Goal: Information Seeking & Learning: Check status

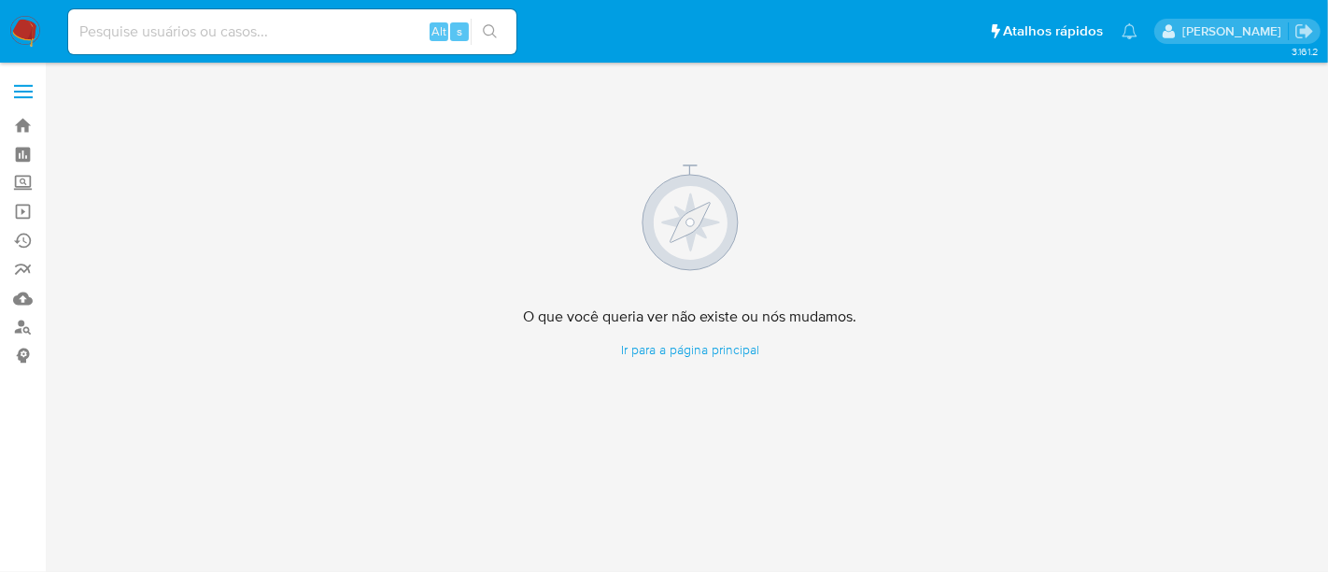
click at [23, 27] on img at bounding box center [25, 32] width 32 height 32
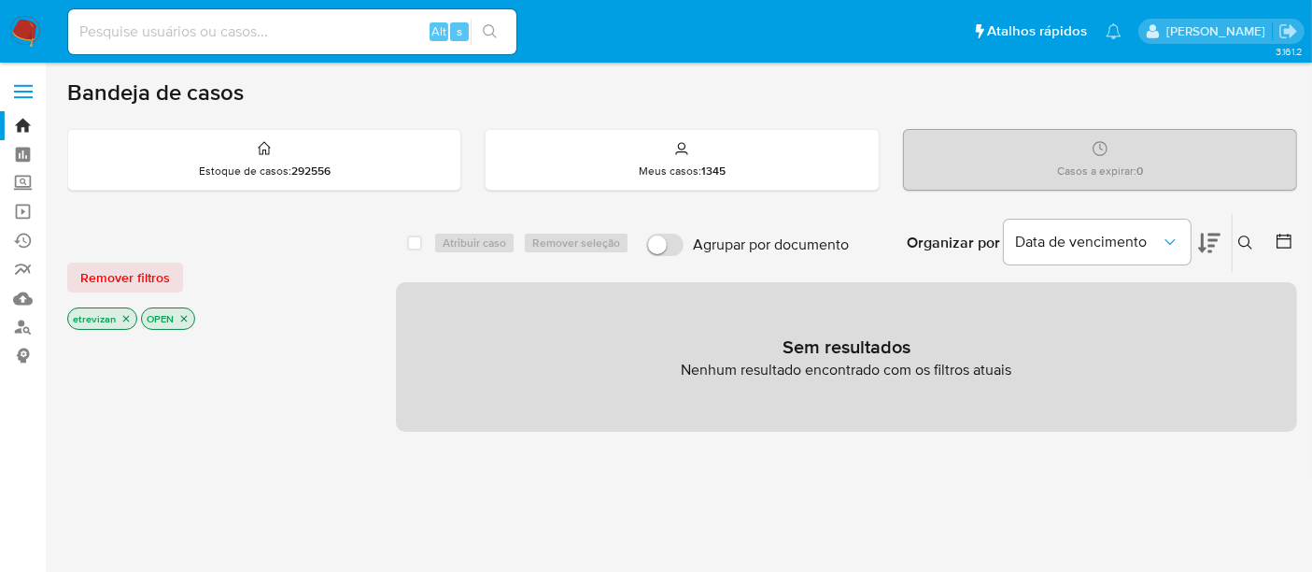
click at [170, 22] on input at bounding box center [292, 32] width 448 height 24
paste input "i6Xc3QwAvRxXpSExPAjG7a4E"
type input "i6Xc3QwAvRxXpSExPAjG7a4E"
click at [491, 27] on icon "search-icon" at bounding box center [490, 31] width 15 height 15
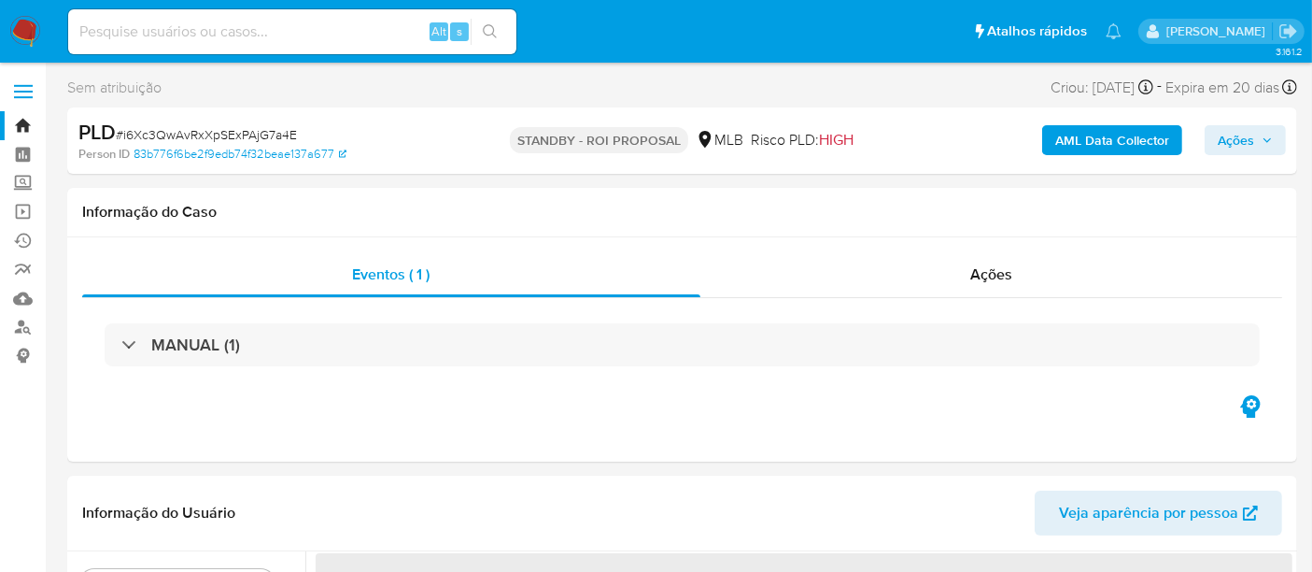
select select "10"
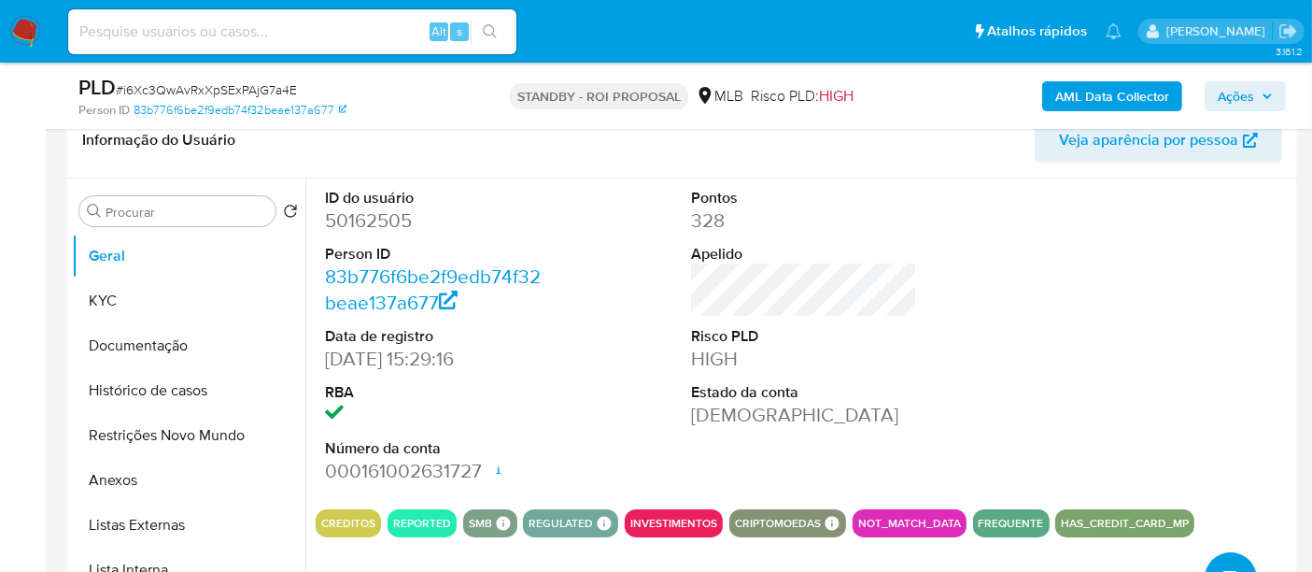
scroll to position [311, 0]
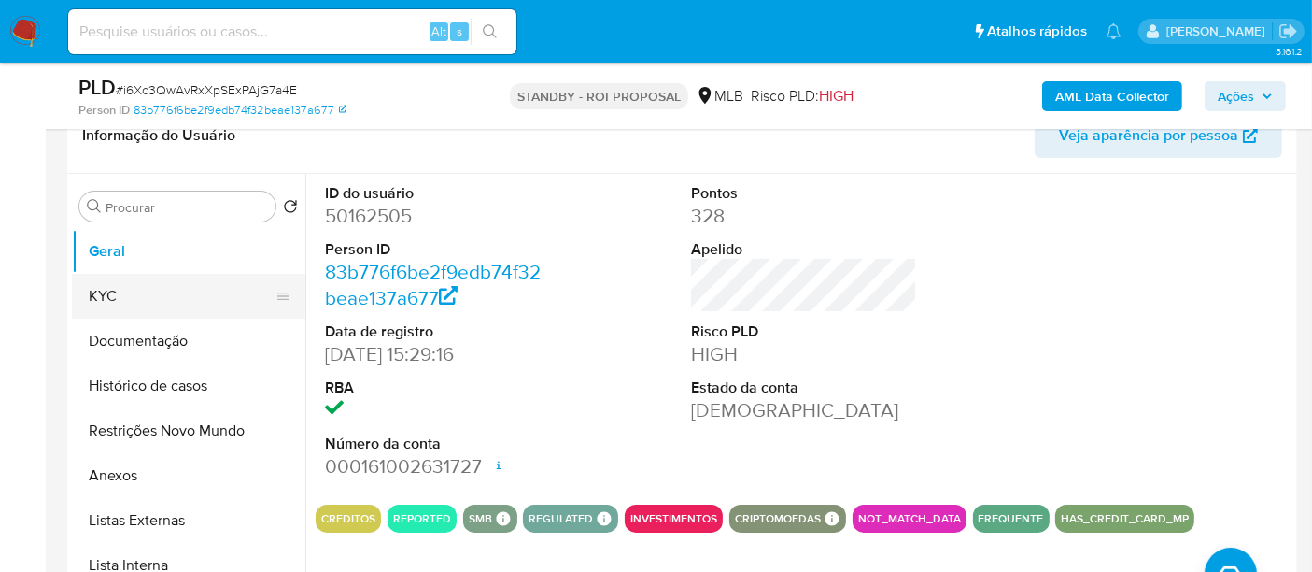
click at [125, 294] on button "KYC" at bounding box center [181, 296] width 219 height 45
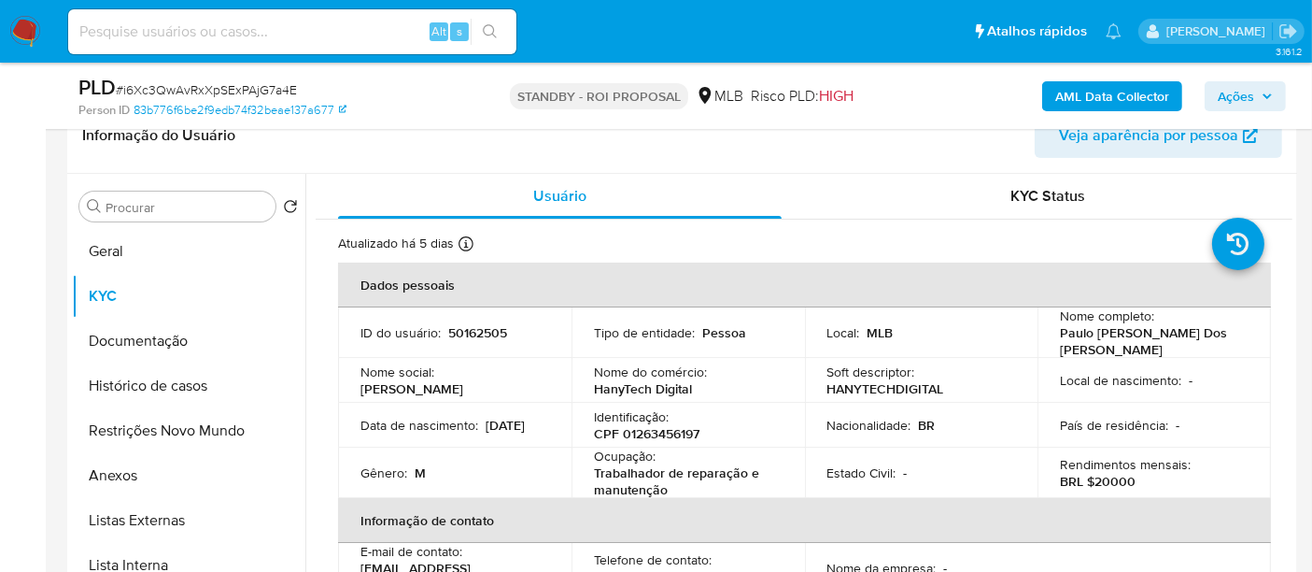
click at [26, 26] on img at bounding box center [25, 32] width 32 height 32
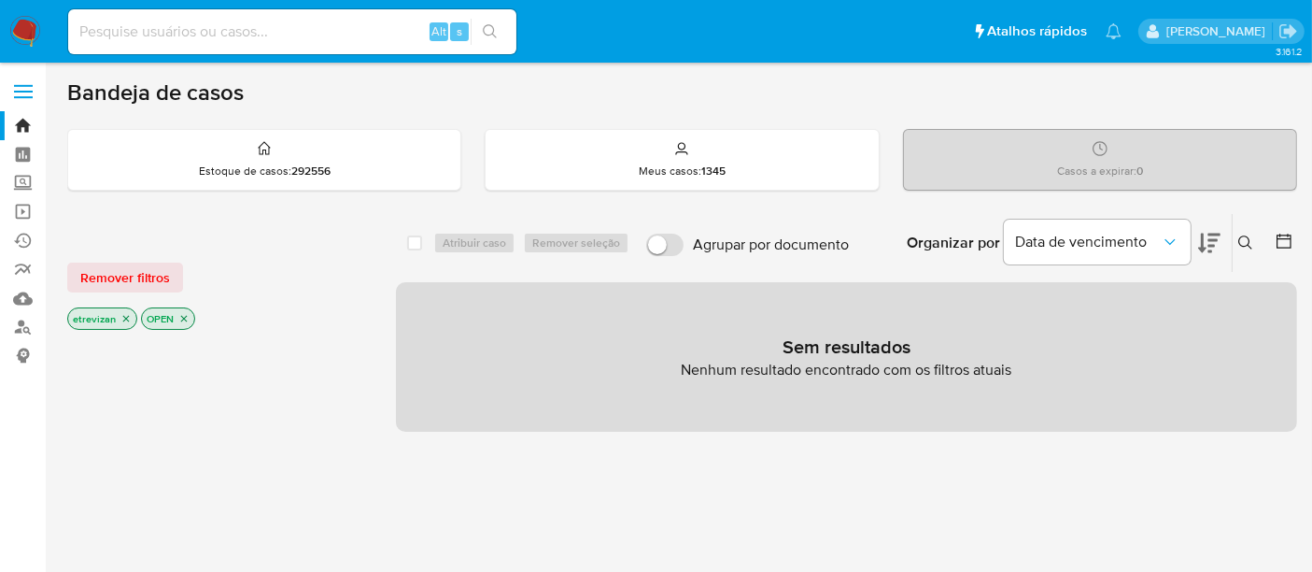
click at [189, 34] on input at bounding box center [292, 32] width 448 height 24
paste input "i6Xc3QwAvRxXpSExPAjG7a4E"
type input "i6Xc3QwAvRxXpSExPAjG7a4E"
click at [488, 29] on icon "search-icon" at bounding box center [490, 31] width 15 height 15
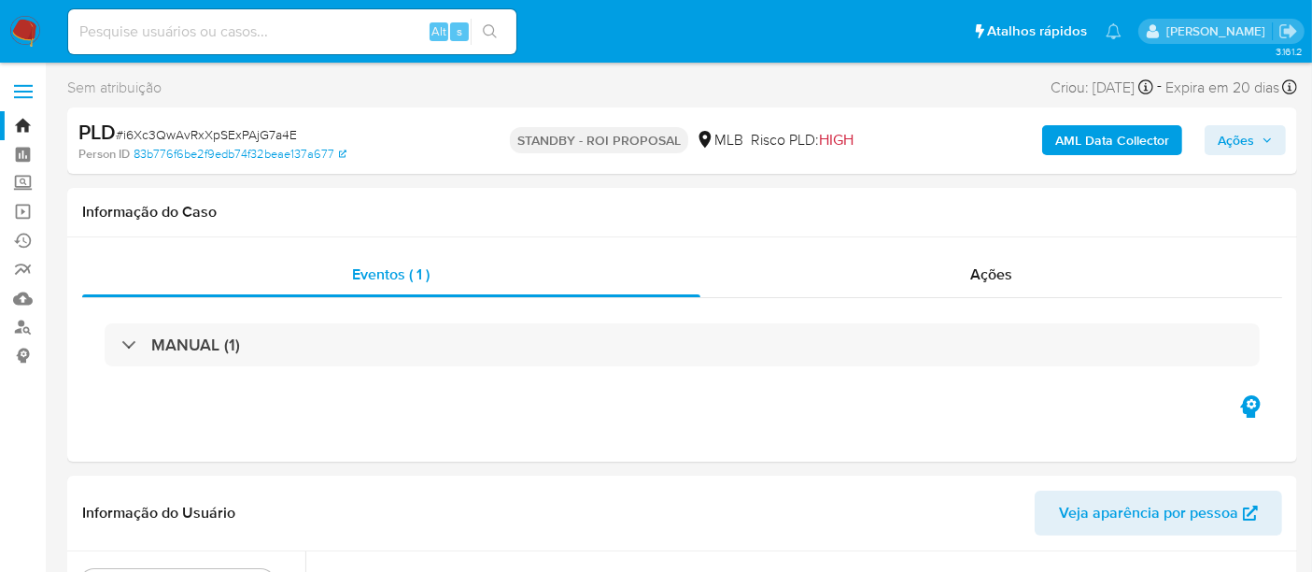
select select "10"
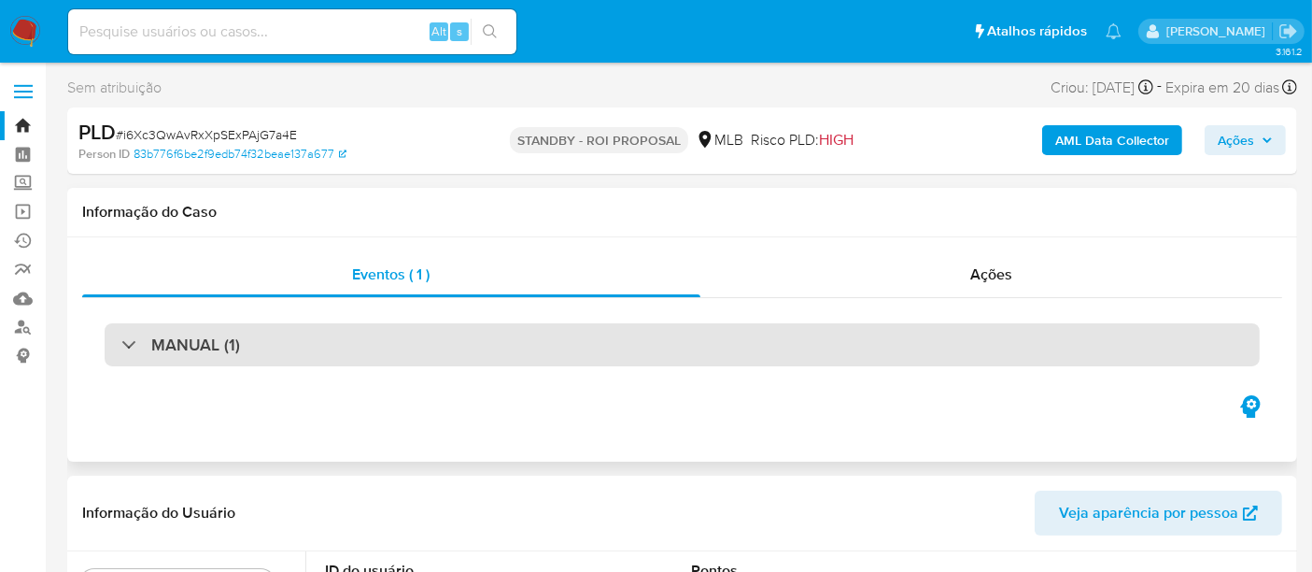
click at [365, 335] on div "MANUAL (1)" at bounding box center [682, 344] width 1155 height 43
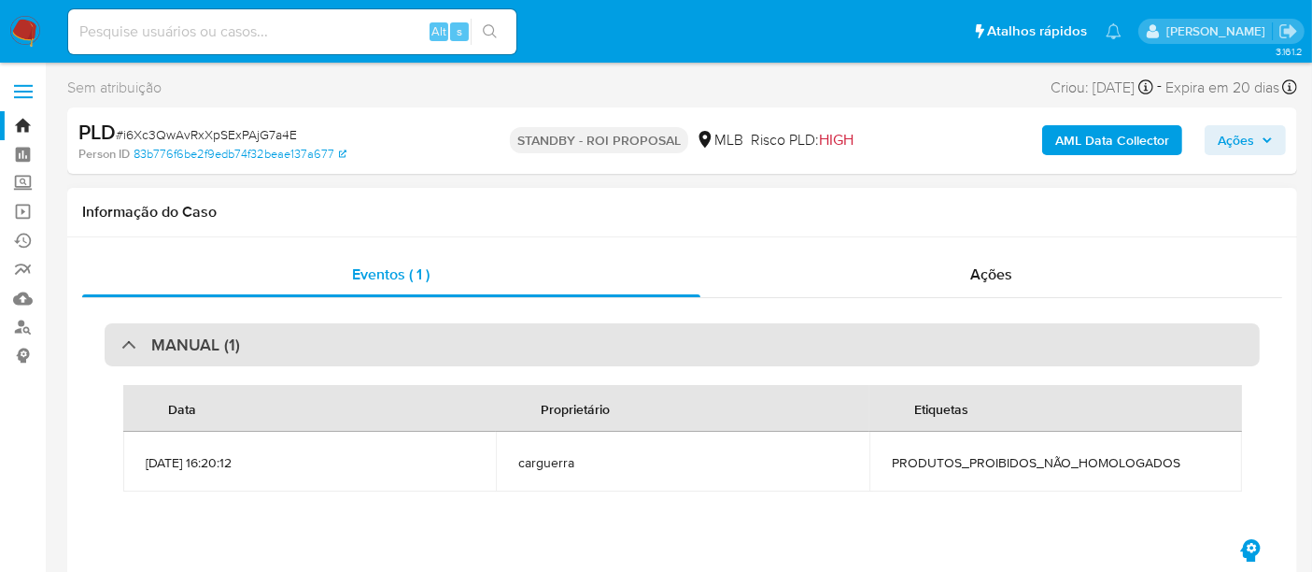
click at [512, 329] on div "MANUAL (1)" at bounding box center [682, 344] width 1155 height 43
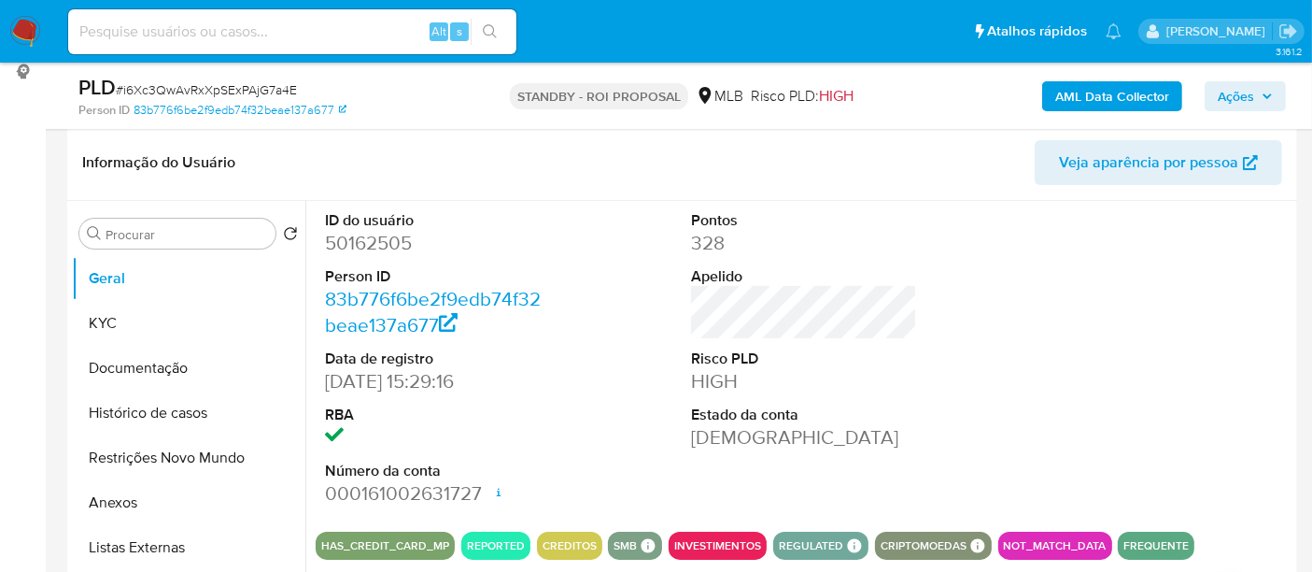
scroll to position [311, 0]
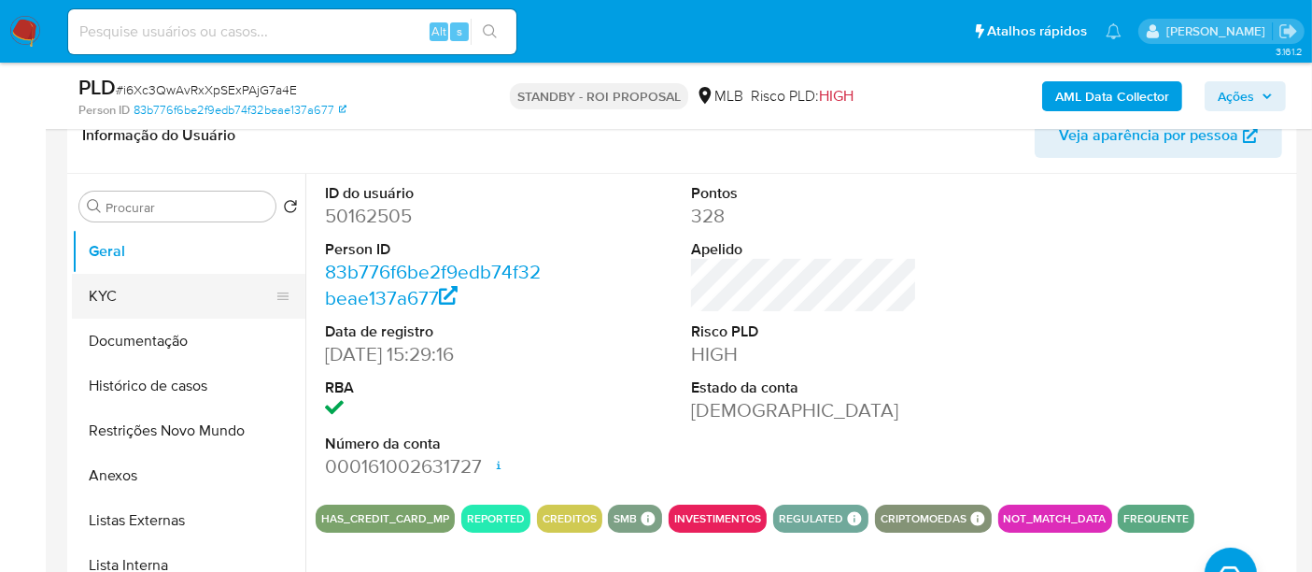
click at [145, 301] on button "KYC" at bounding box center [181, 296] width 219 height 45
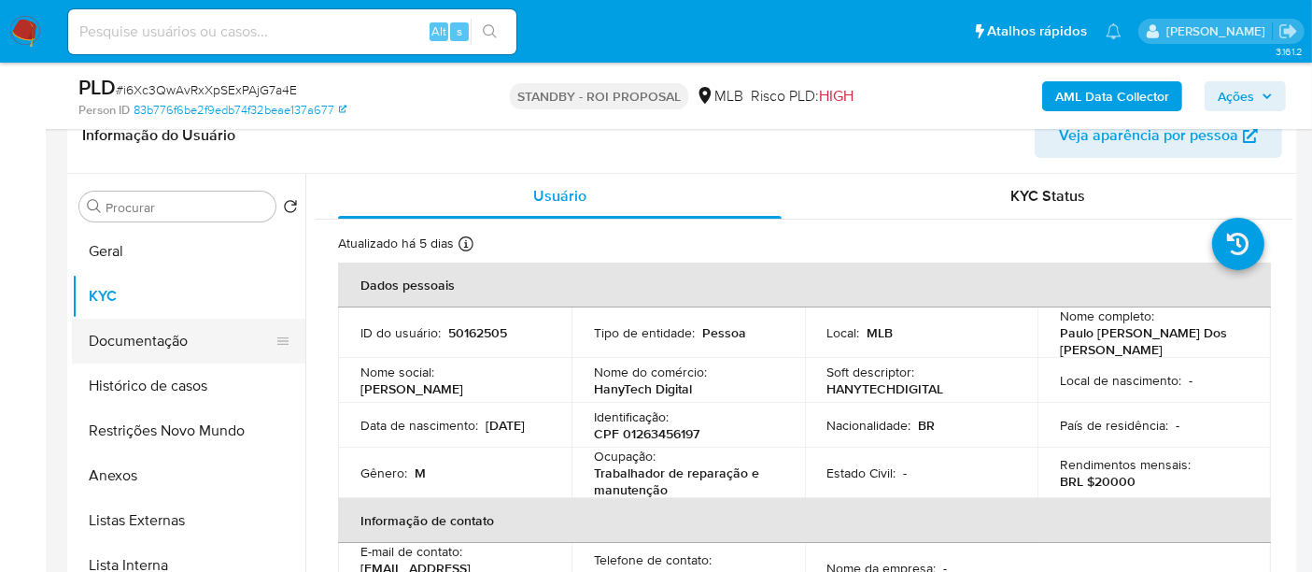
click at [168, 343] on button "Documentação" at bounding box center [181, 340] width 219 height 45
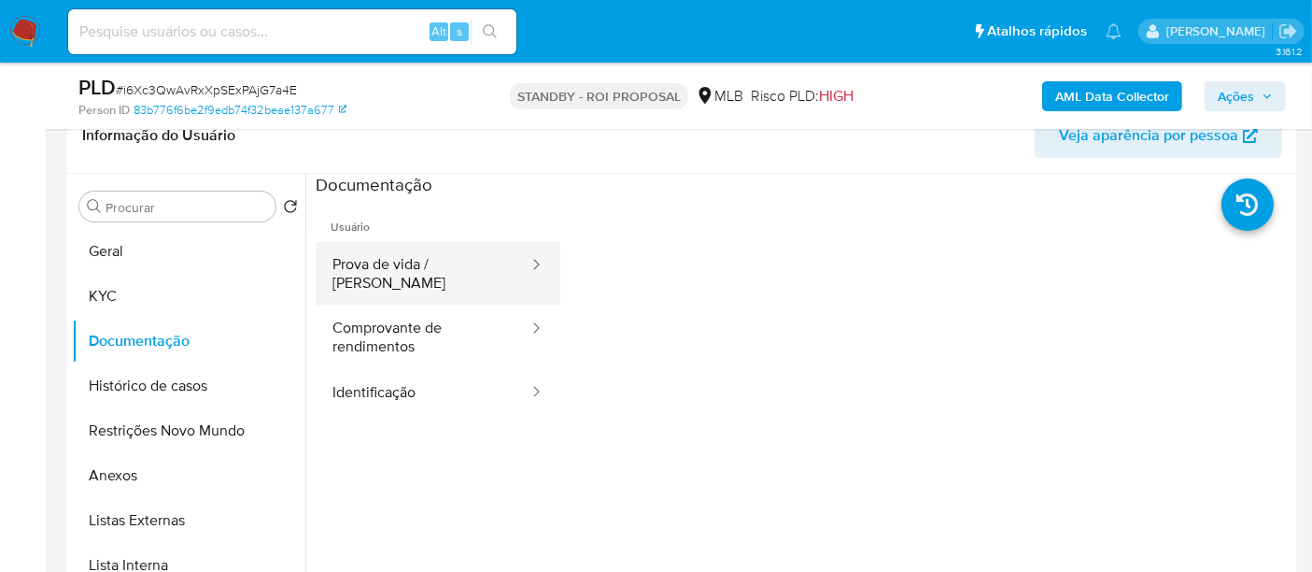
click at [447, 263] on button "Prova de vida / Selfie" at bounding box center [423, 274] width 215 height 64
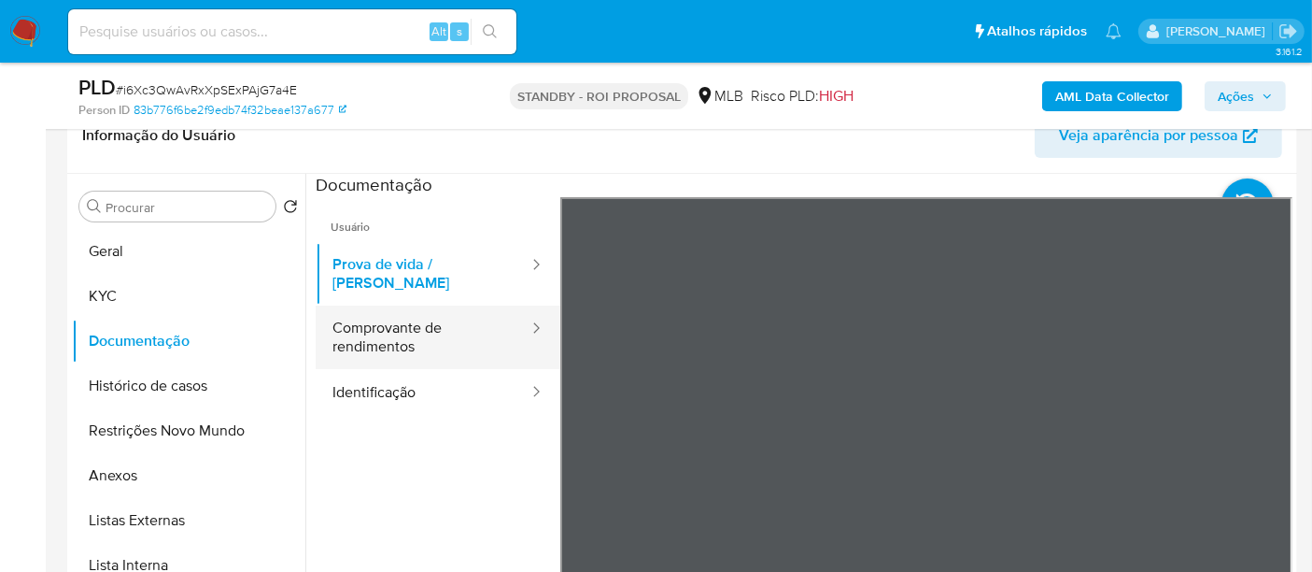
click at [451, 316] on button "Comprovante de rendimentos" at bounding box center [423, 337] width 215 height 64
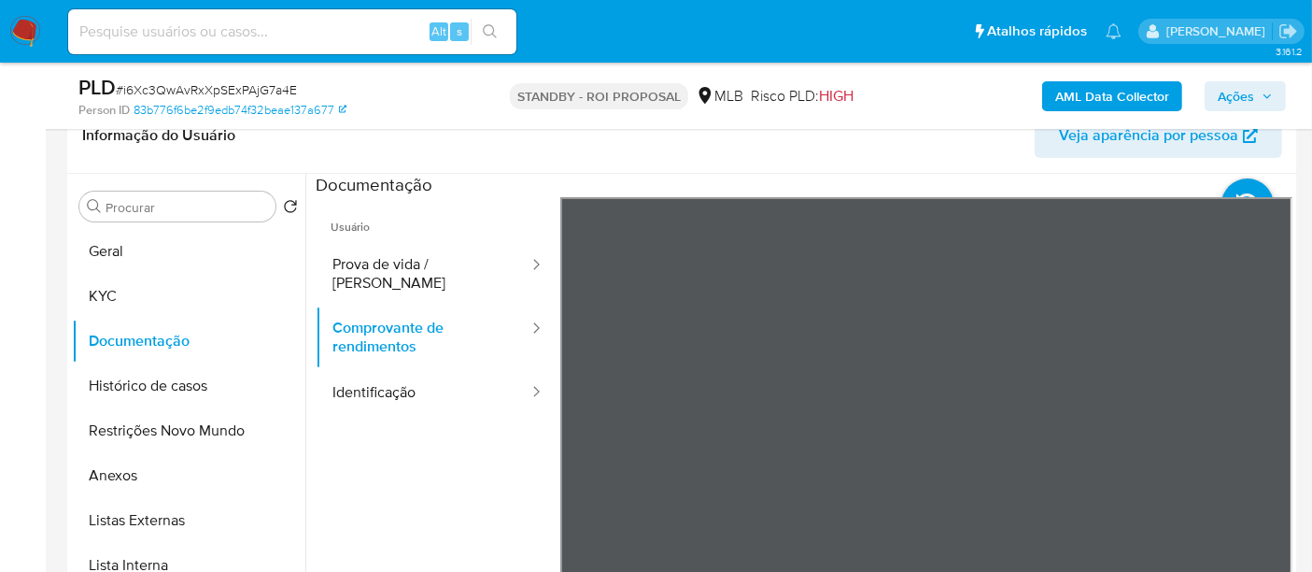
click at [949, 139] on div "Informação do Usuário Veja aparência por pessoa Procurar Retornar ao pedido pad…" at bounding box center [682, 375] width 1230 height 554
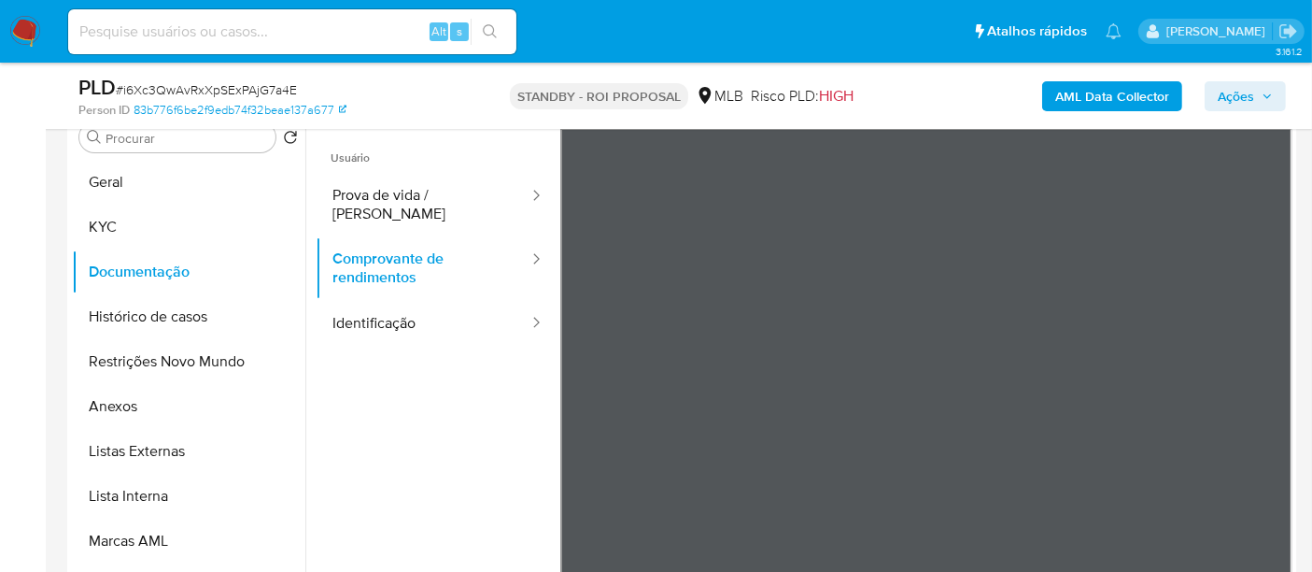
scroll to position [359, 0]
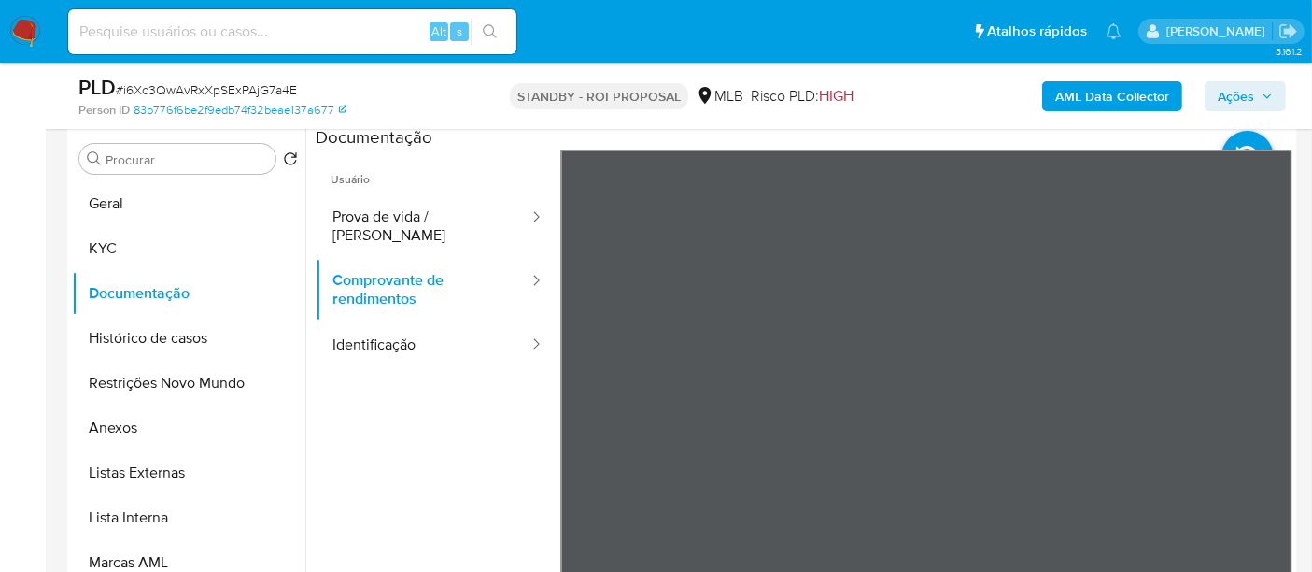
drag, startPoint x: 1274, startPoint y: 179, endPoint x: 1275, endPoint y: 429, distance: 249.4
click at [1275, 429] on section at bounding box center [804, 436] width 977 height 621
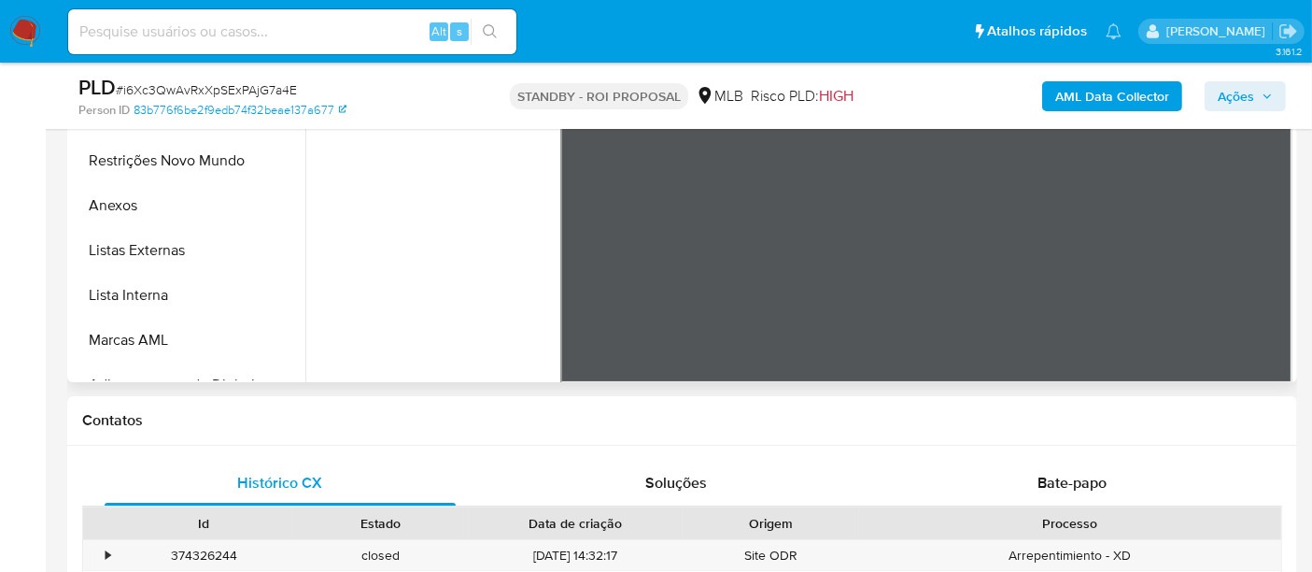
scroll to position [0, 0]
click at [288, 35] on input at bounding box center [292, 32] width 448 height 24
paste input "YjGaUe1e8XVY3s546P6GDORd"
type input "YjGaUe1e8XVY3s546P6GDORd"
click at [488, 24] on icon "search-icon" at bounding box center [490, 31] width 14 height 14
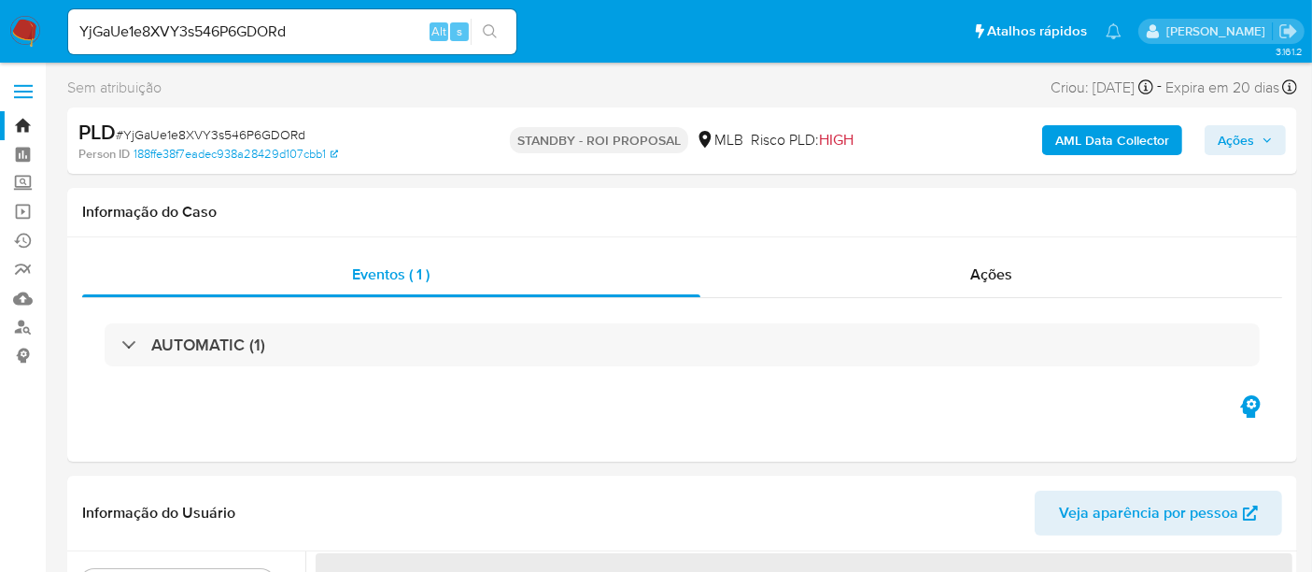
select select "10"
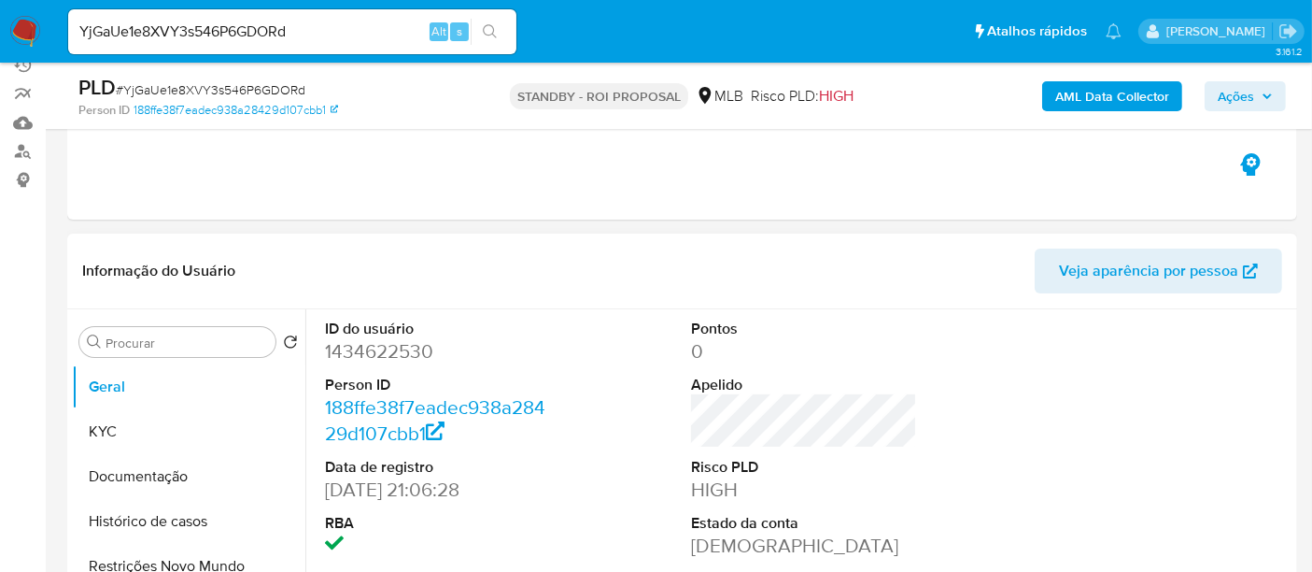
scroll to position [207, 0]
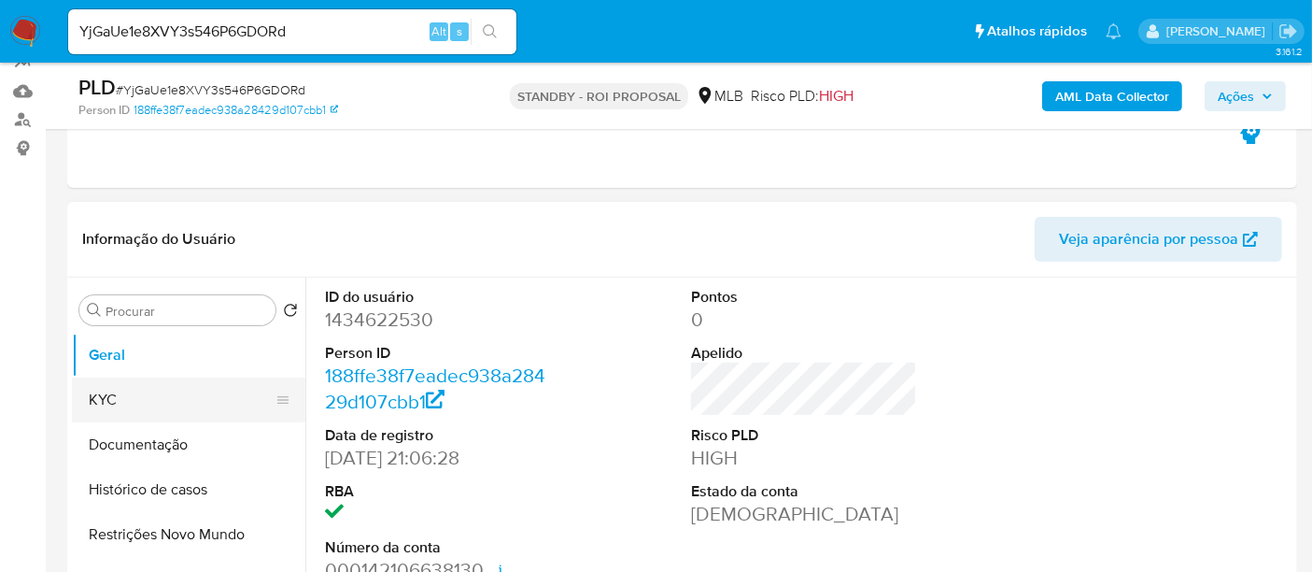
click at [216, 403] on button "KYC" at bounding box center [181, 399] width 219 height 45
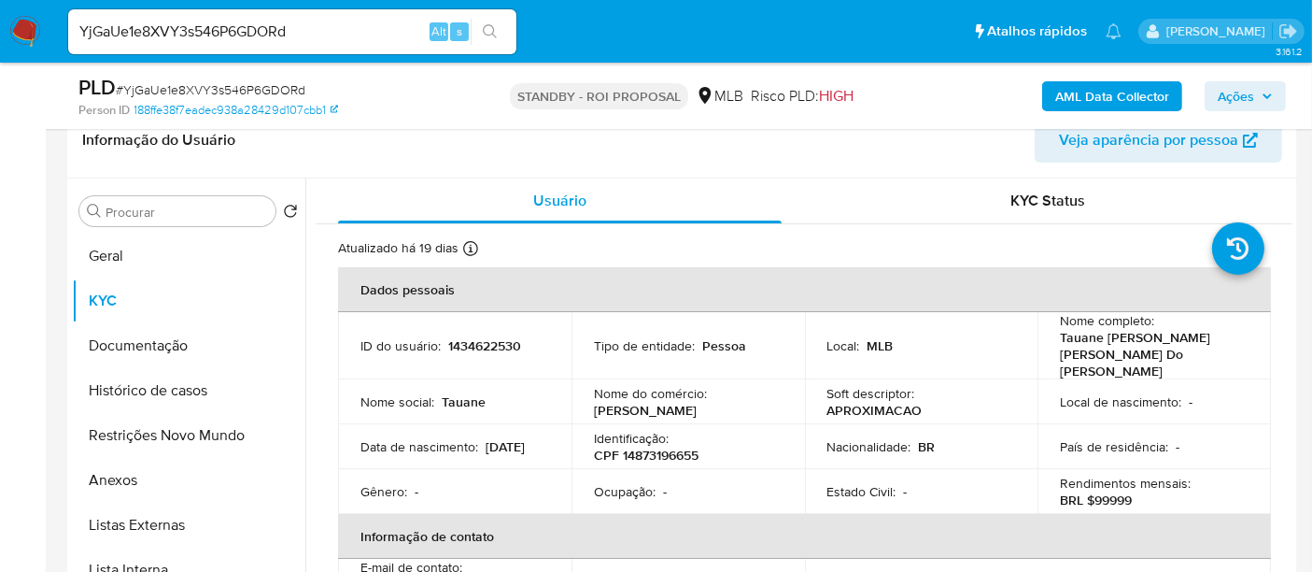
scroll to position [329, 0]
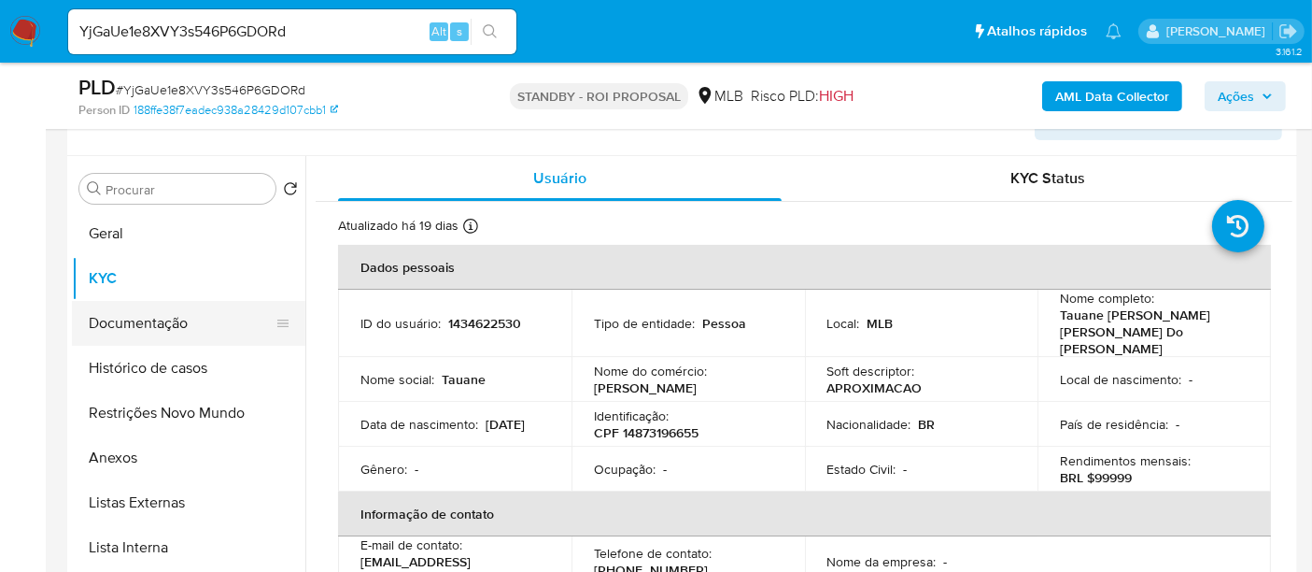
click at [134, 321] on button "Documentação" at bounding box center [181, 323] width 219 height 45
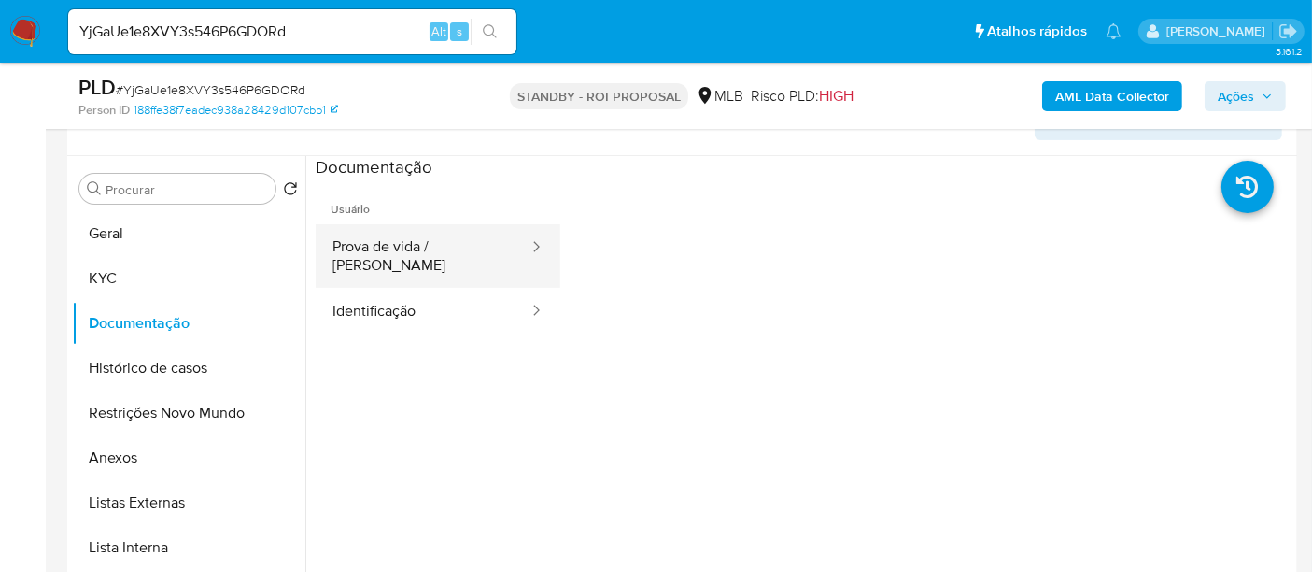
click at [457, 261] on button "Prova de vida / [PERSON_NAME]" at bounding box center [423, 256] width 215 height 64
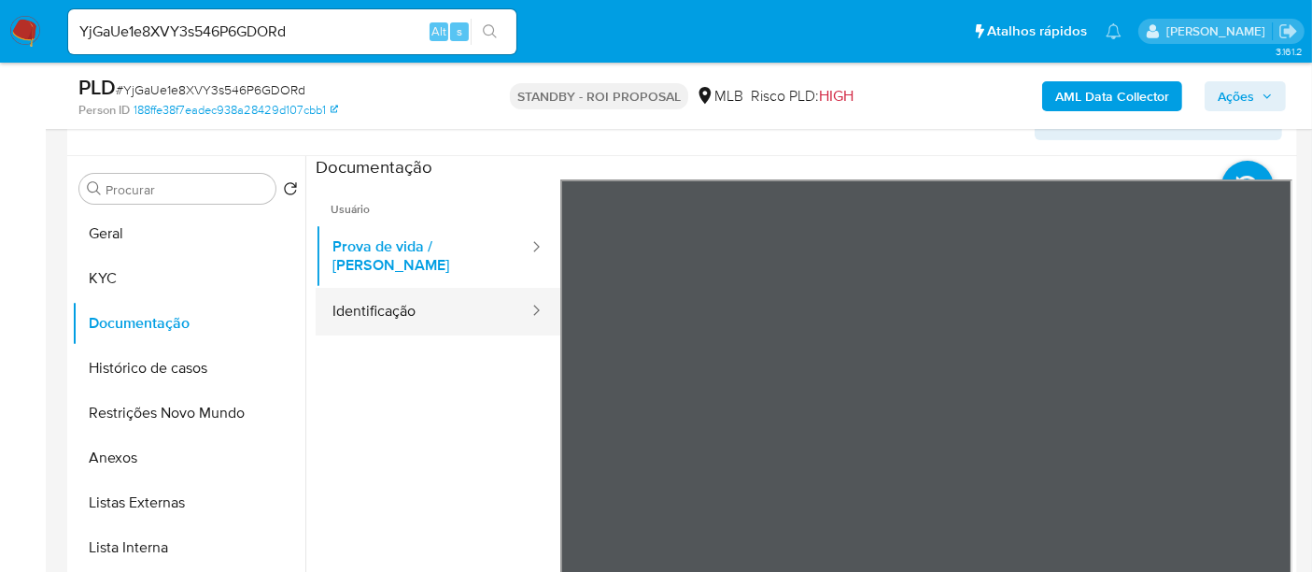
click at [381, 298] on button "Identificação" at bounding box center [423, 312] width 215 height 48
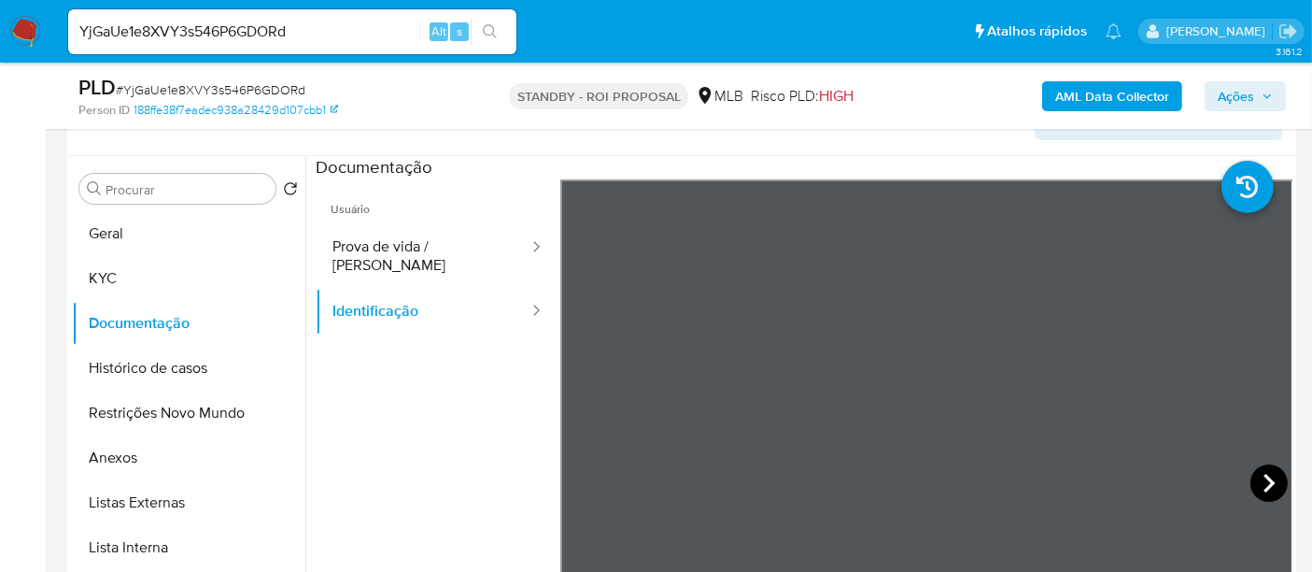
click at [1256, 482] on icon at bounding box center [1269, 482] width 37 height 37
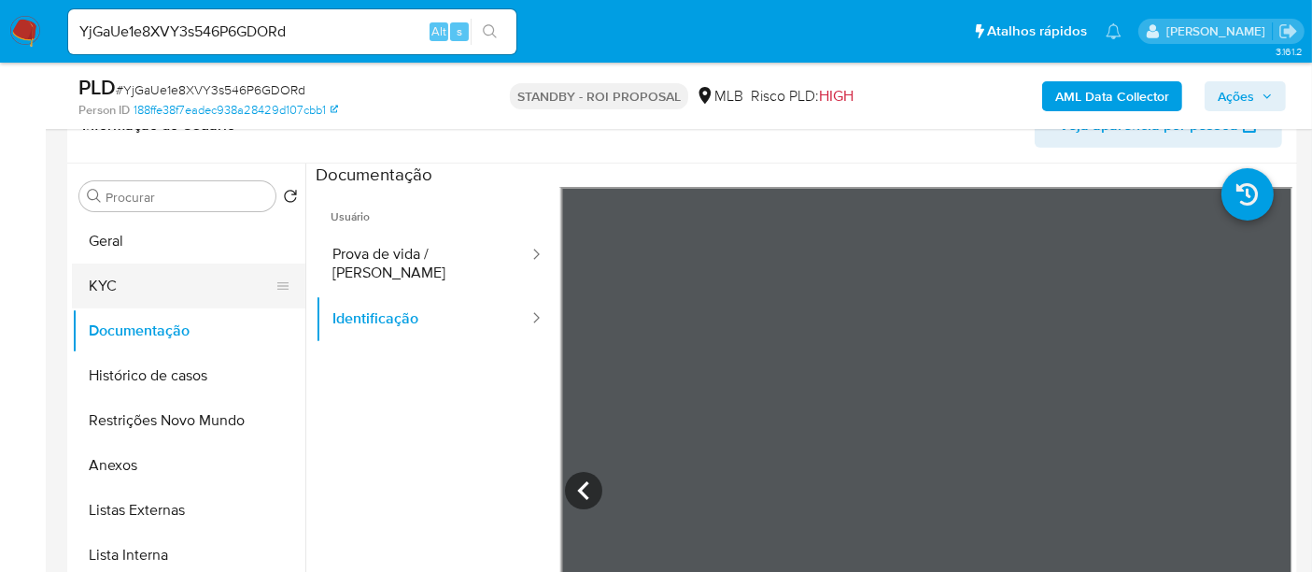
scroll to position [292, 0]
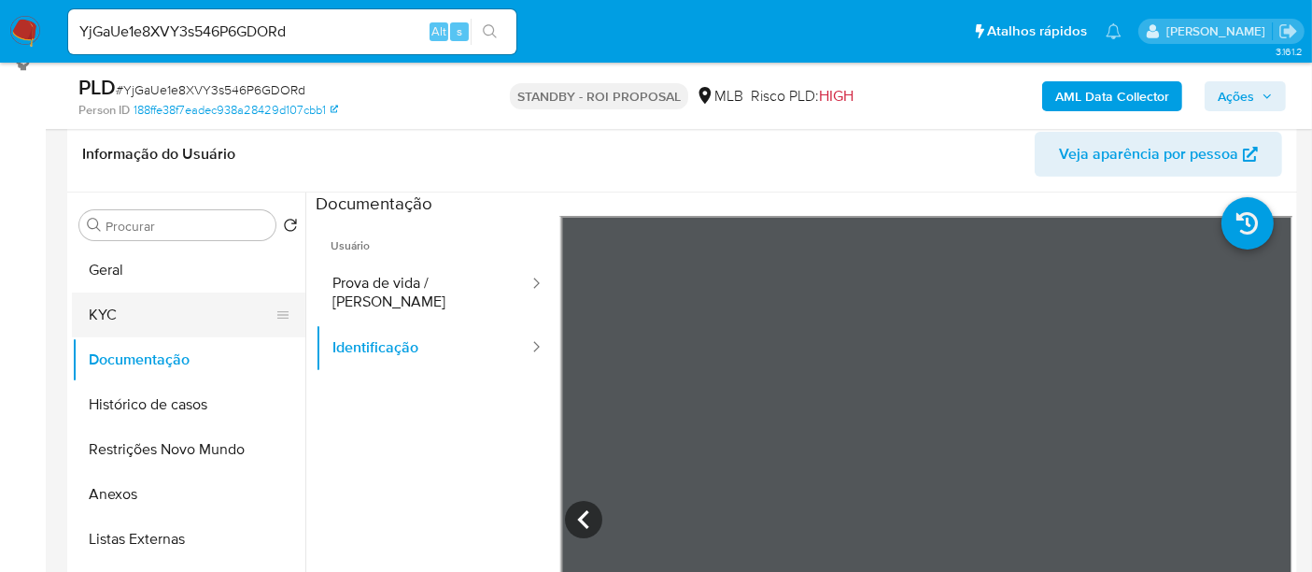
click at [135, 318] on button "KYC" at bounding box center [181, 314] width 219 height 45
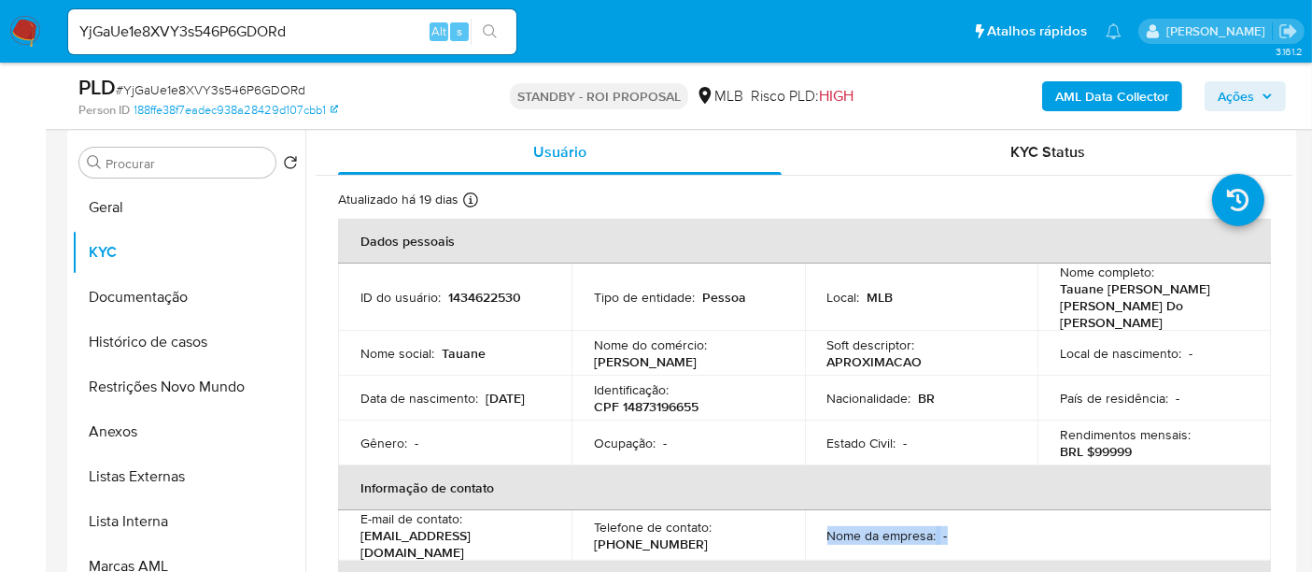
drag, startPoint x: 815, startPoint y: 575, endPoint x: 799, endPoint y: 589, distance: 21.9
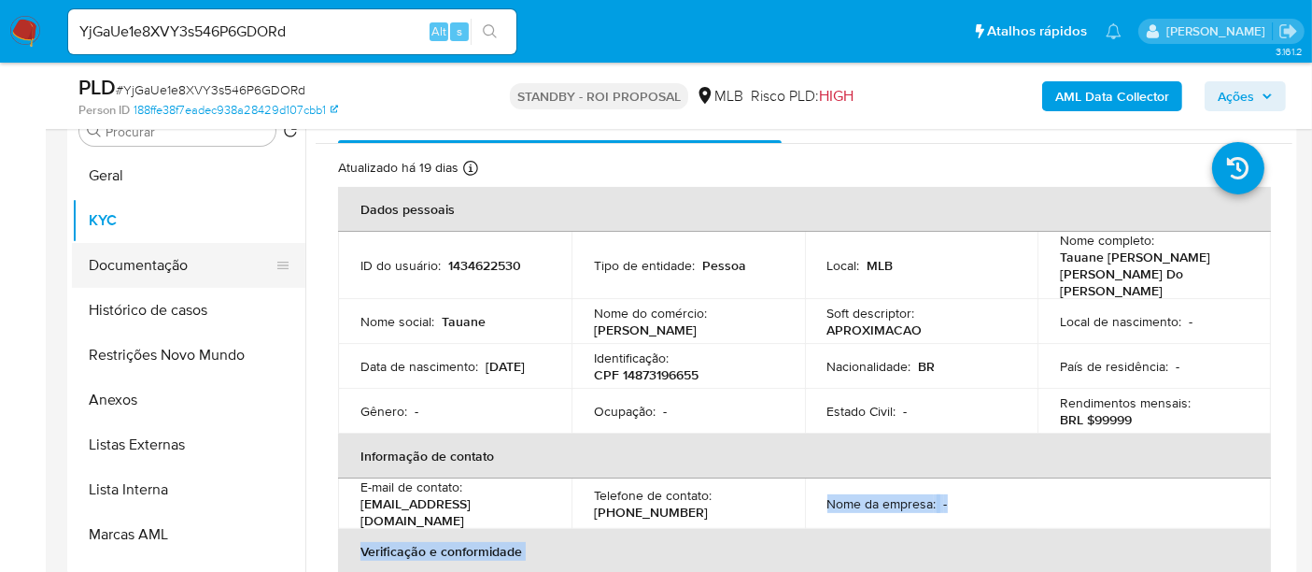
click at [137, 272] on button "Documentação" at bounding box center [181, 265] width 219 height 45
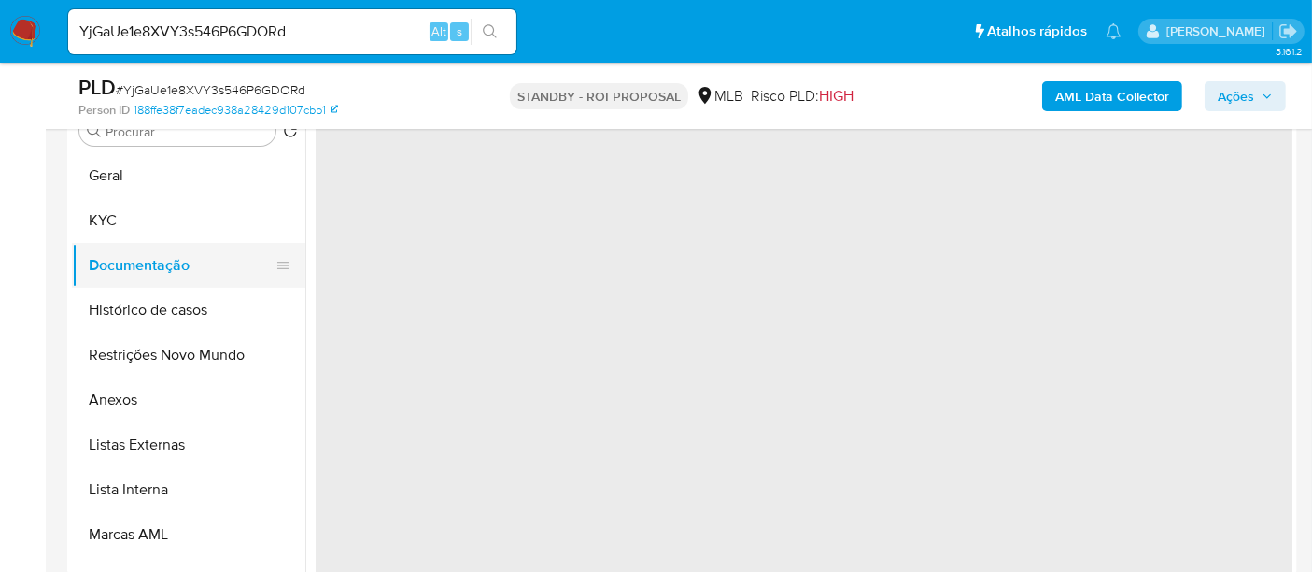
click at [137, 272] on button "Documentação" at bounding box center [181, 265] width 219 height 45
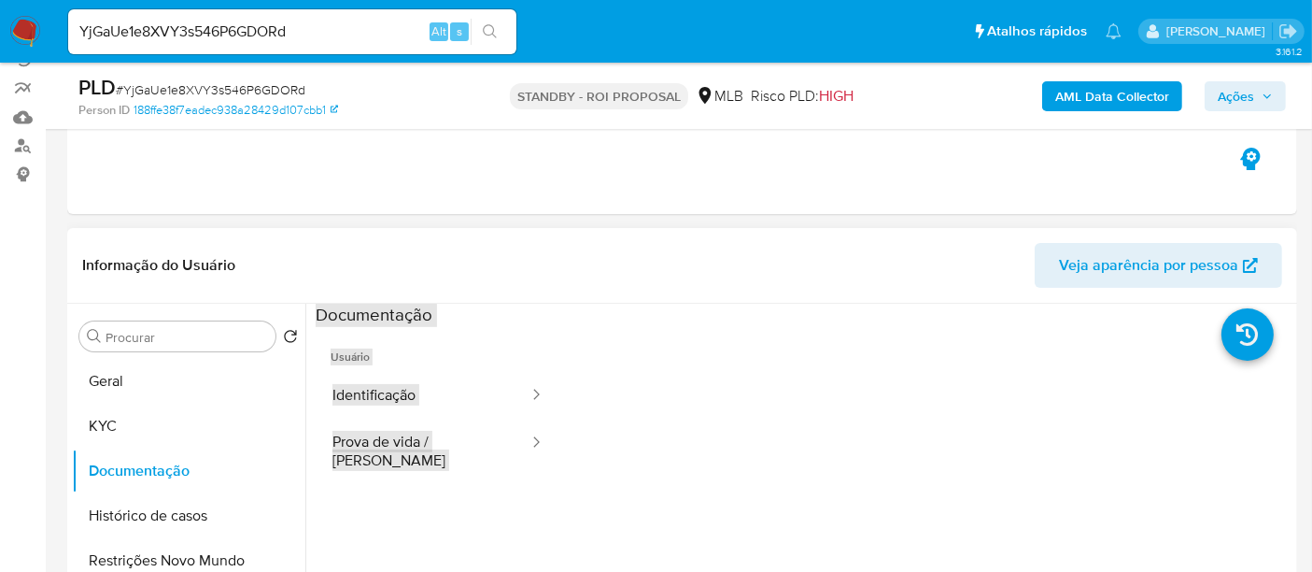
scroll to position [179, 0]
click at [395, 395] on button "Identificação" at bounding box center [423, 398] width 215 height 48
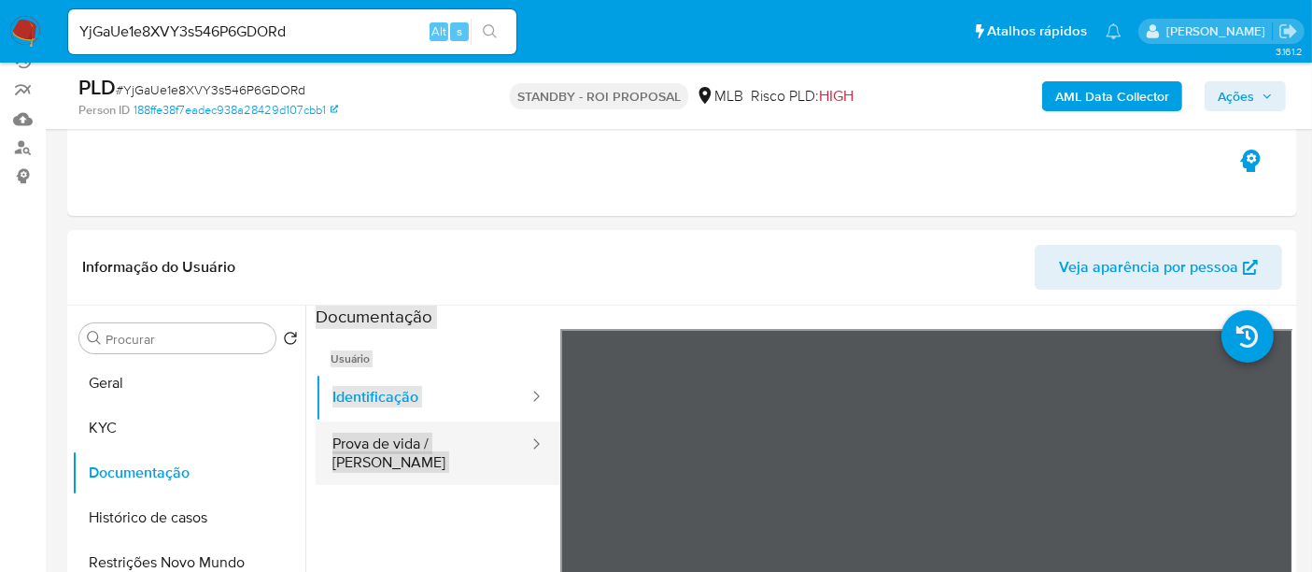
click at [430, 448] on button "Prova de vida / [PERSON_NAME]" at bounding box center [423, 453] width 215 height 64
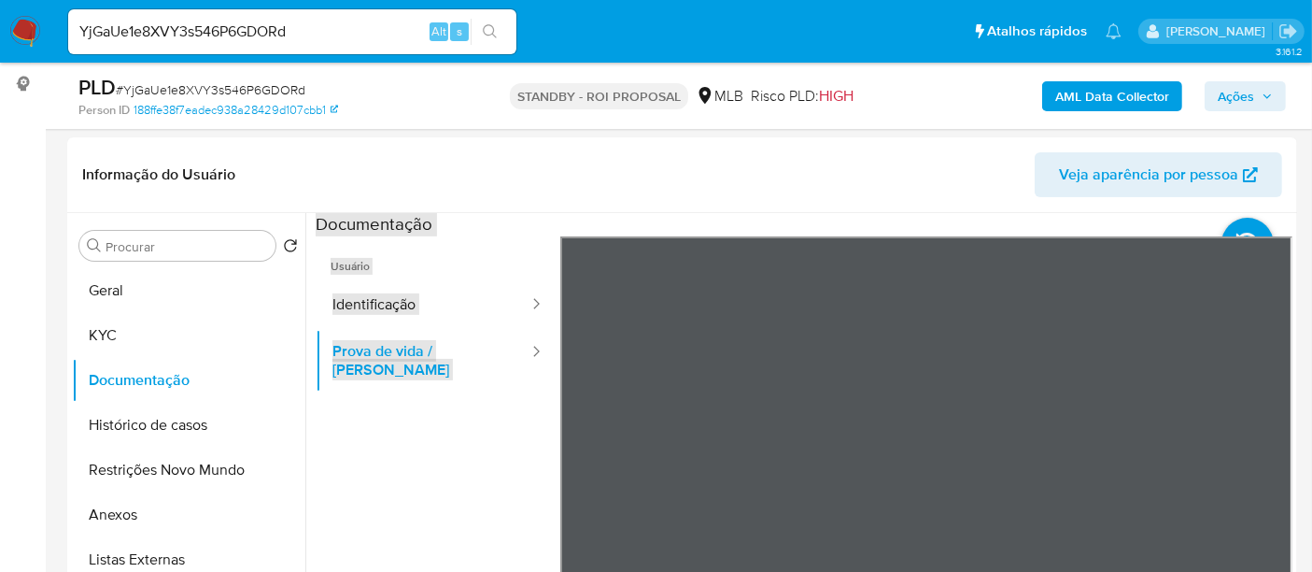
scroll to position [240, 0]
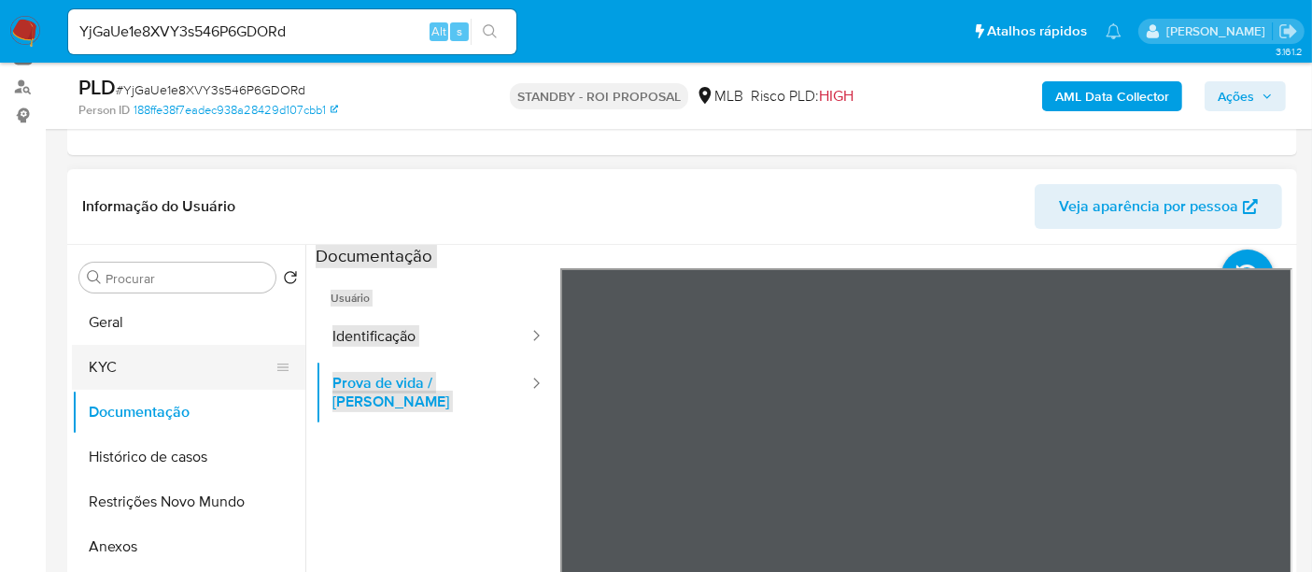
click at [114, 367] on button "KYC" at bounding box center [181, 367] width 219 height 45
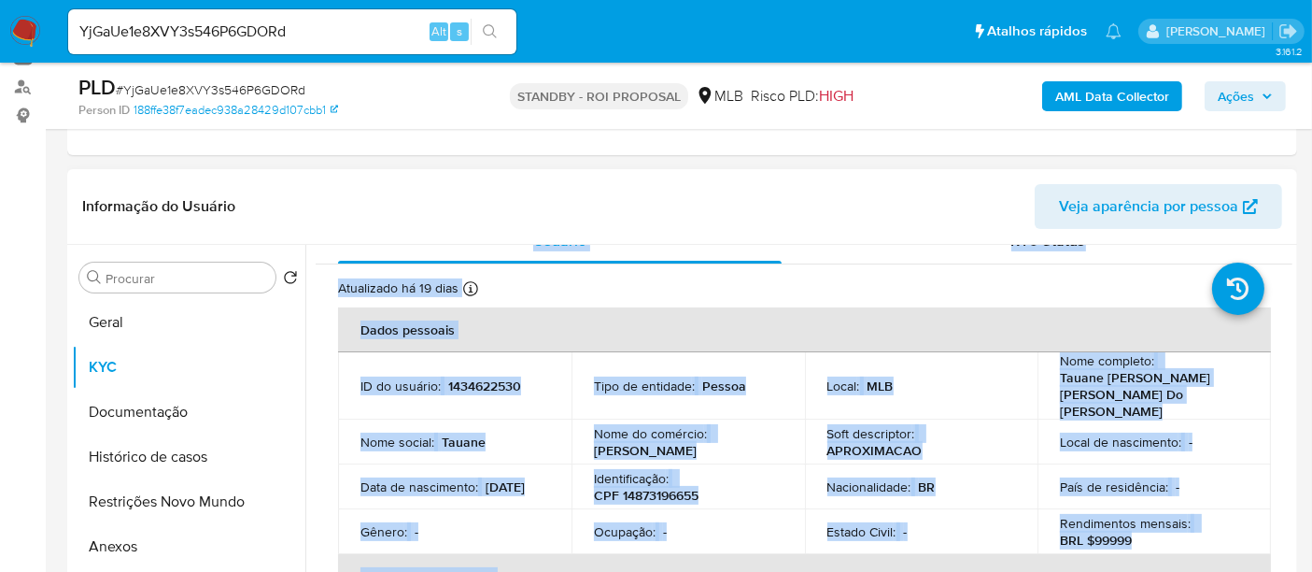
scroll to position [0, 0]
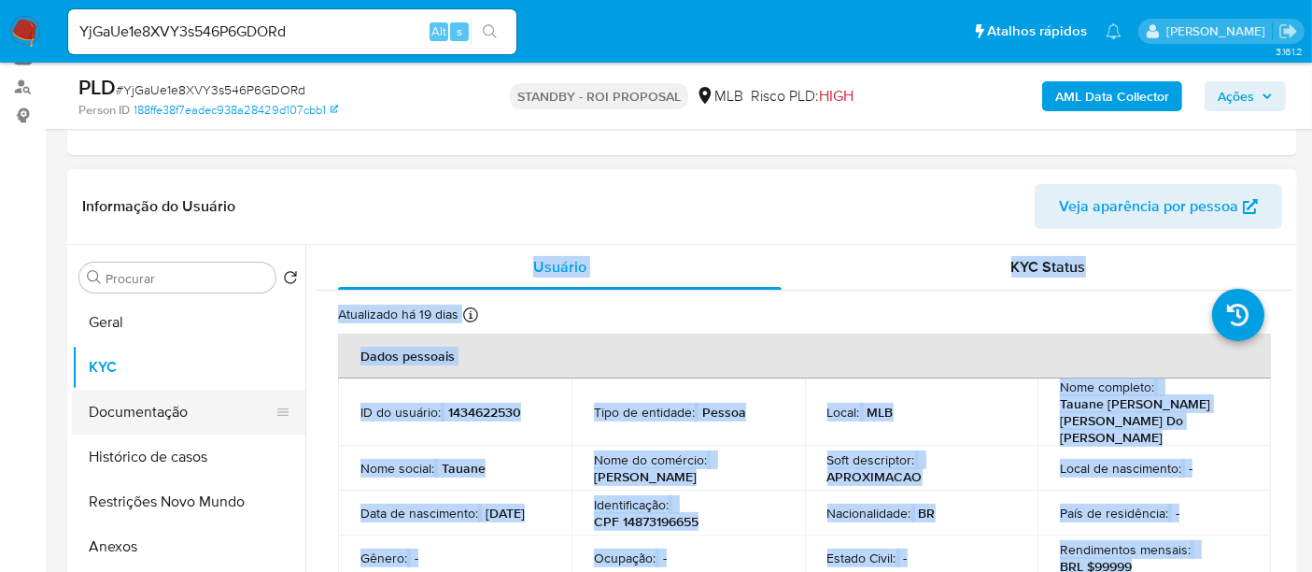
click at [131, 412] on button "Documentação" at bounding box center [181, 411] width 219 height 45
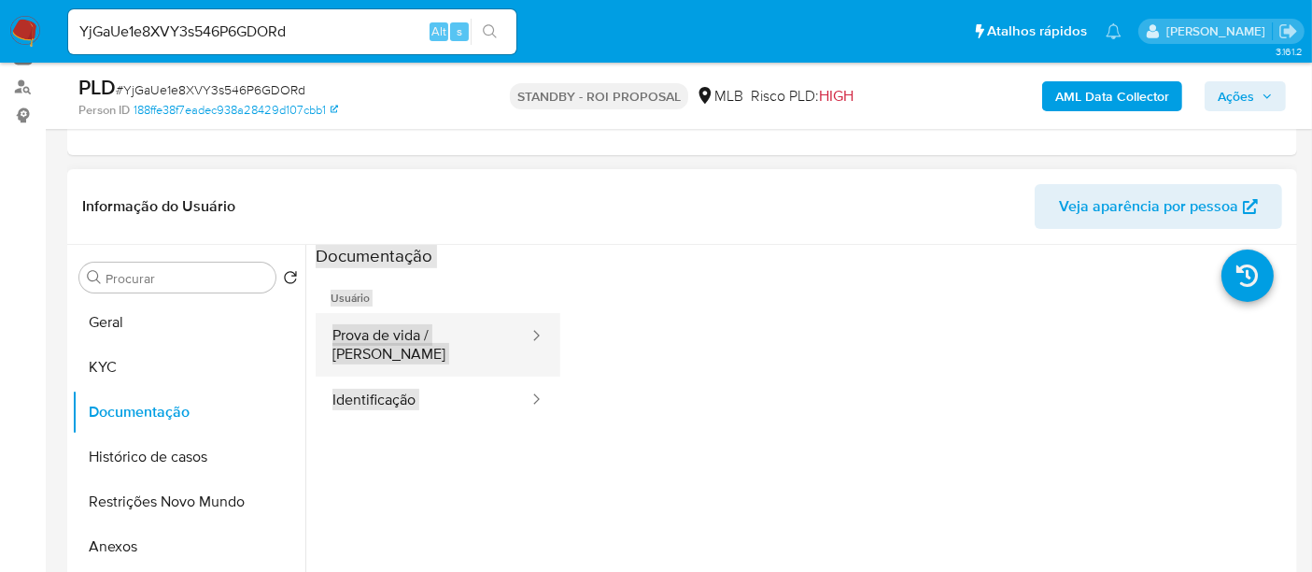
click at [418, 338] on button "Prova de vida / [PERSON_NAME]" at bounding box center [423, 345] width 215 height 64
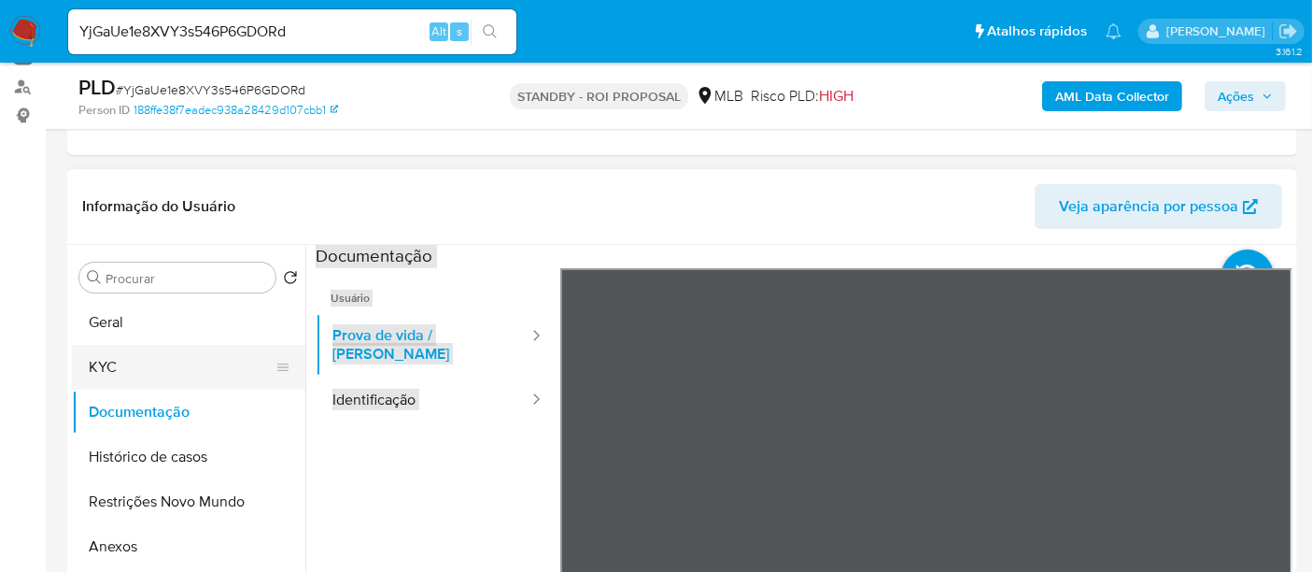
drag, startPoint x: 128, startPoint y: 361, endPoint x: 280, endPoint y: 347, distance: 152.9
click at [127, 361] on button "KYC" at bounding box center [181, 367] width 219 height 45
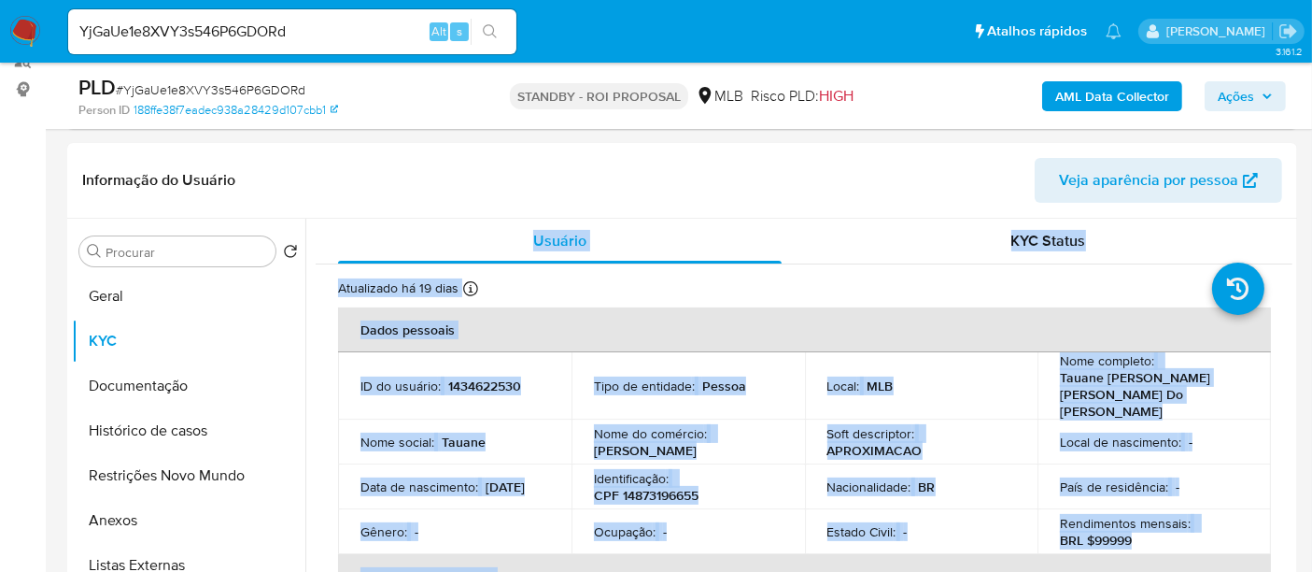
scroll to position [281, 0]
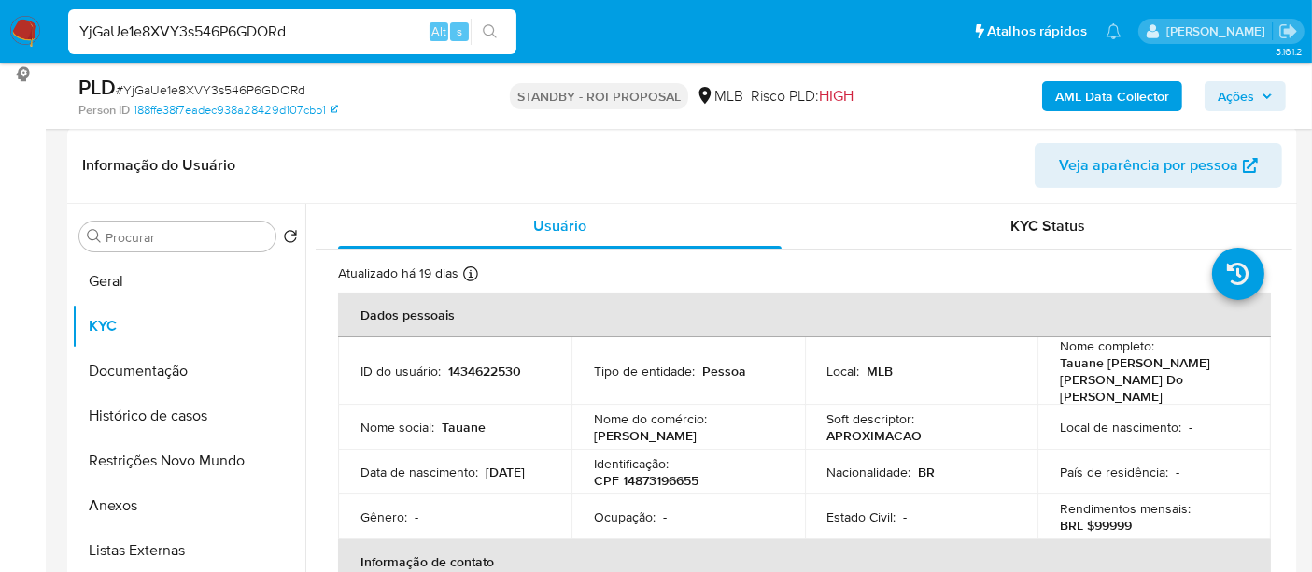
drag, startPoint x: 318, startPoint y: 38, endPoint x: 0, endPoint y: 4, distance: 320.3
click at [0, 4] on nav "YjGaUe1e8XVY3s546P6GDORd Alt s Atalhos rápidos Presiona las siguientes teclas p…" at bounding box center [656, 31] width 1312 height 63
paste input "pnrezlUppqVBaIZH6wNlkeBR"
type input "pnrezlUppqVBaIZH6wNlkeBR"
click at [496, 28] on icon "search-icon" at bounding box center [490, 31] width 15 height 15
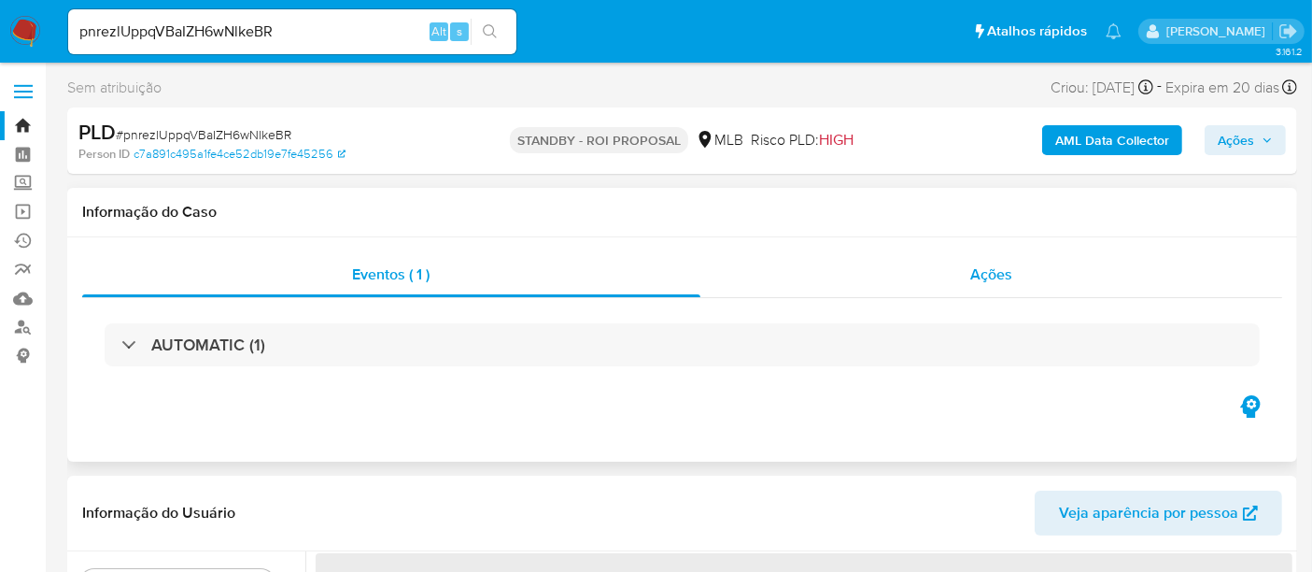
select select "10"
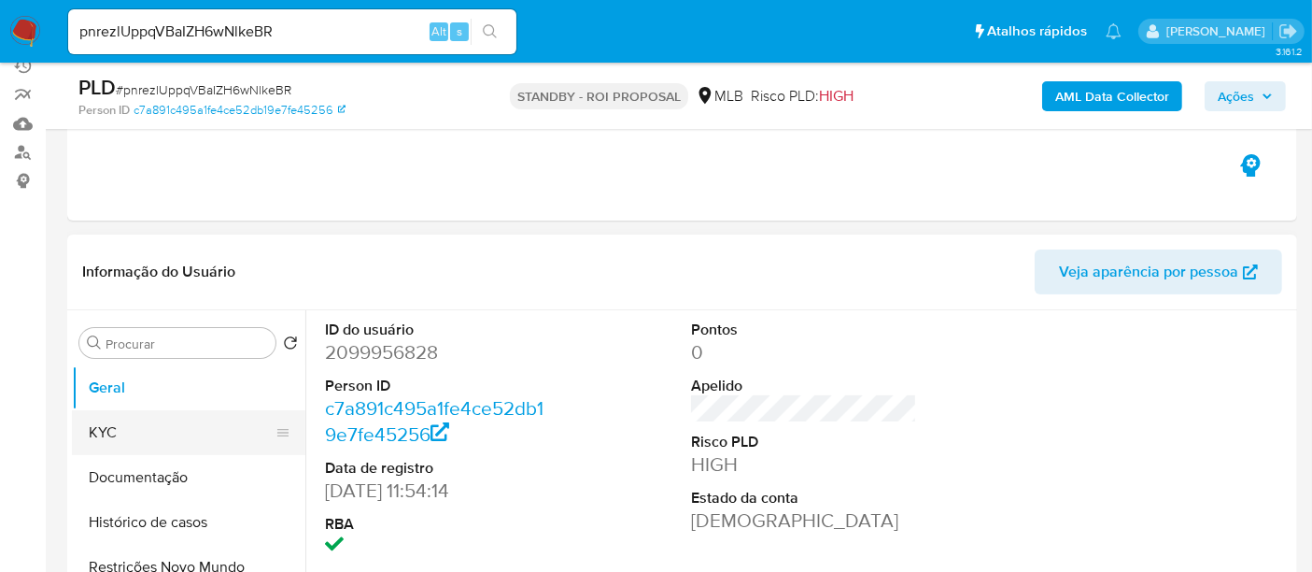
scroll to position [207, 0]
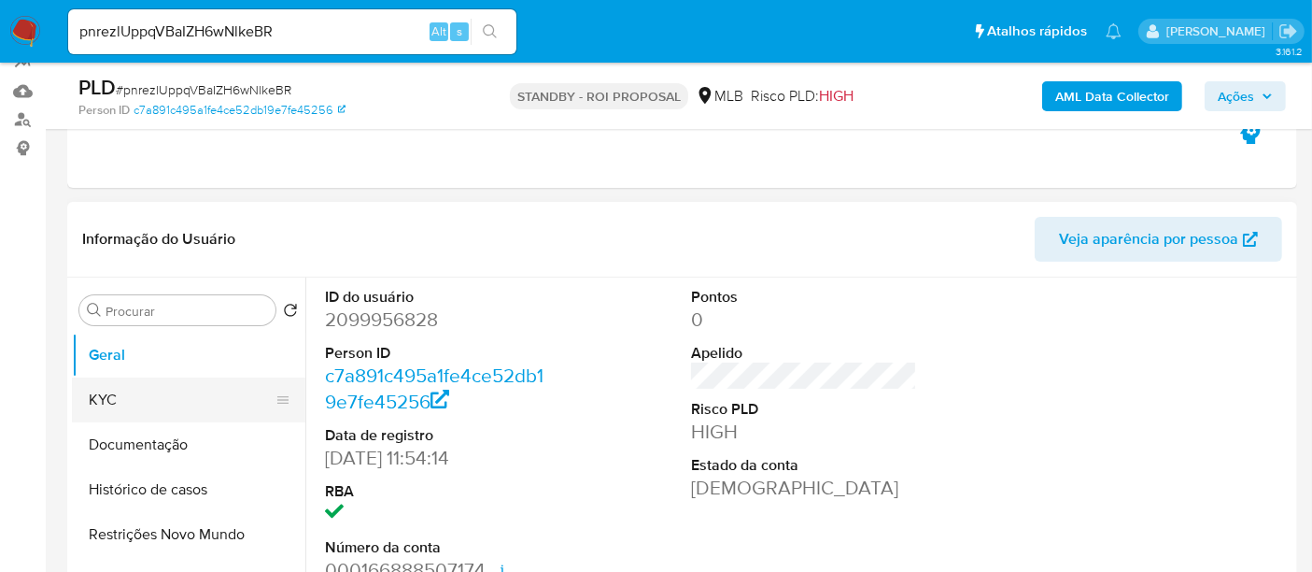
drag, startPoint x: 125, startPoint y: 393, endPoint x: 255, endPoint y: 397, distance: 129.9
click at [125, 393] on button "KYC" at bounding box center [181, 399] width 219 height 45
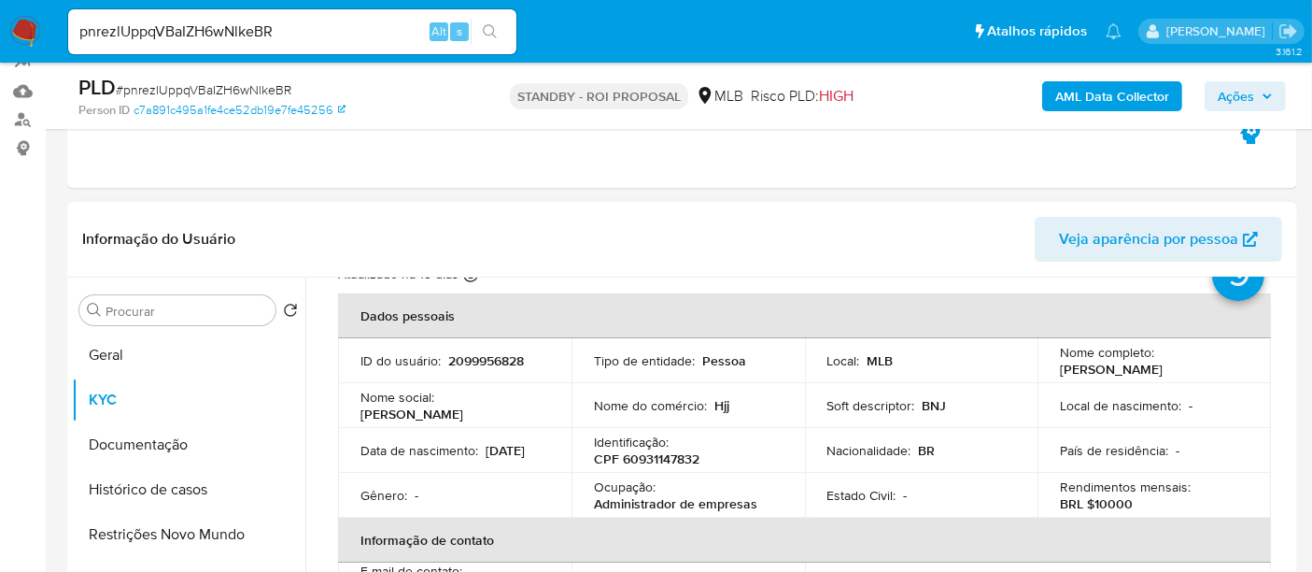
scroll to position [104, 0]
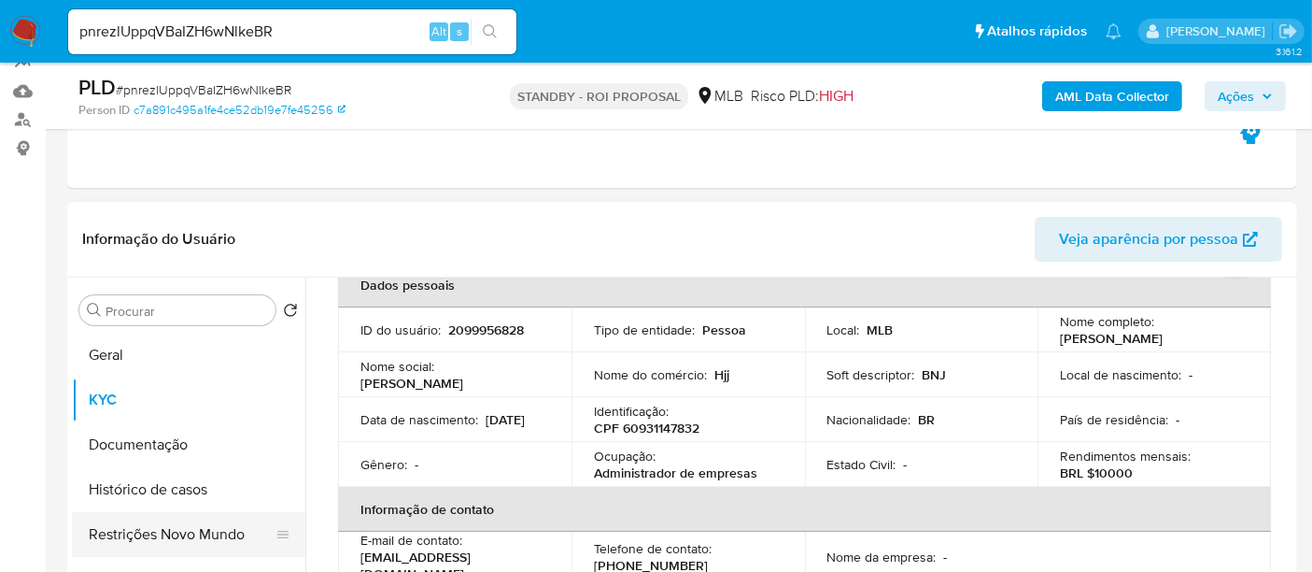
click at [174, 544] on button "Restrições Novo Mundo" at bounding box center [181, 534] width 219 height 45
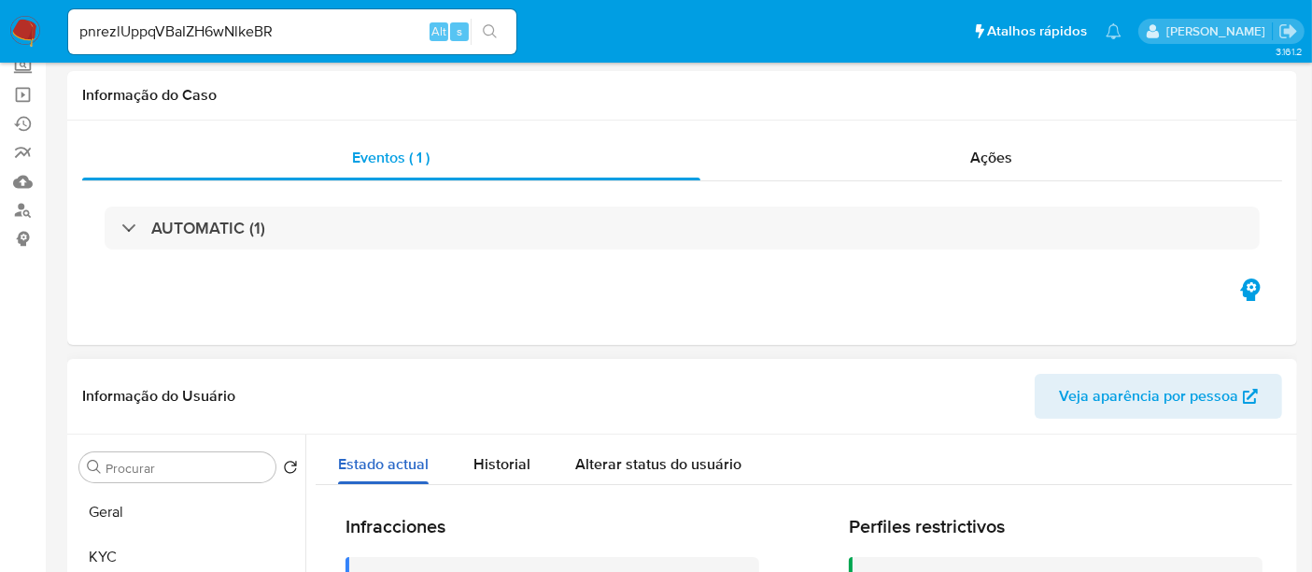
scroll to position [0, 0]
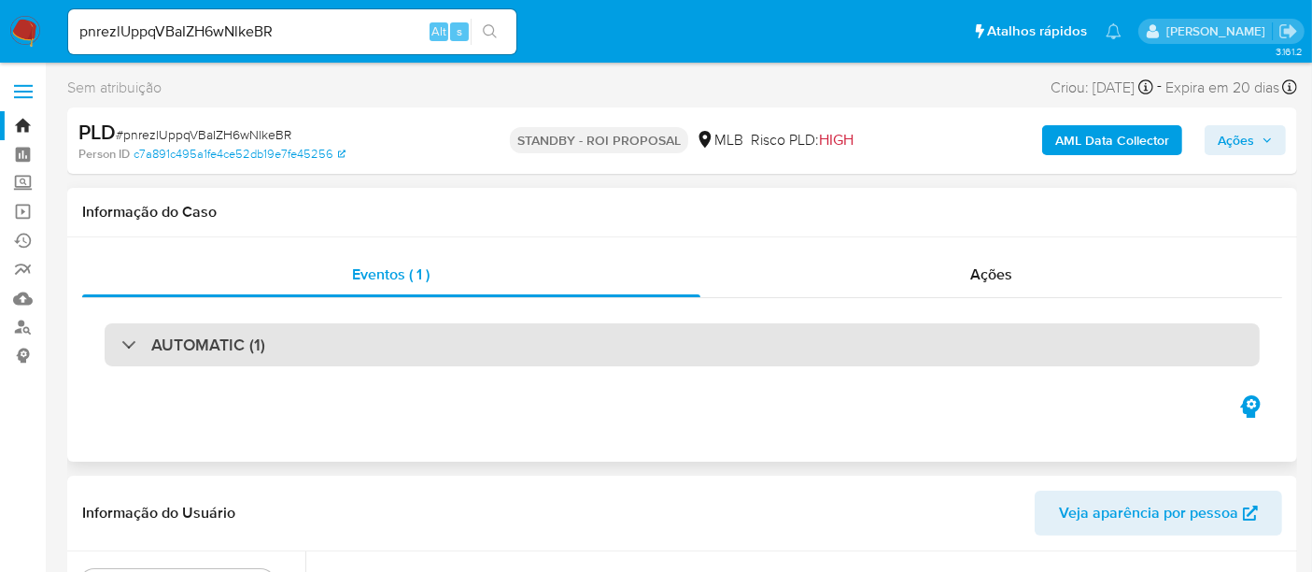
click at [401, 340] on div "AUTOMATIC (1)" at bounding box center [682, 344] width 1155 height 43
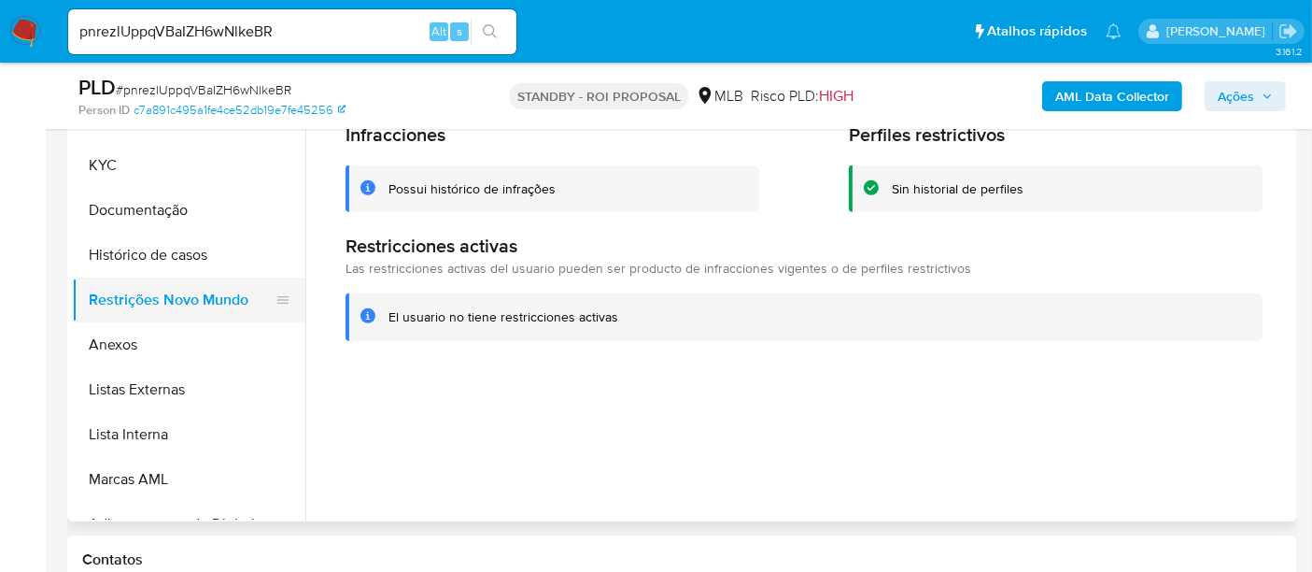
scroll to position [622, 0]
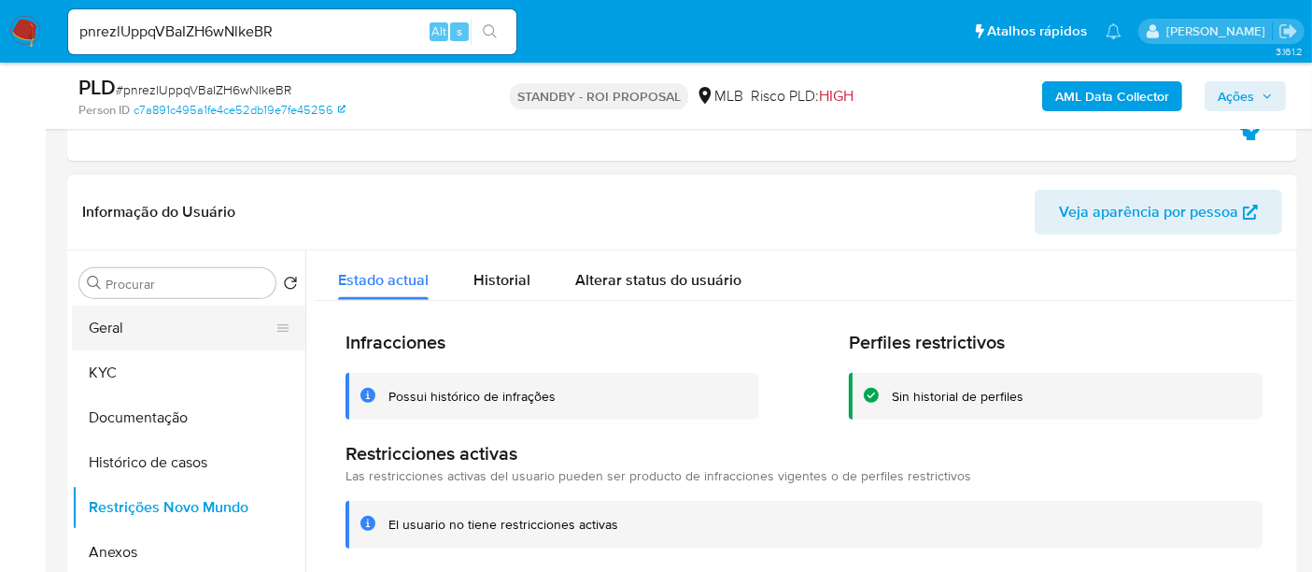
drag, startPoint x: 123, startPoint y: 330, endPoint x: 147, endPoint y: 329, distance: 23.4
click at [123, 330] on button "Geral" at bounding box center [181, 327] width 219 height 45
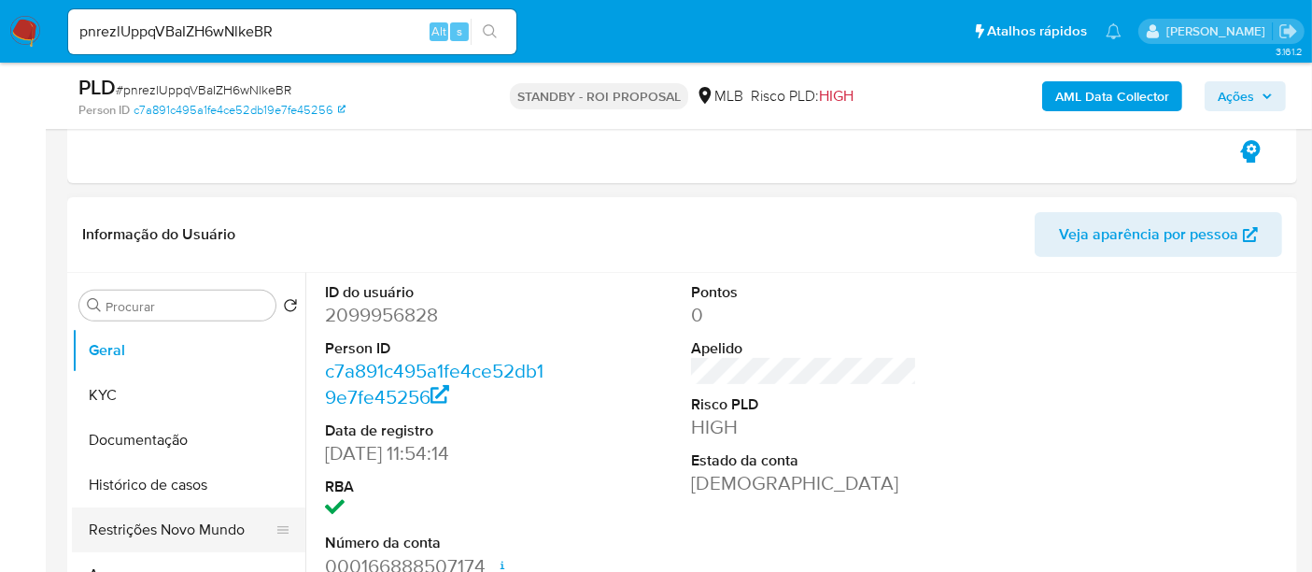
click at [164, 530] on button "Restrições Novo Mundo" at bounding box center [181, 529] width 219 height 45
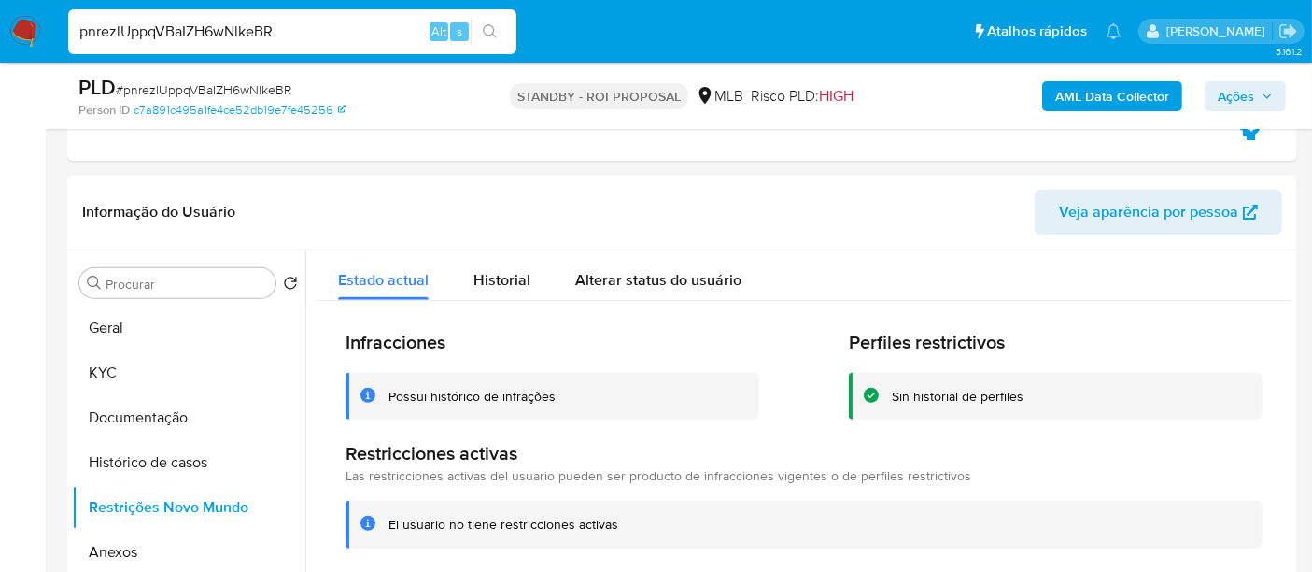
drag, startPoint x: 309, startPoint y: 36, endPoint x: 0, endPoint y: 29, distance: 309.2
click at [0, 29] on nav "pnrezlUppqVBaIZH6wNlkeBR Alt s Atalhos rápidos Presiona las siguientes teclas p…" at bounding box center [656, 31] width 1312 height 63
paste input "PIqsC8dU7bW3NTvFSoGi0DR3"
type input "PIqsC8dU7bW3NTvFSoGi0DR3"
click at [490, 24] on icon "search-icon" at bounding box center [490, 31] width 15 height 15
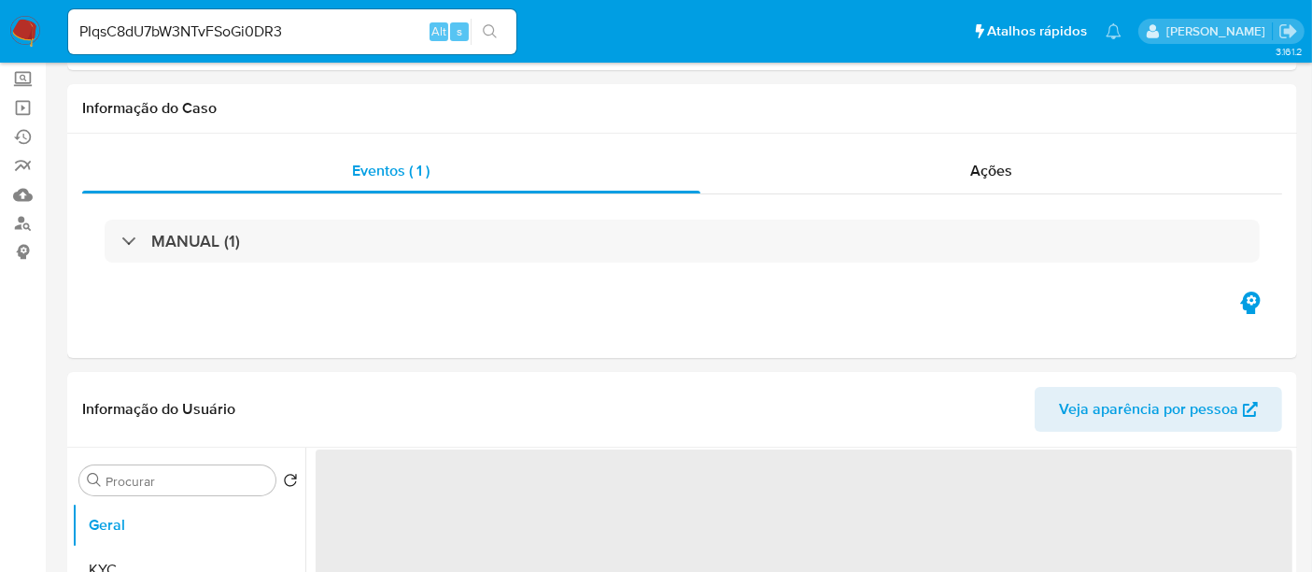
select select "10"
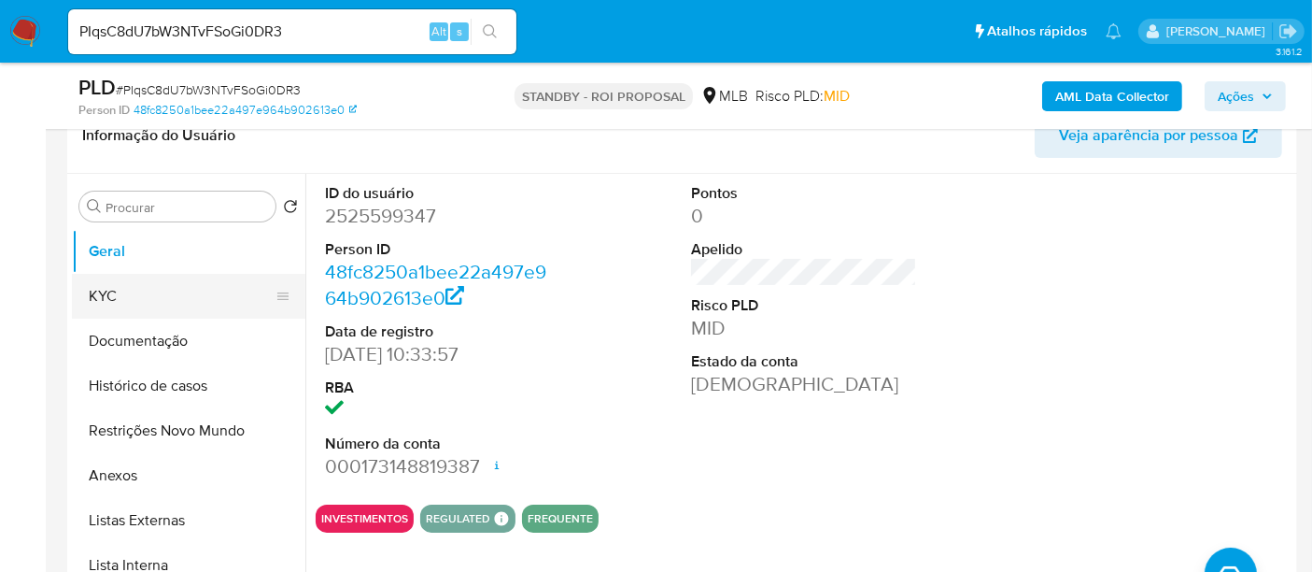
click at [134, 297] on button "KYC" at bounding box center [181, 296] width 219 height 45
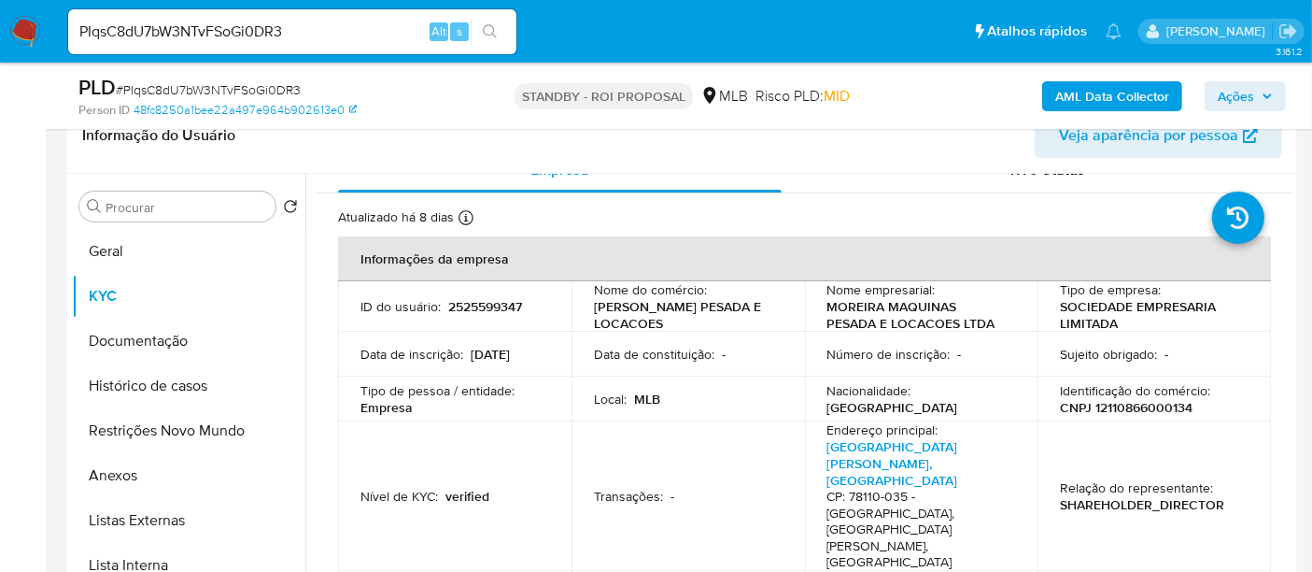
scroll to position [104, 0]
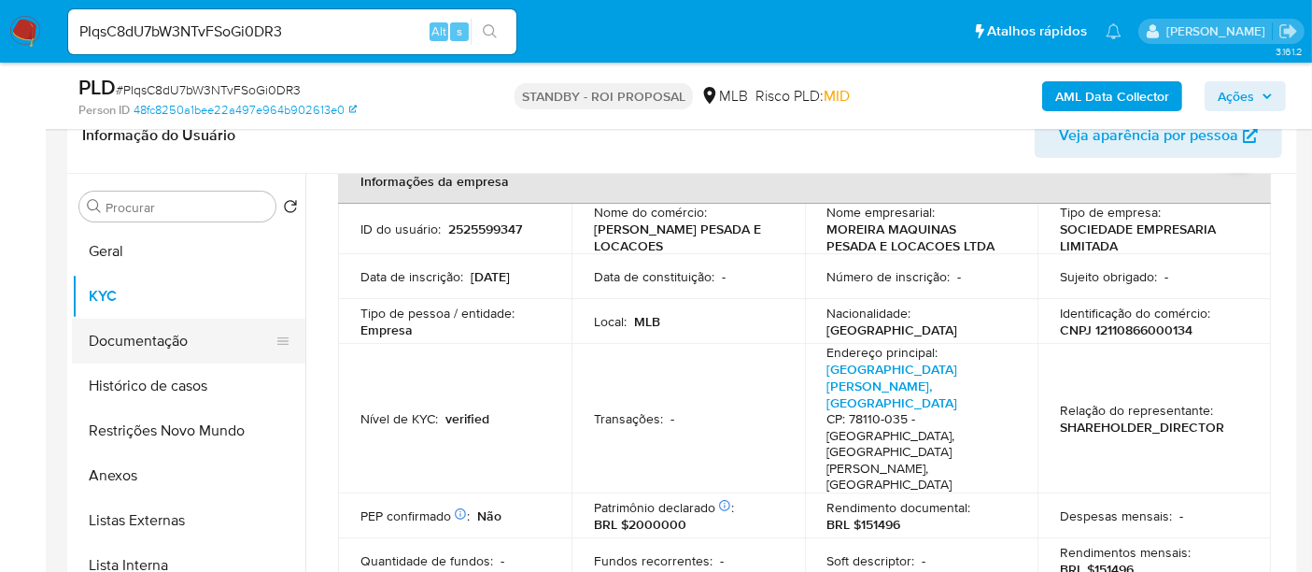
click at [130, 347] on button "Documentação" at bounding box center [181, 340] width 219 height 45
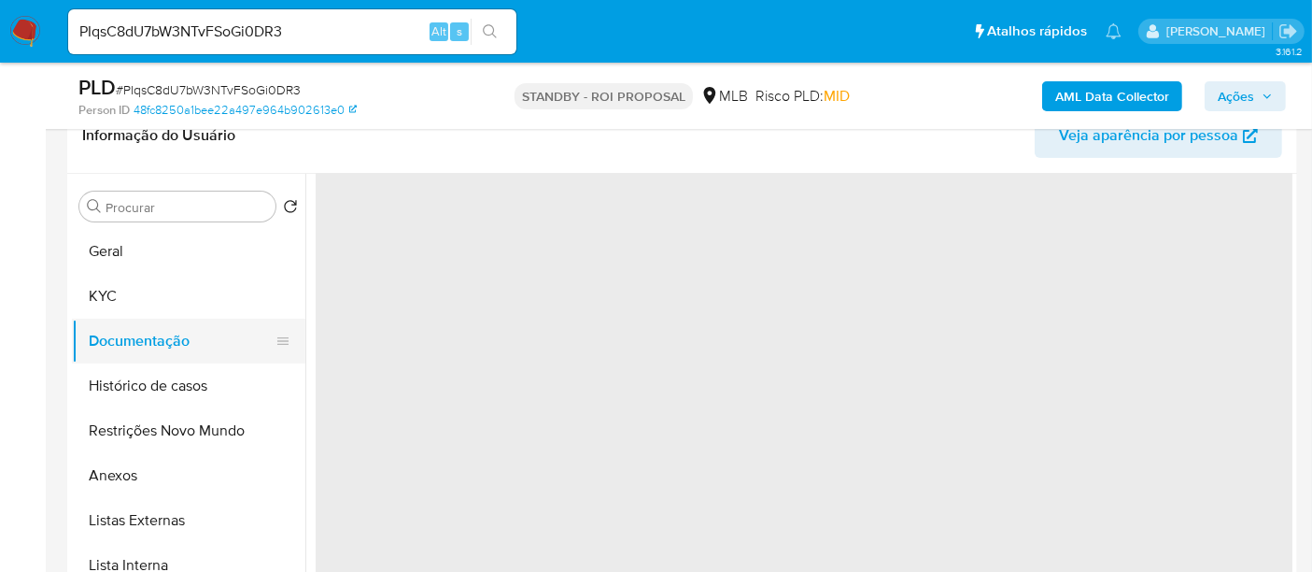
scroll to position [0, 0]
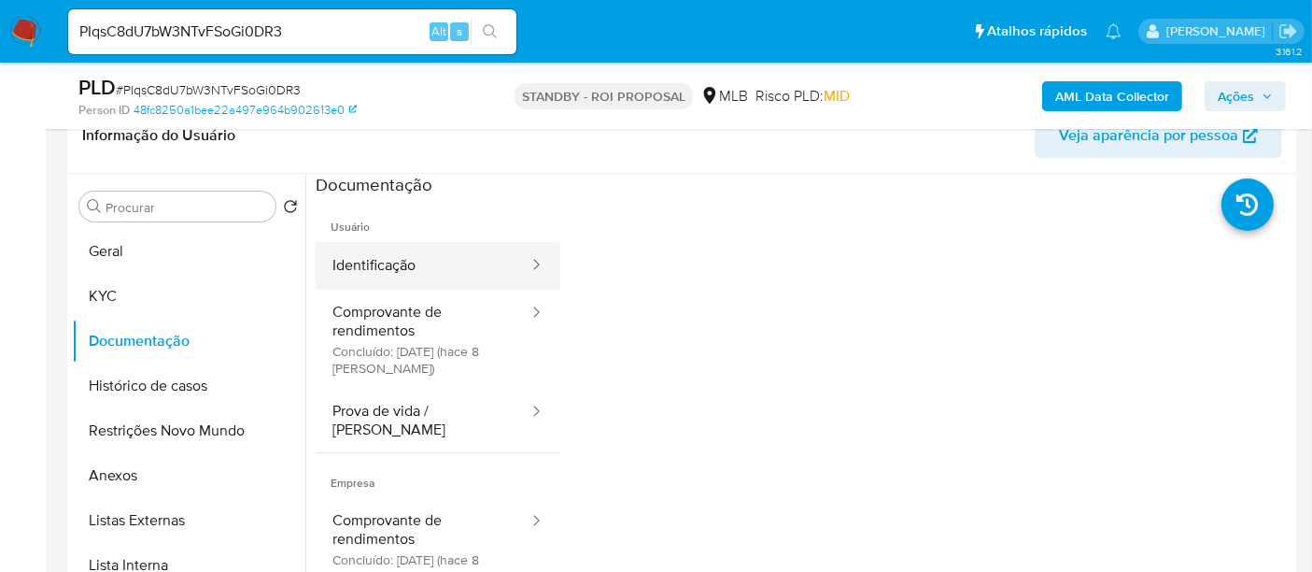
click at [401, 271] on button "Identificação" at bounding box center [423, 266] width 215 height 48
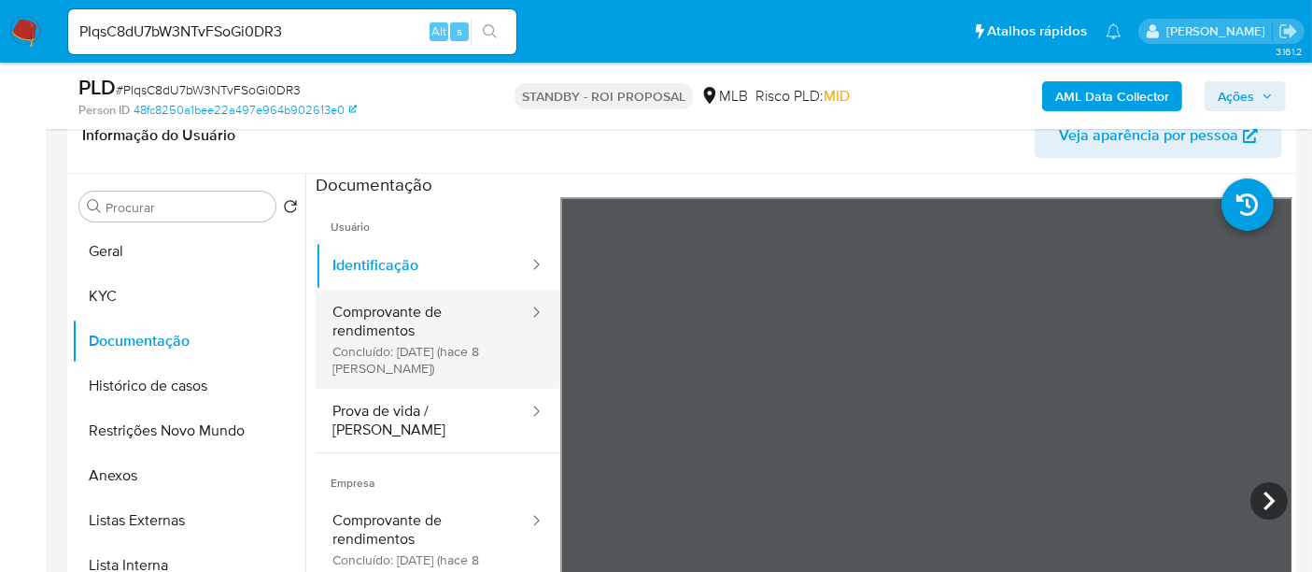
click at [429, 321] on button "Comprovante de rendimentos Concluído: 29/09/2025 (hace 8 días)" at bounding box center [423, 339] width 215 height 99
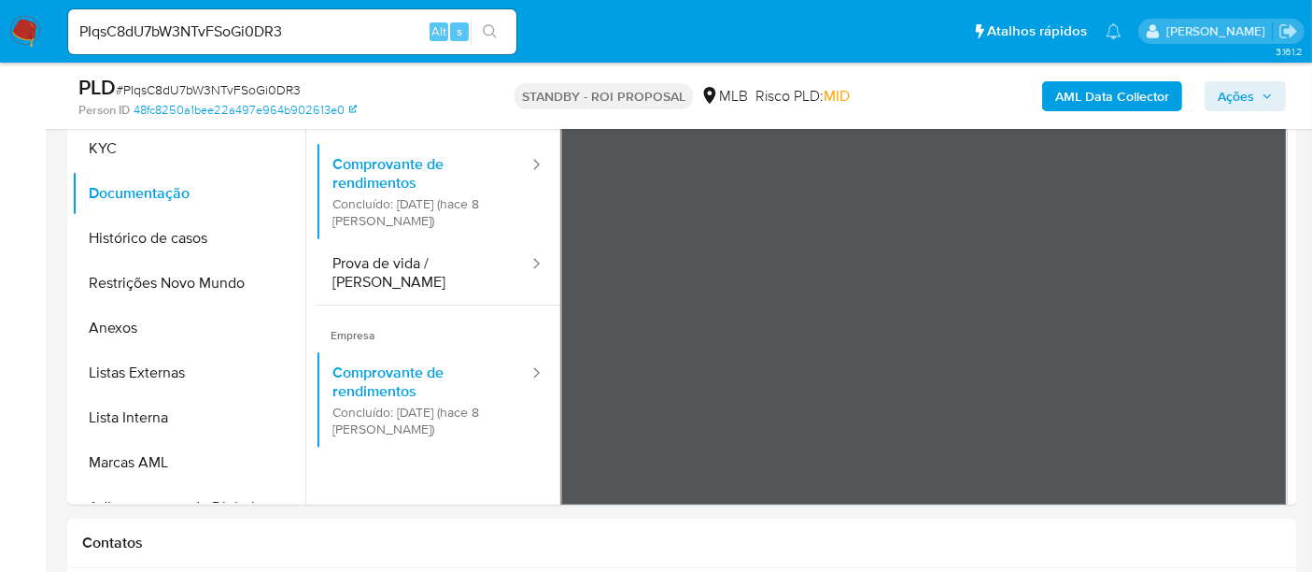
scroll to position [465, 0]
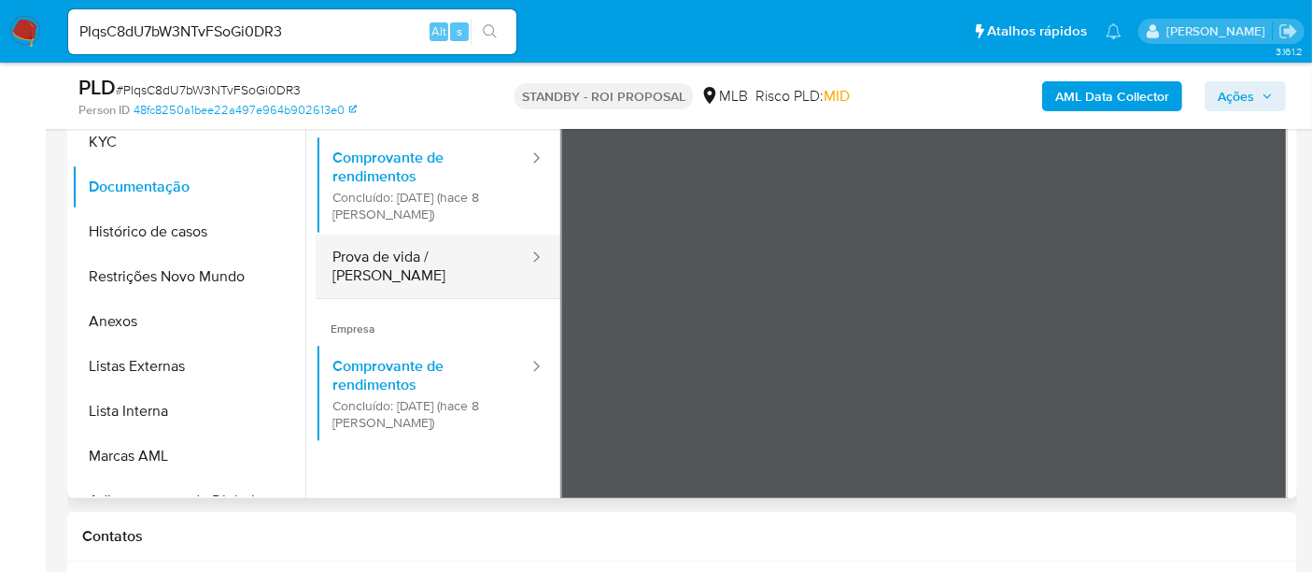
click at [420, 256] on button "Prova de vida / [PERSON_NAME]" at bounding box center [423, 266] width 215 height 64
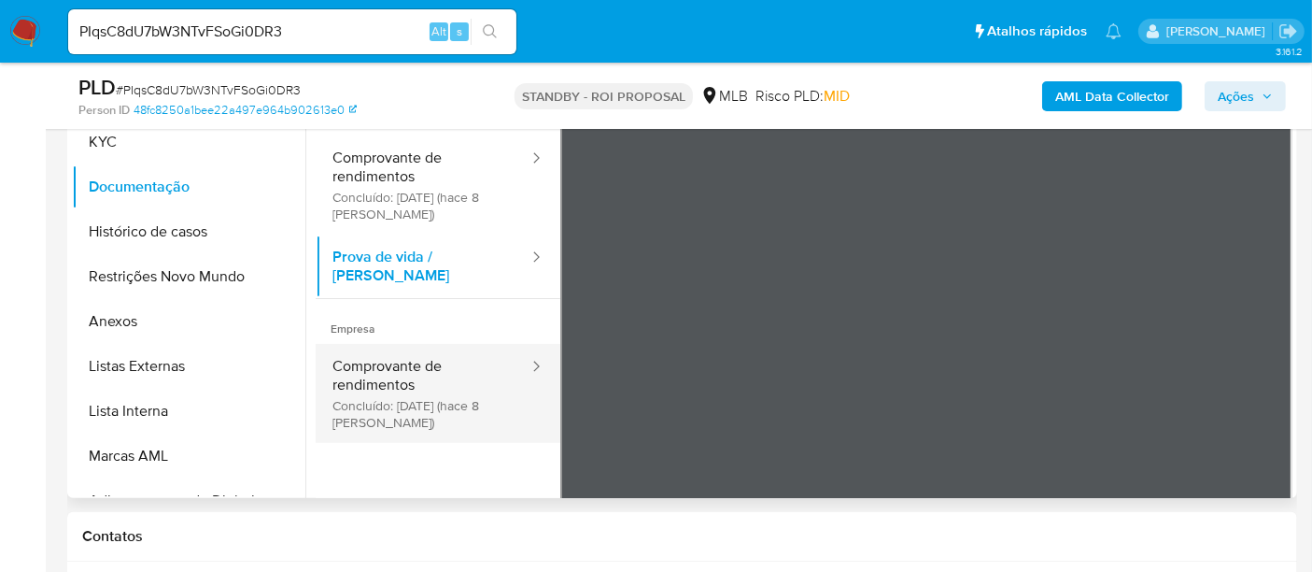
click at [370, 344] on button "Comprovante de rendimentos Concluído: 29/09/2025 (hace 8 días)" at bounding box center [423, 393] width 215 height 99
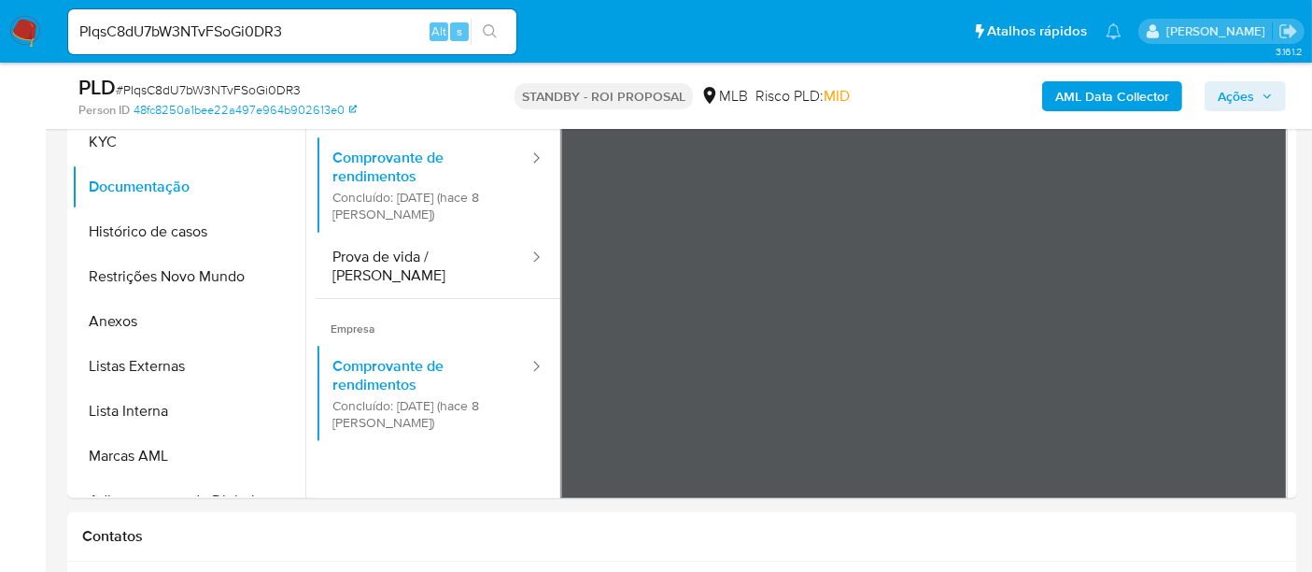
click at [16, 29] on img at bounding box center [25, 32] width 32 height 32
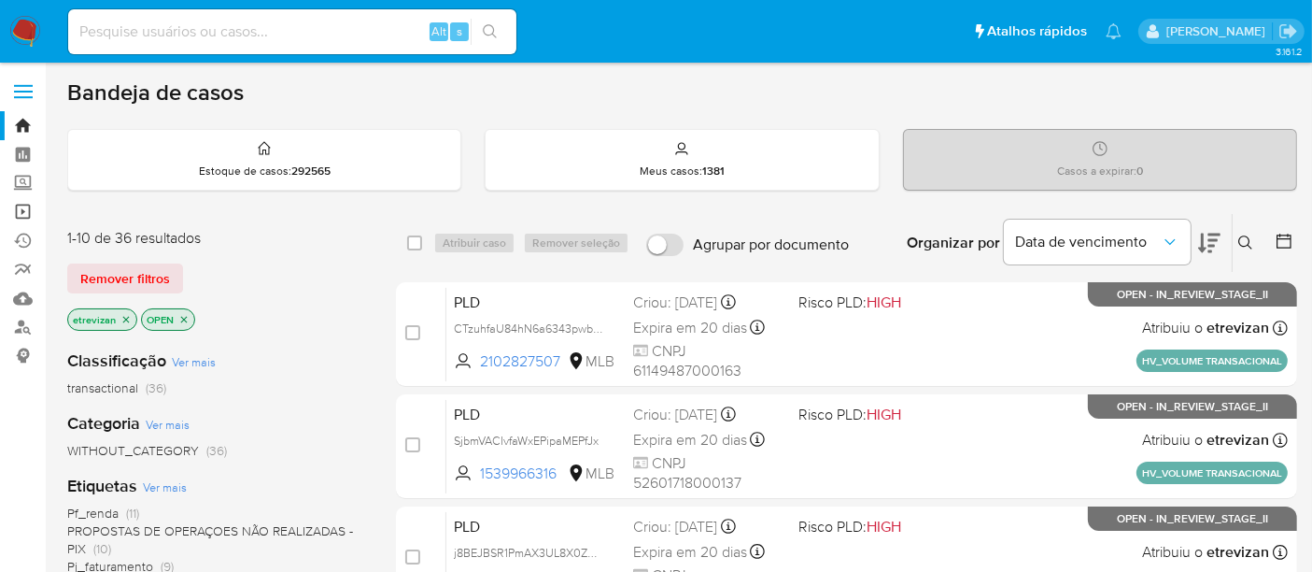
click at [21, 210] on link "Operações em massa" at bounding box center [111, 211] width 222 height 29
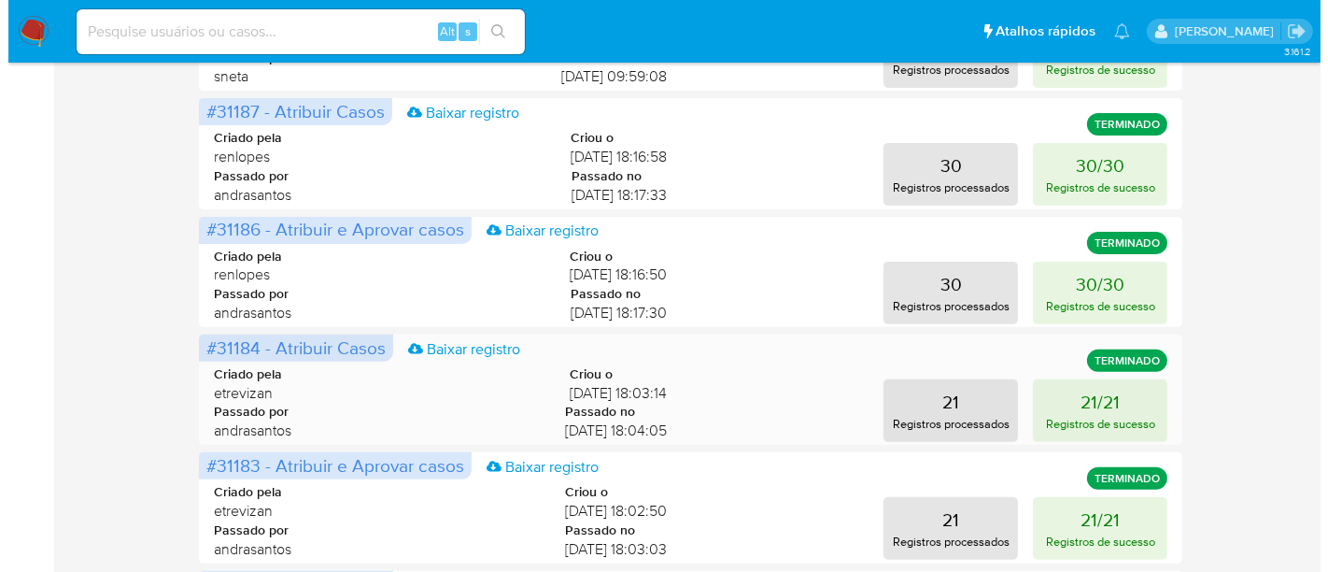
scroll to position [726, 0]
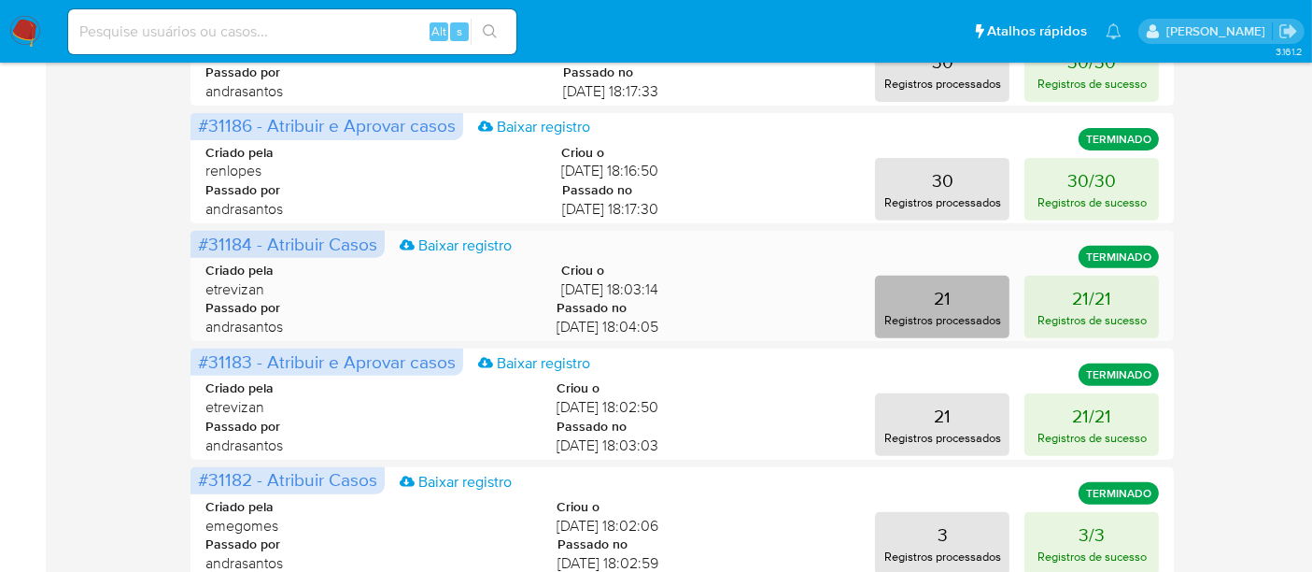
click at [954, 305] on button "21 Registros processados" at bounding box center [942, 307] width 134 height 63
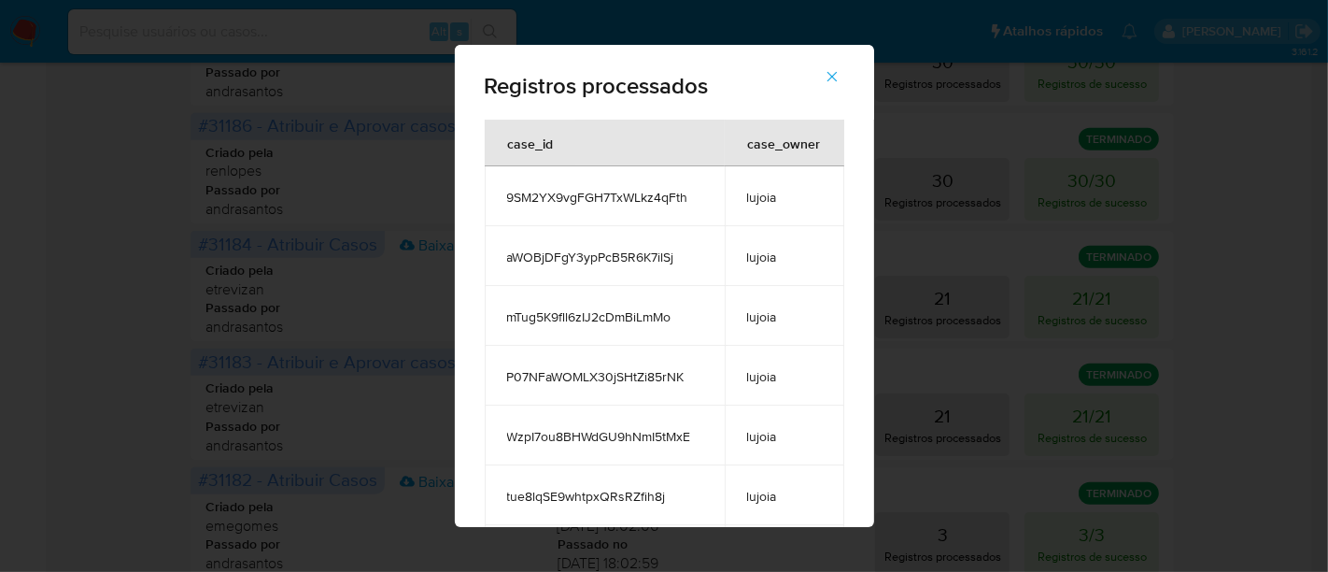
click at [834, 76] on icon "button" at bounding box center [832, 76] width 17 height 17
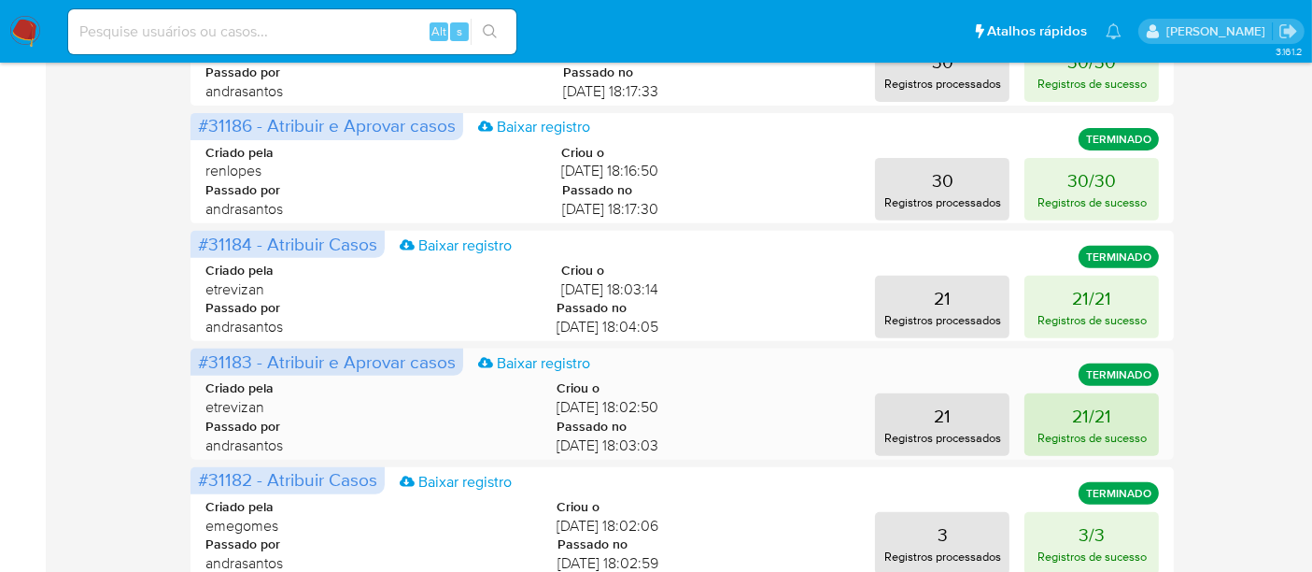
click at [1081, 422] on p "21/21" at bounding box center [1091, 416] width 39 height 26
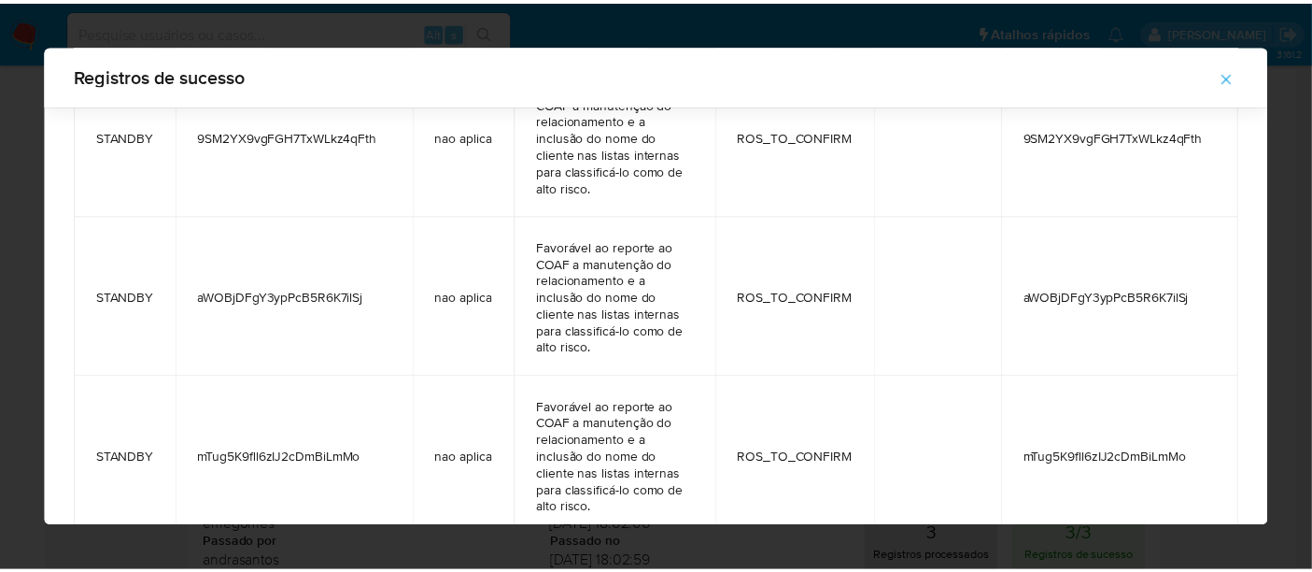
scroll to position [21, 0]
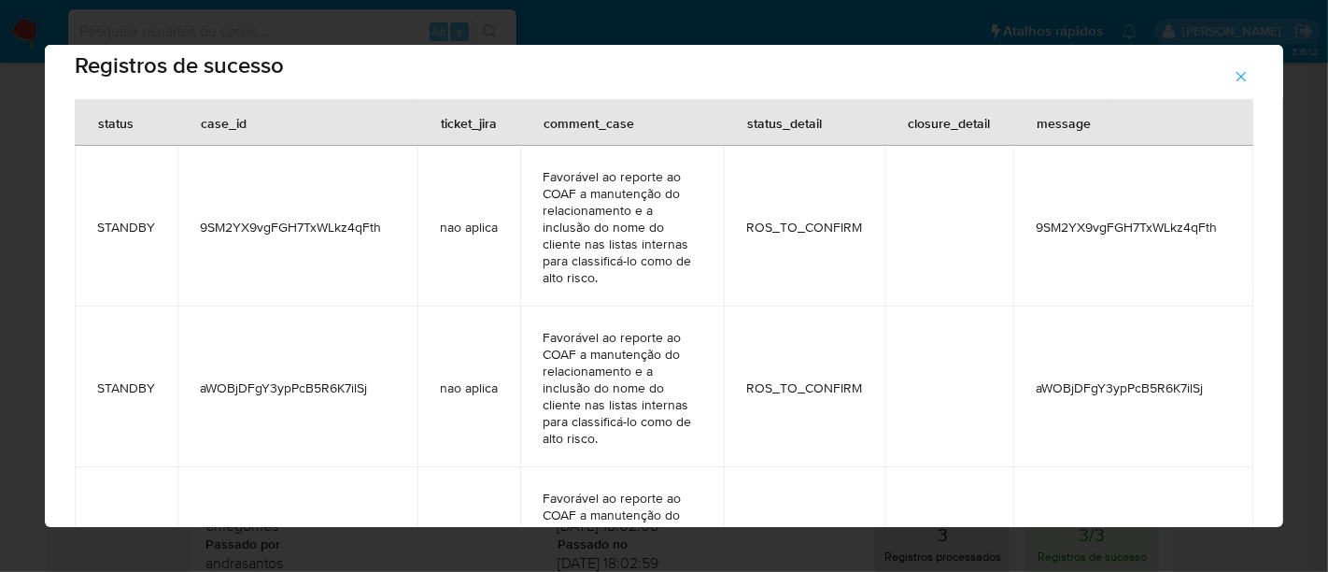
click at [1241, 76] on icon "button" at bounding box center [1242, 77] width 10 height 10
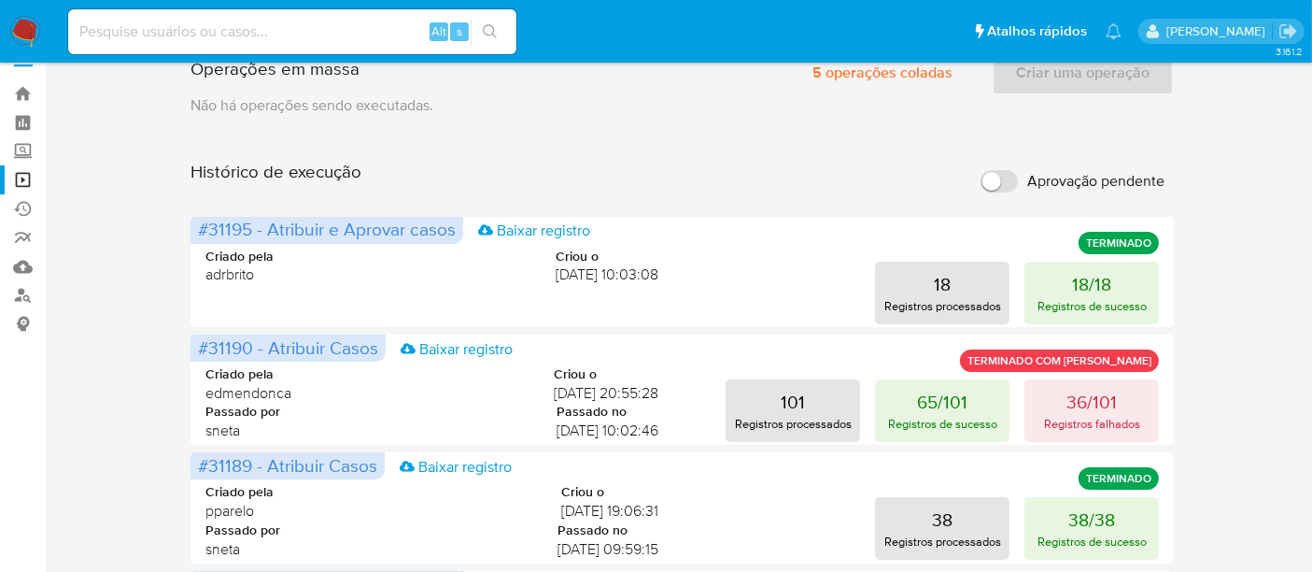
scroll to position [0, 0]
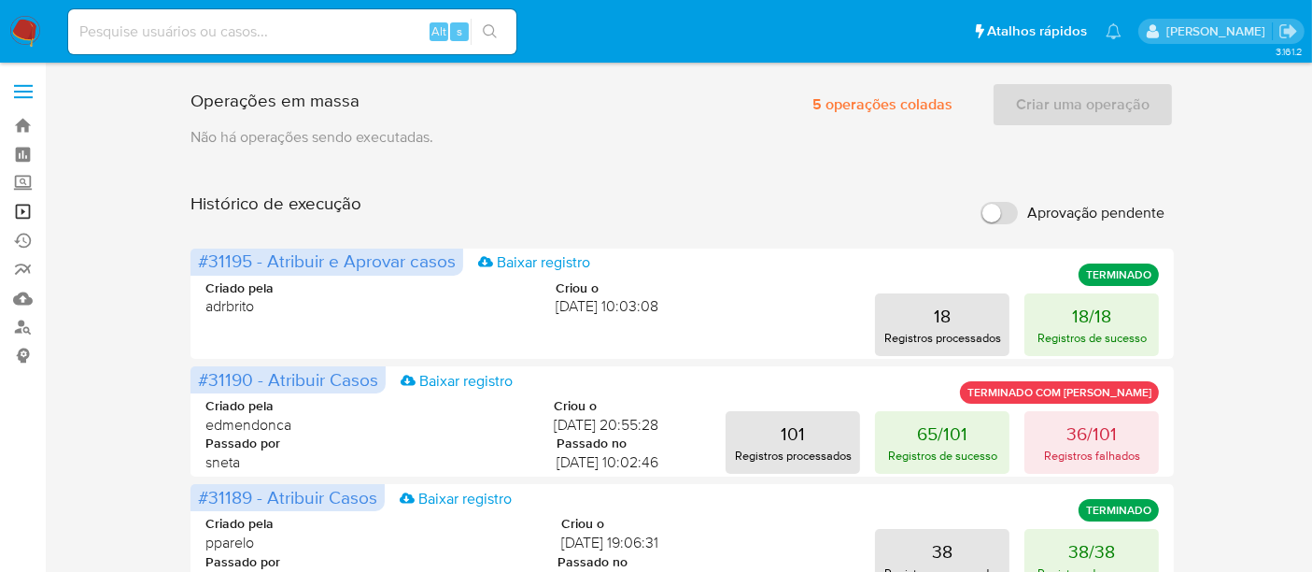
click at [21, 213] on link "Operações em massa" at bounding box center [111, 211] width 222 height 29
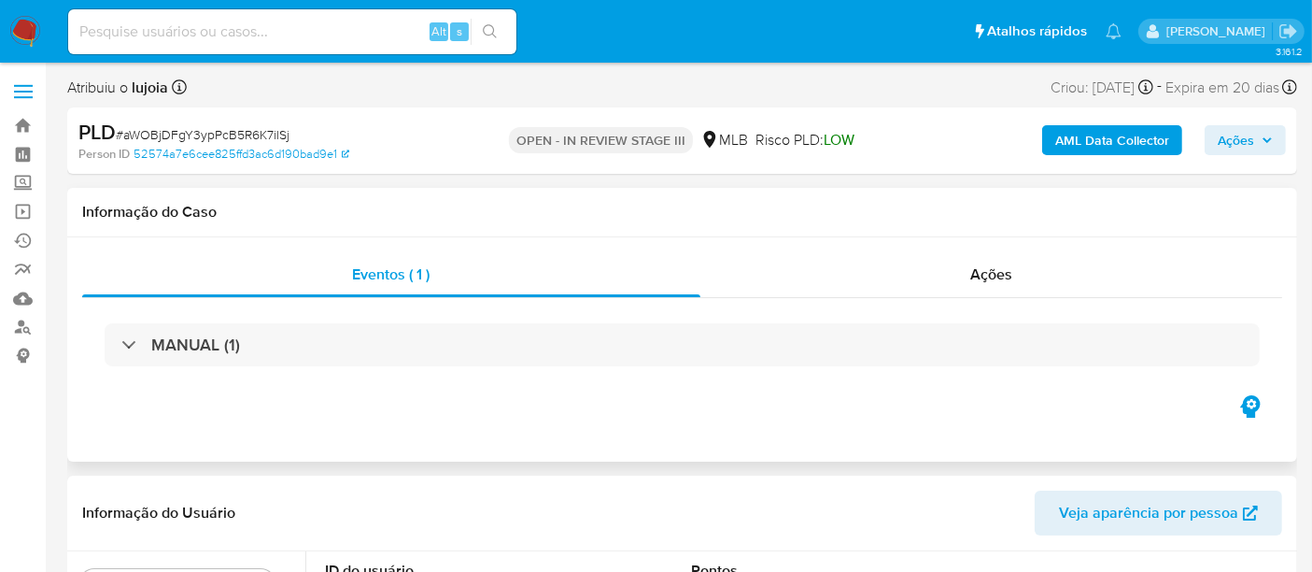
select select "10"
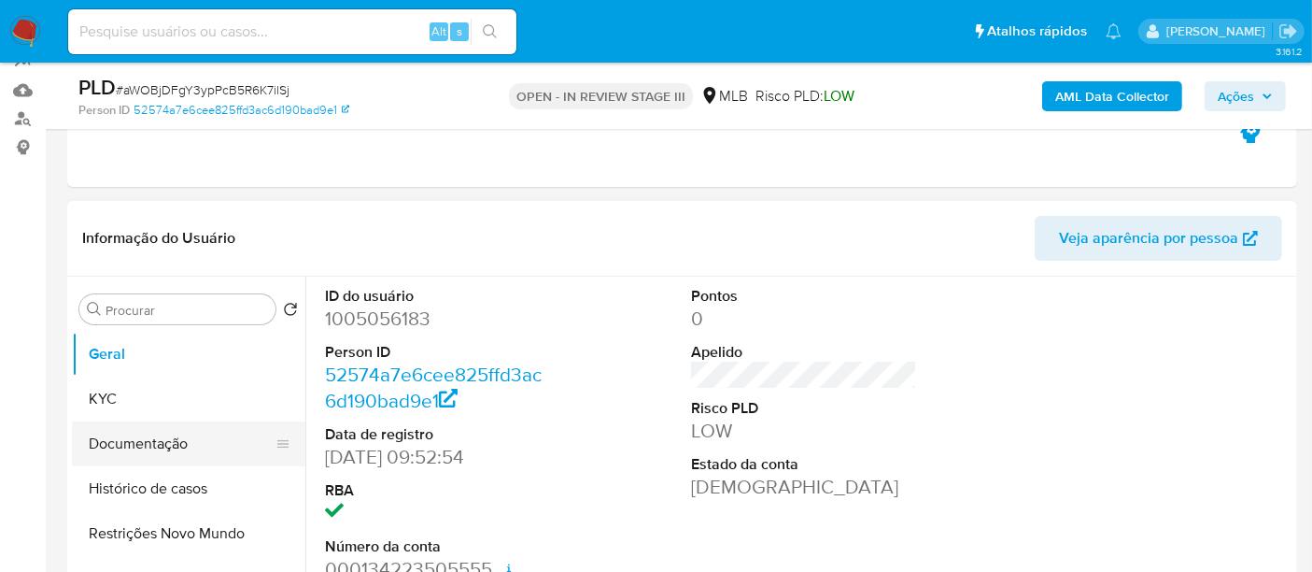
scroll to position [311, 0]
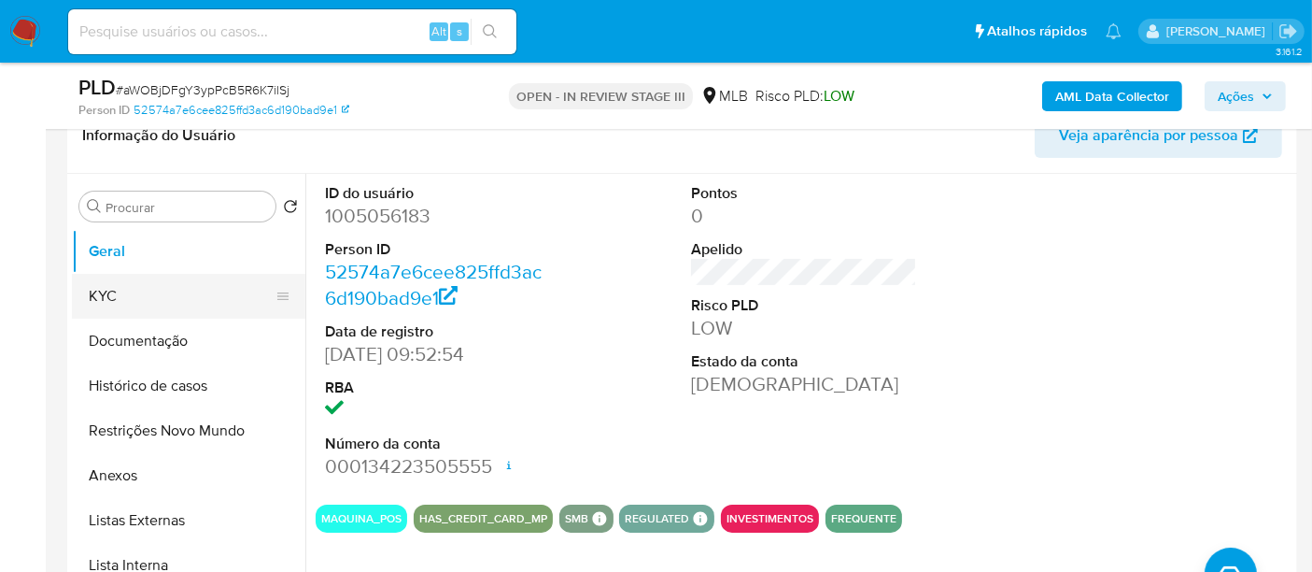
click at [137, 293] on button "KYC" at bounding box center [181, 296] width 219 height 45
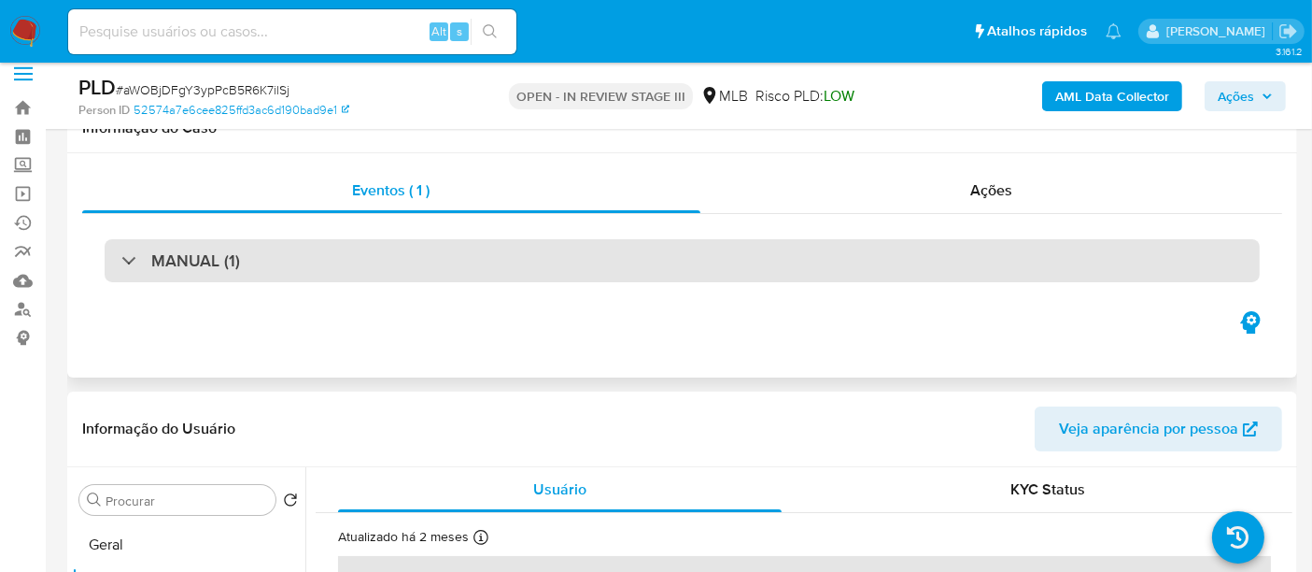
scroll to position [0, 0]
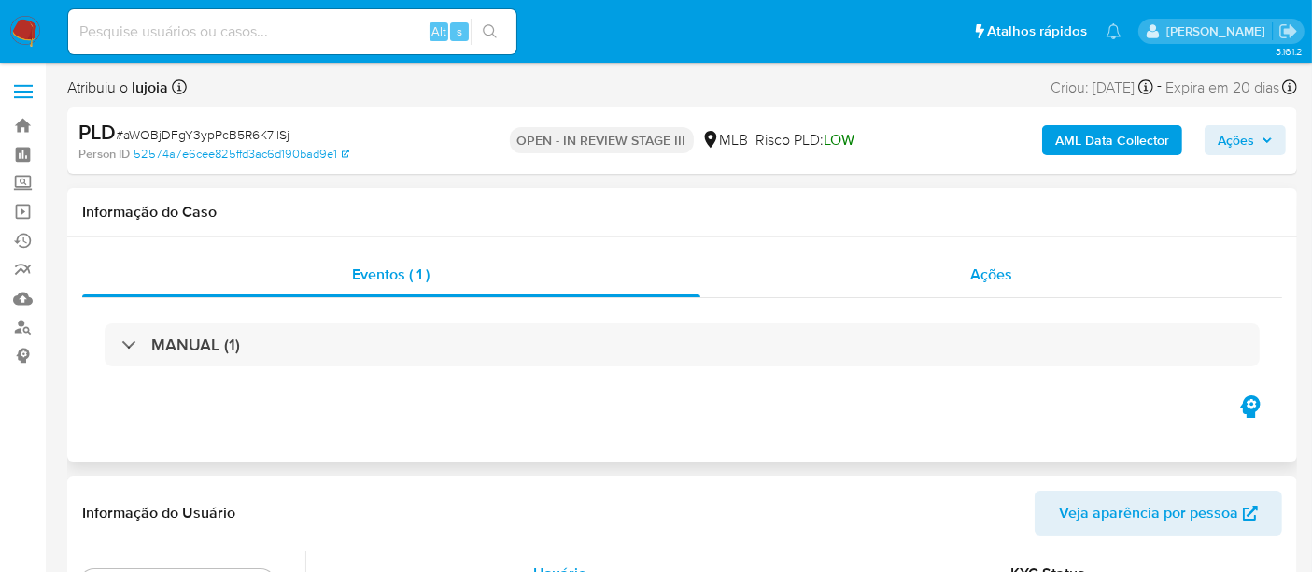
click at [1005, 284] on div "Ações" at bounding box center [991, 274] width 583 height 45
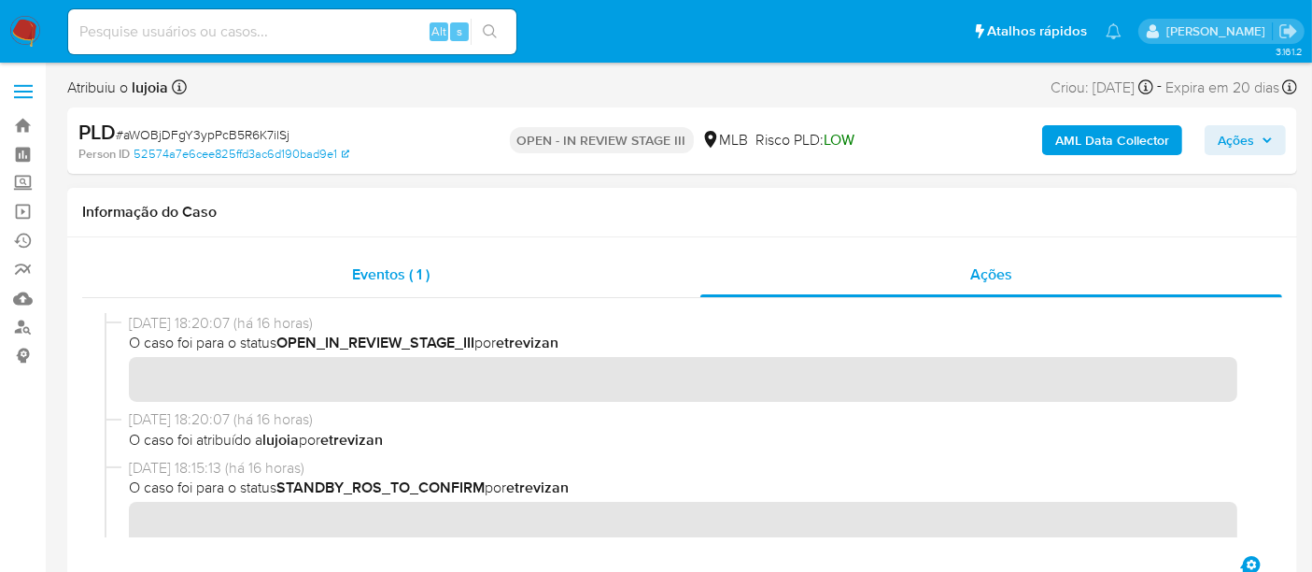
click at [384, 266] on span "Eventos ( 1 )" at bounding box center [391, 273] width 78 height 21
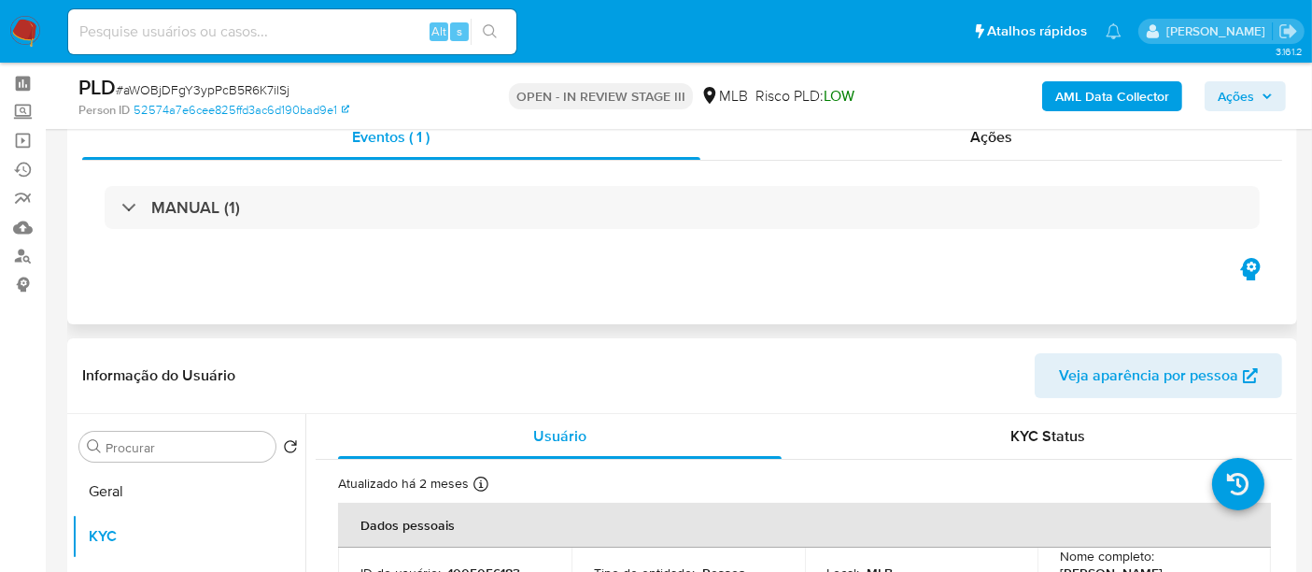
scroll to position [104, 0]
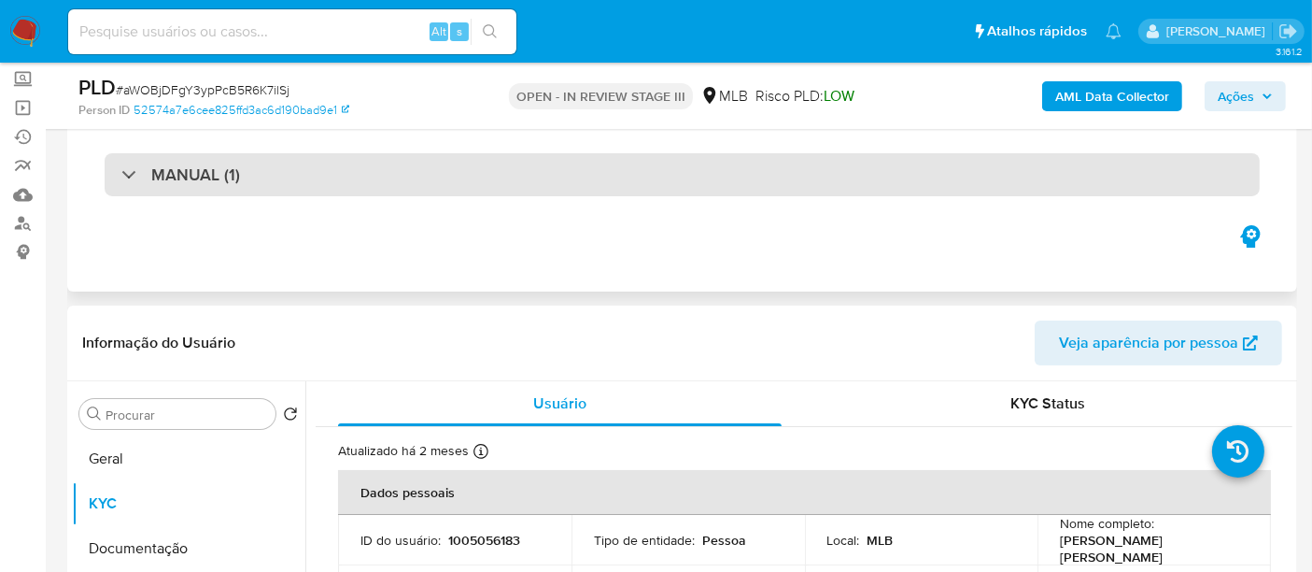
drag, startPoint x: 357, startPoint y: 192, endPoint x: 387, endPoint y: 191, distance: 29.9
click at [358, 191] on div "MANUAL (1)" at bounding box center [682, 174] width 1155 height 43
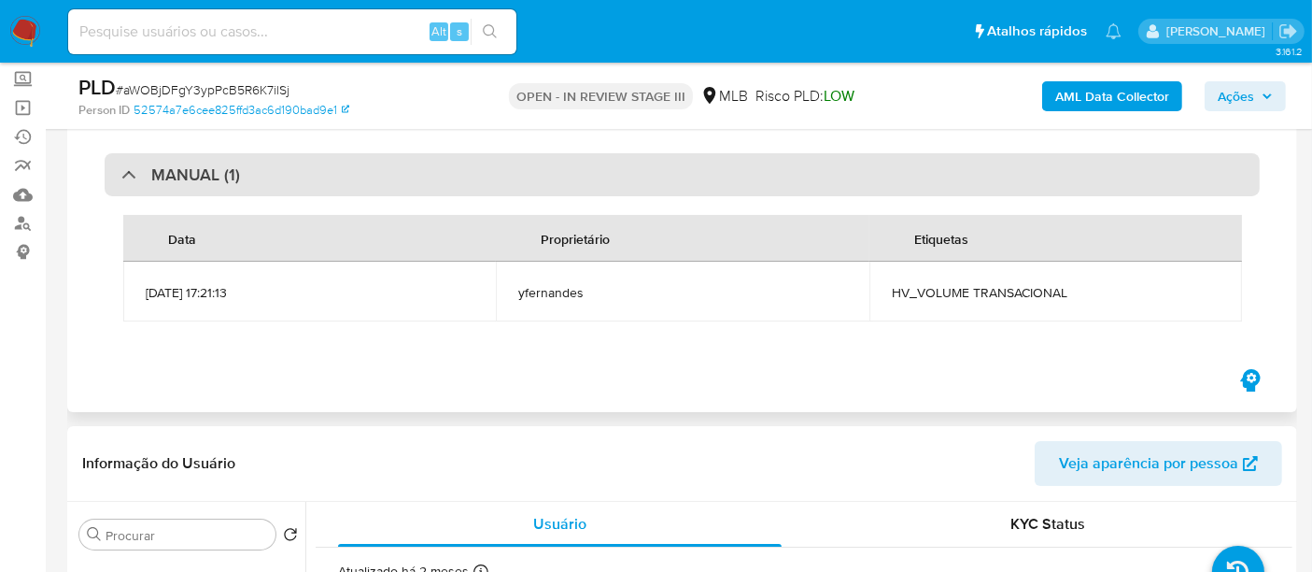
click at [467, 164] on div "MANUAL (1)" at bounding box center [682, 174] width 1155 height 43
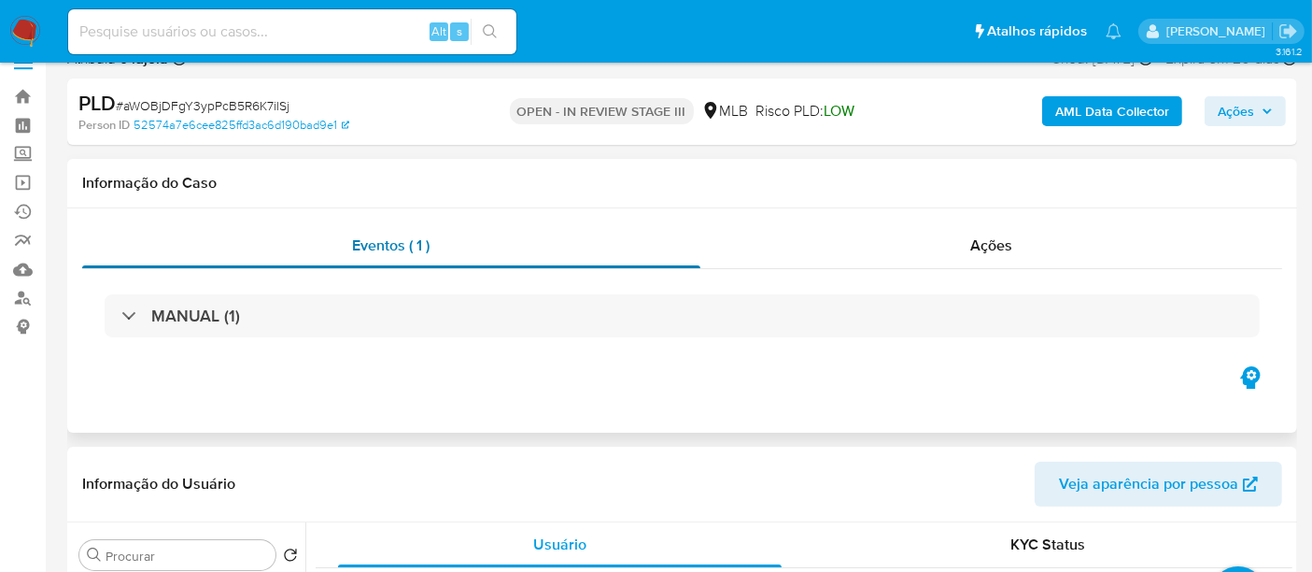
scroll to position [0, 0]
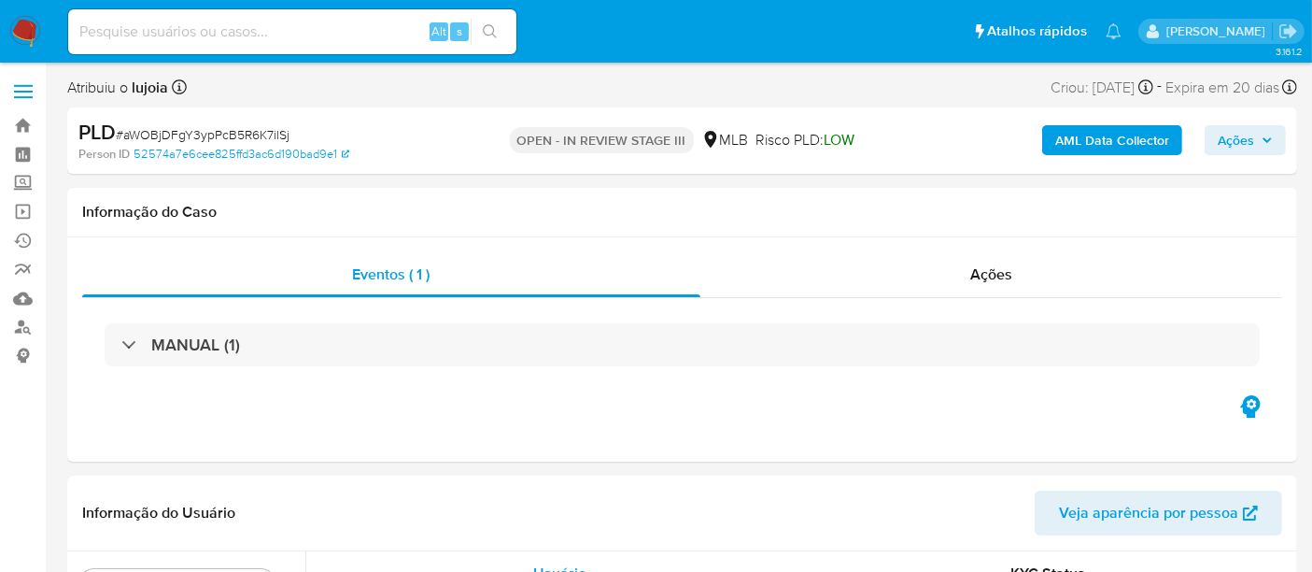
click at [1260, 139] on span "Ações" at bounding box center [1245, 140] width 55 height 26
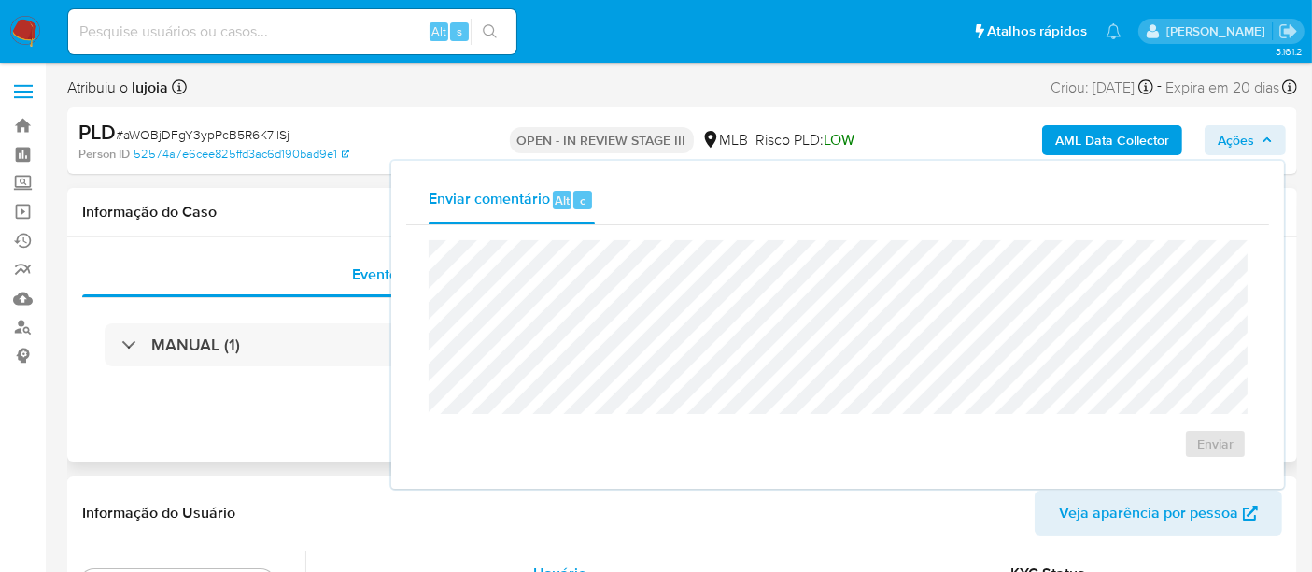
click at [306, 230] on div "Informação do Caso" at bounding box center [682, 212] width 1230 height 49
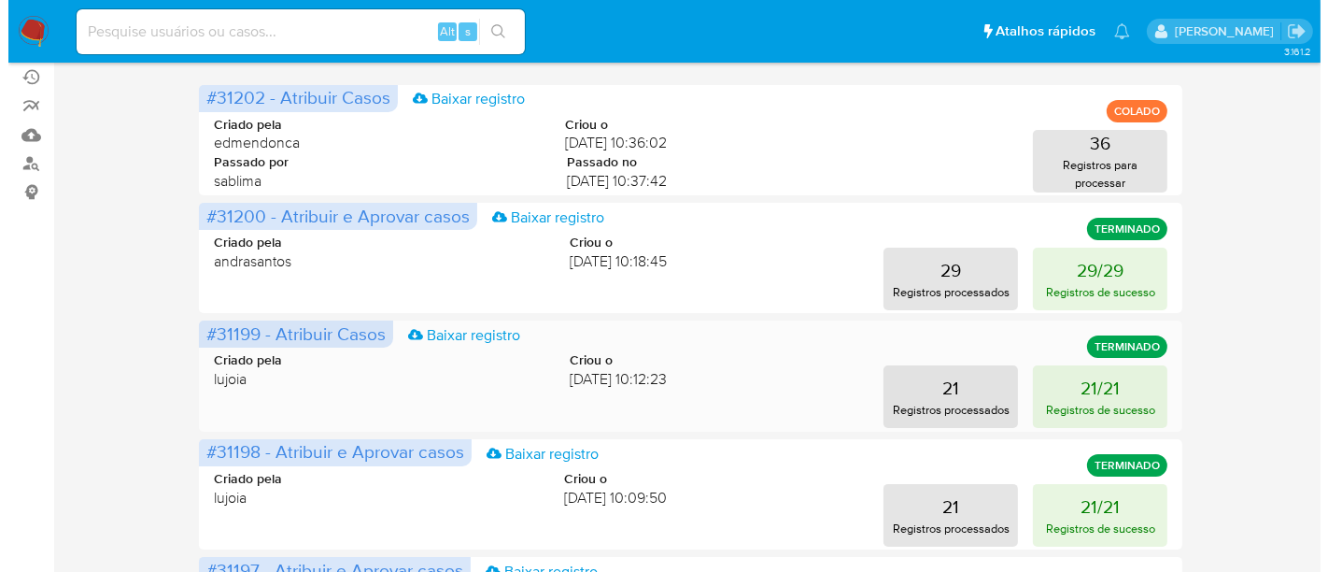
scroll to position [207, 0]
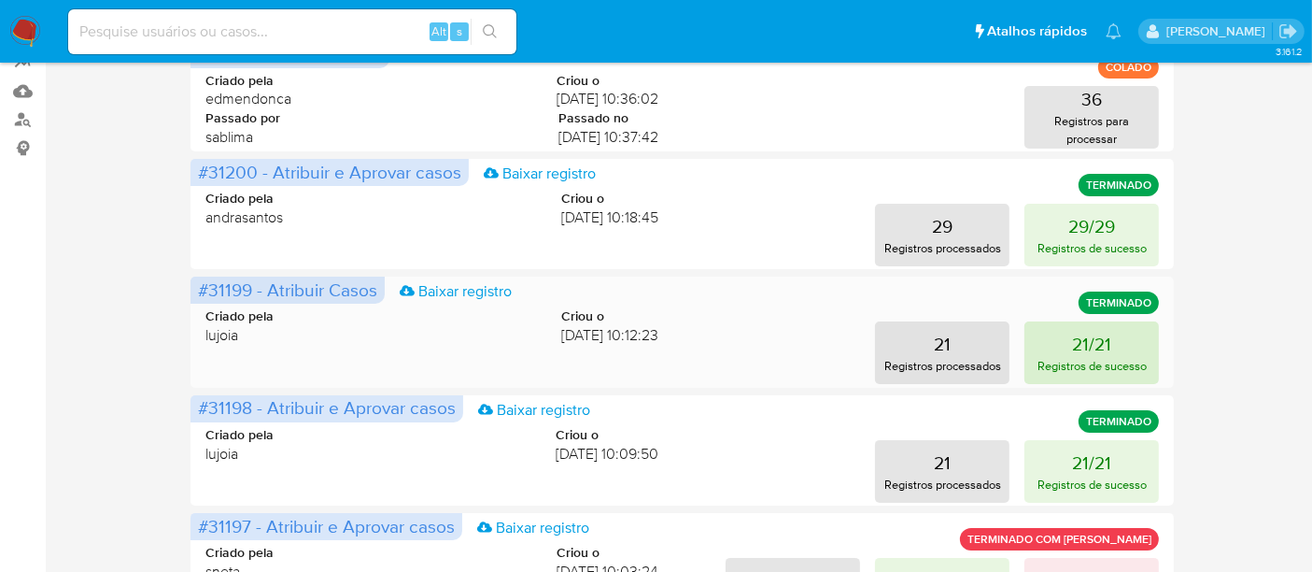
click at [1089, 348] on p "21/21" at bounding box center [1091, 344] width 39 height 26
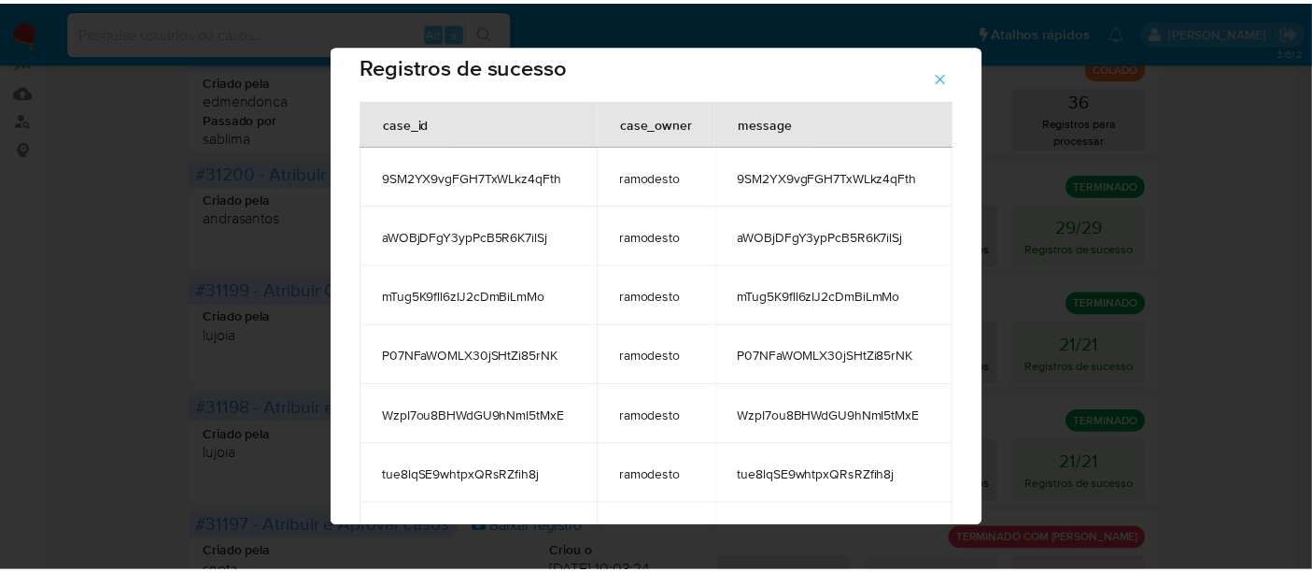
scroll to position [0, 0]
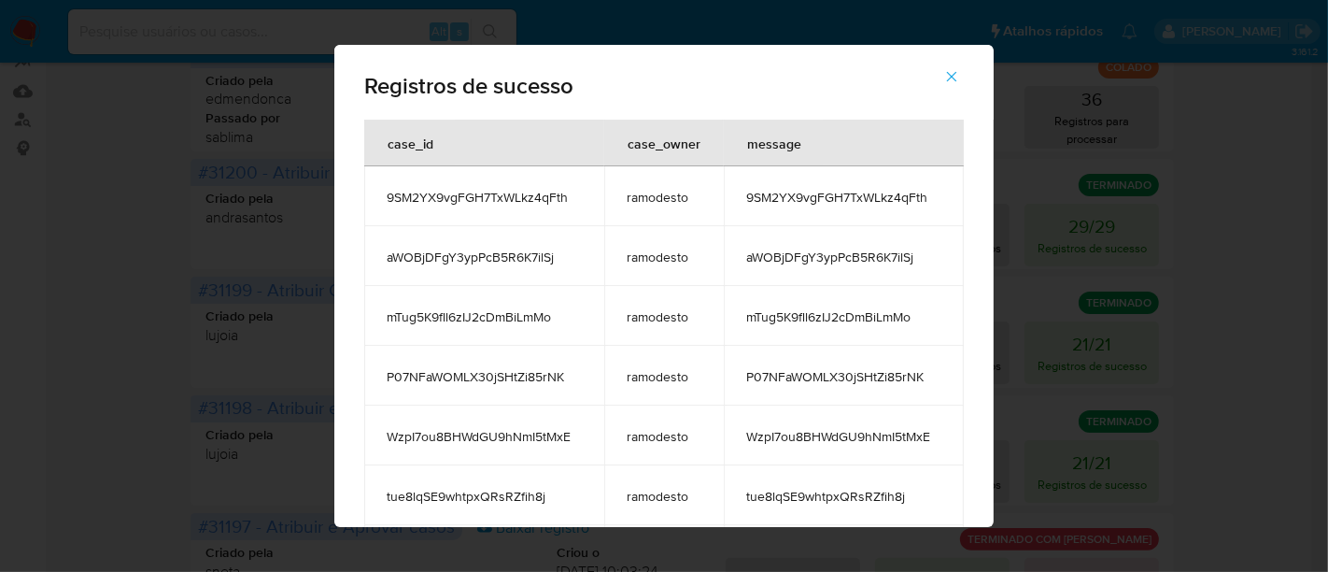
click at [960, 70] on icon "button" at bounding box center [951, 76] width 17 height 17
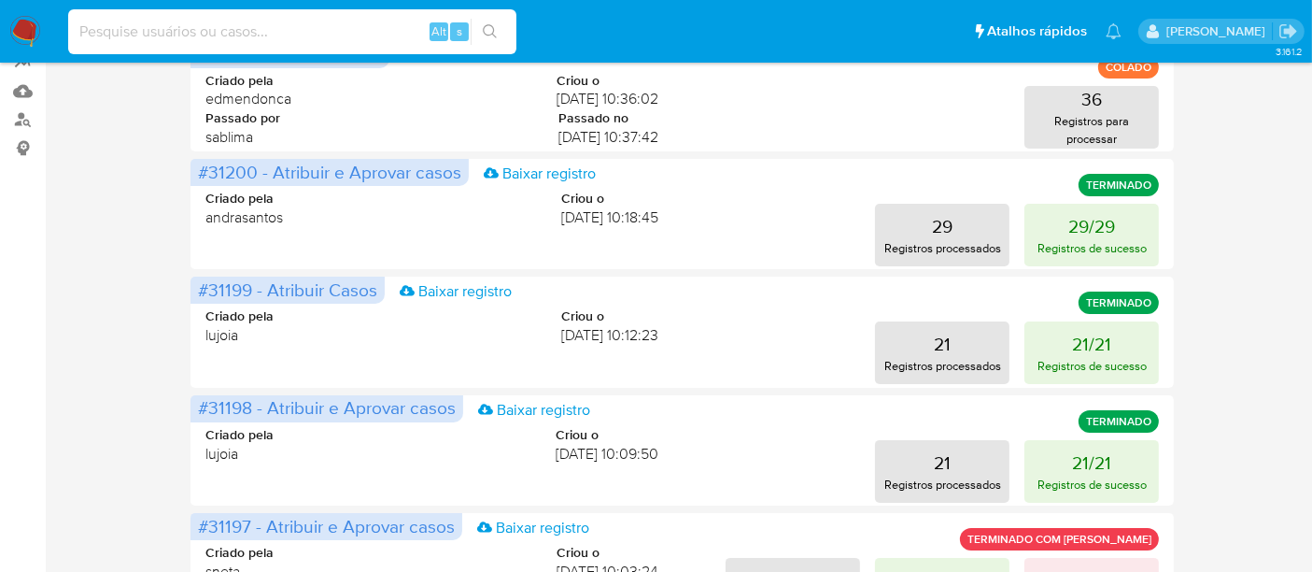
click at [283, 33] on input at bounding box center [292, 32] width 448 height 24
paste input "PIqsC8dU7bW3NTvFSoGi0DR3"
type input "PIqsC8dU7bW3NTvFSoGi0DR3"
click at [486, 22] on button "search-icon" at bounding box center [490, 32] width 38 height 26
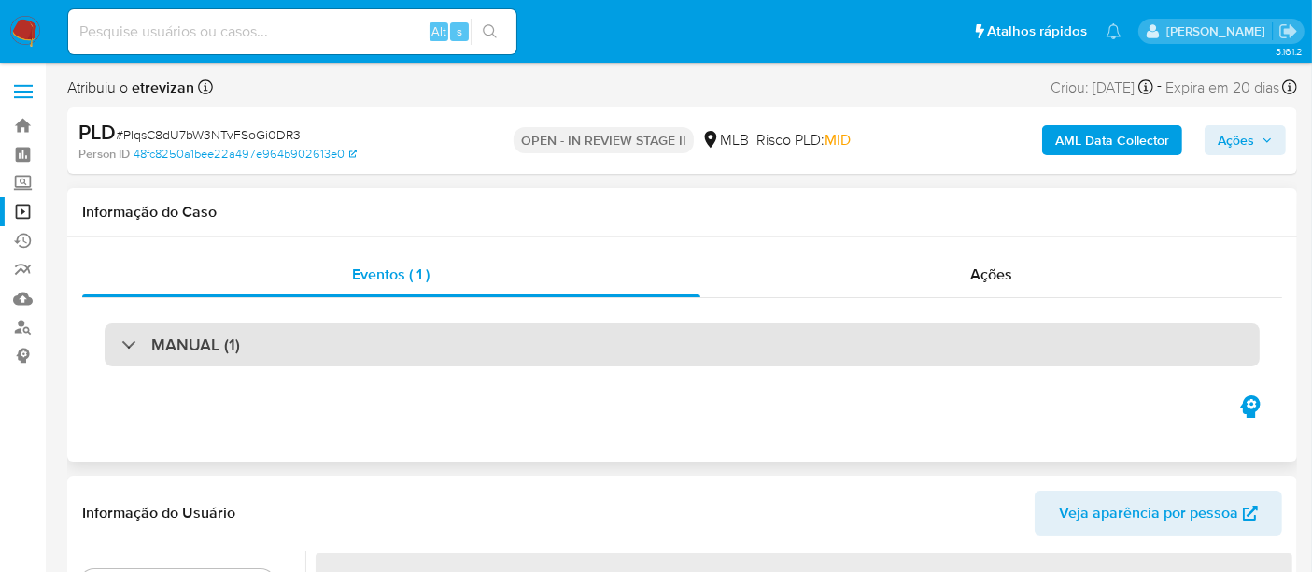
select select "10"
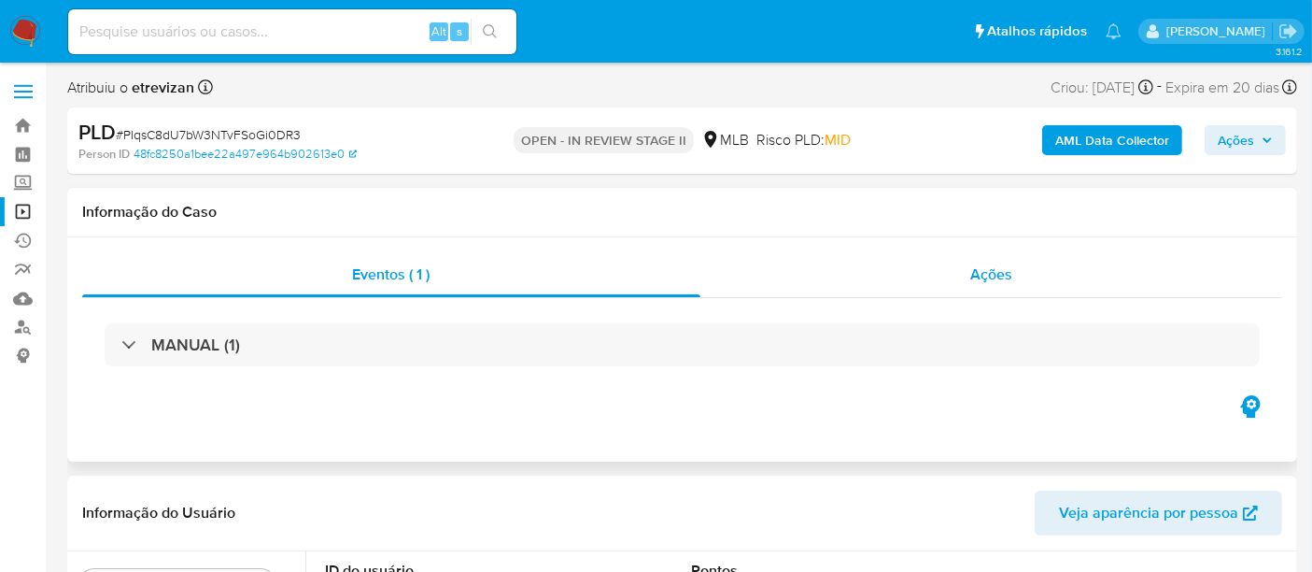
click at [1000, 271] on span "Ações" at bounding box center [991, 273] width 42 height 21
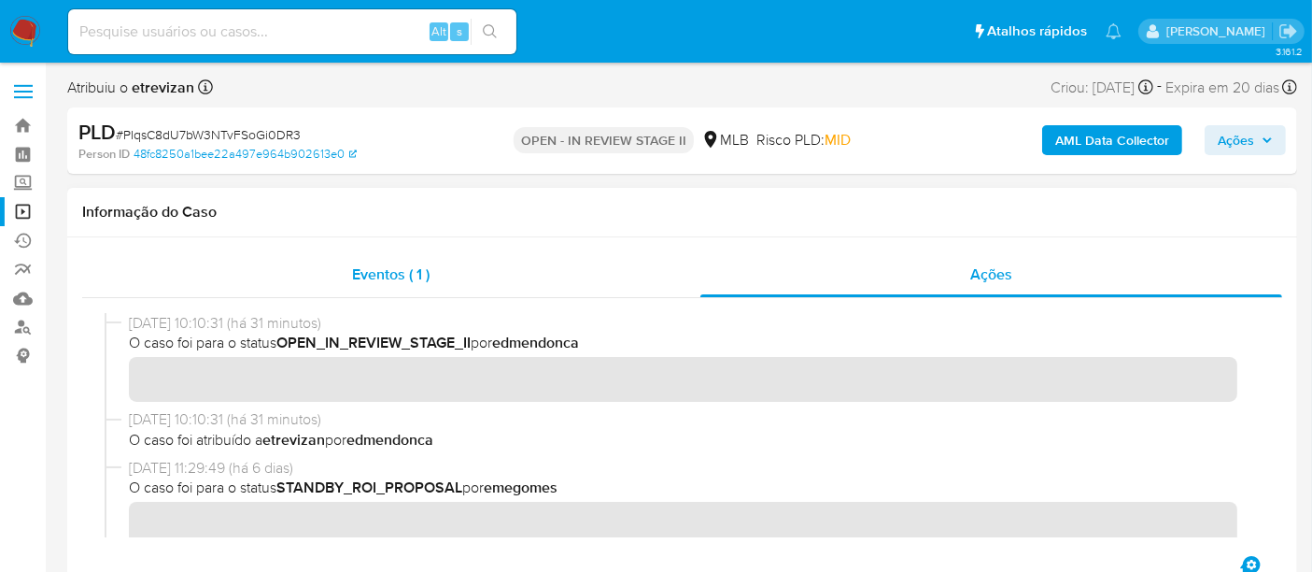
click at [375, 266] on span "Eventos ( 1 )" at bounding box center [391, 273] width 78 height 21
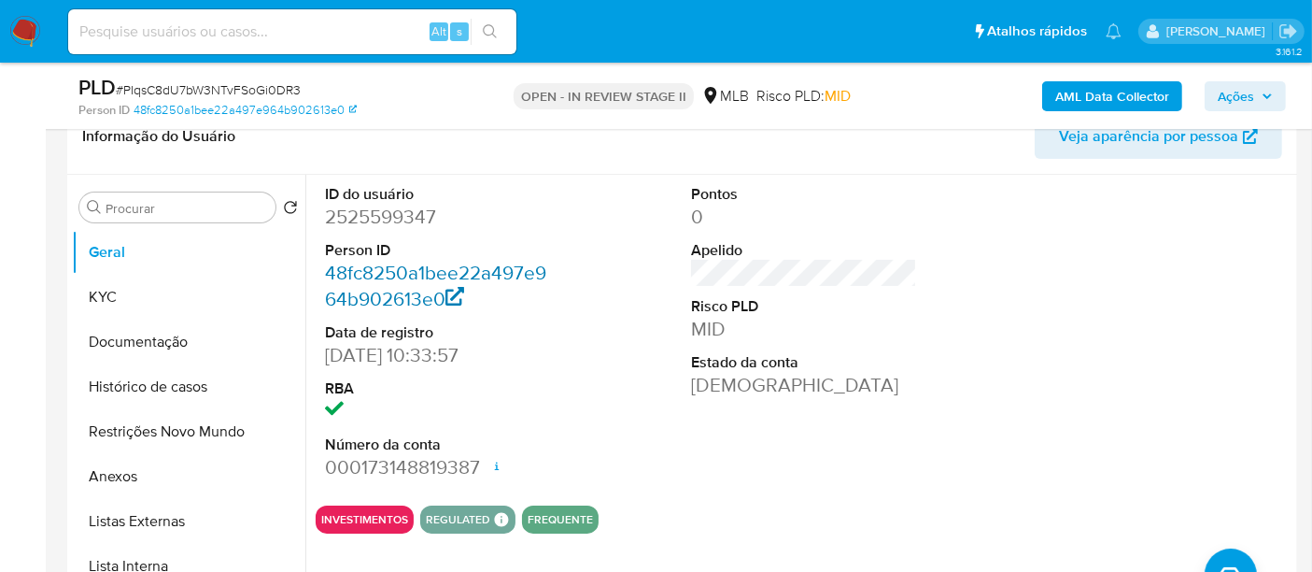
scroll to position [207, 0]
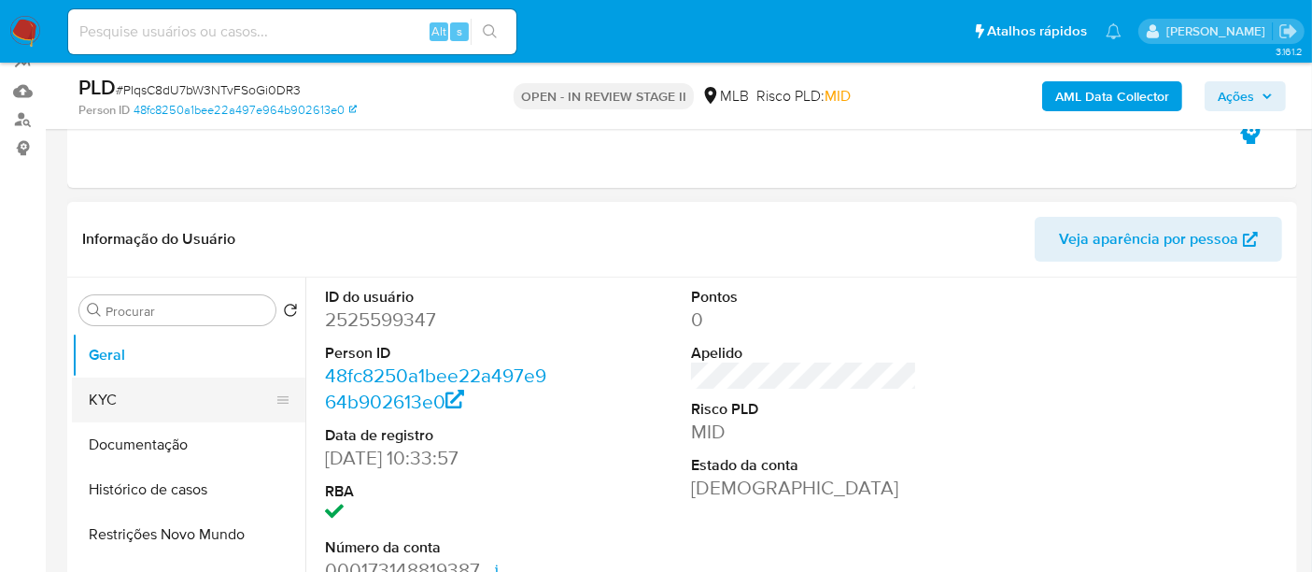
drag, startPoint x: 127, startPoint y: 395, endPoint x: 162, endPoint y: 399, distance: 34.8
click at [127, 395] on button "KYC" at bounding box center [181, 399] width 219 height 45
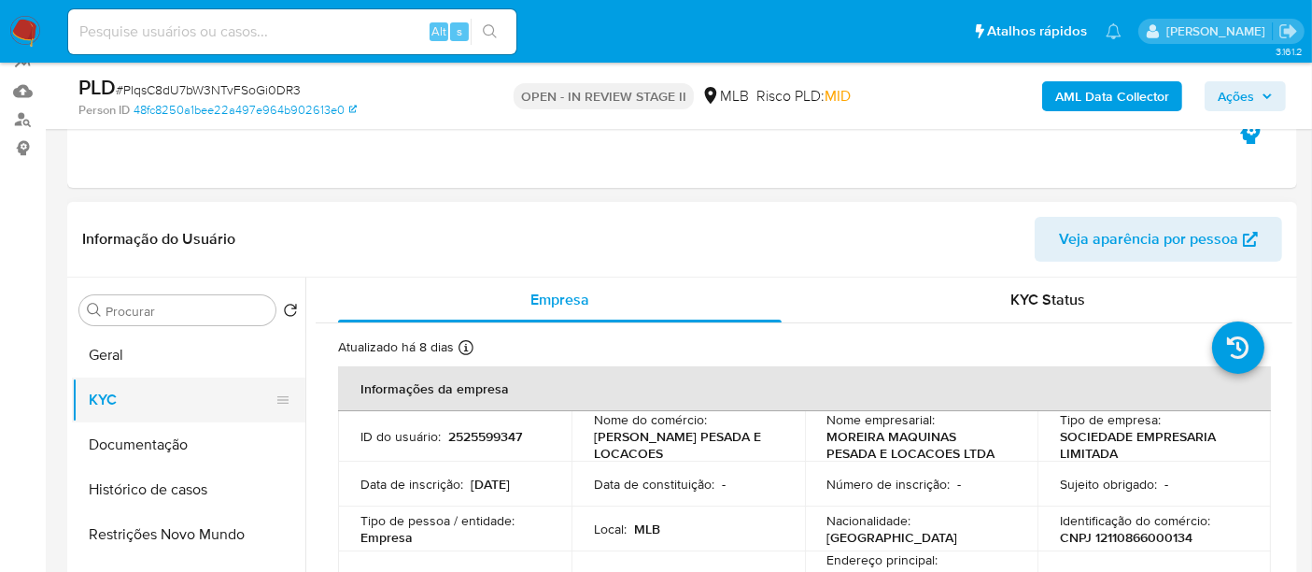
click at [111, 395] on button "KYC" at bounding box center [181, 399] width 219 height 45
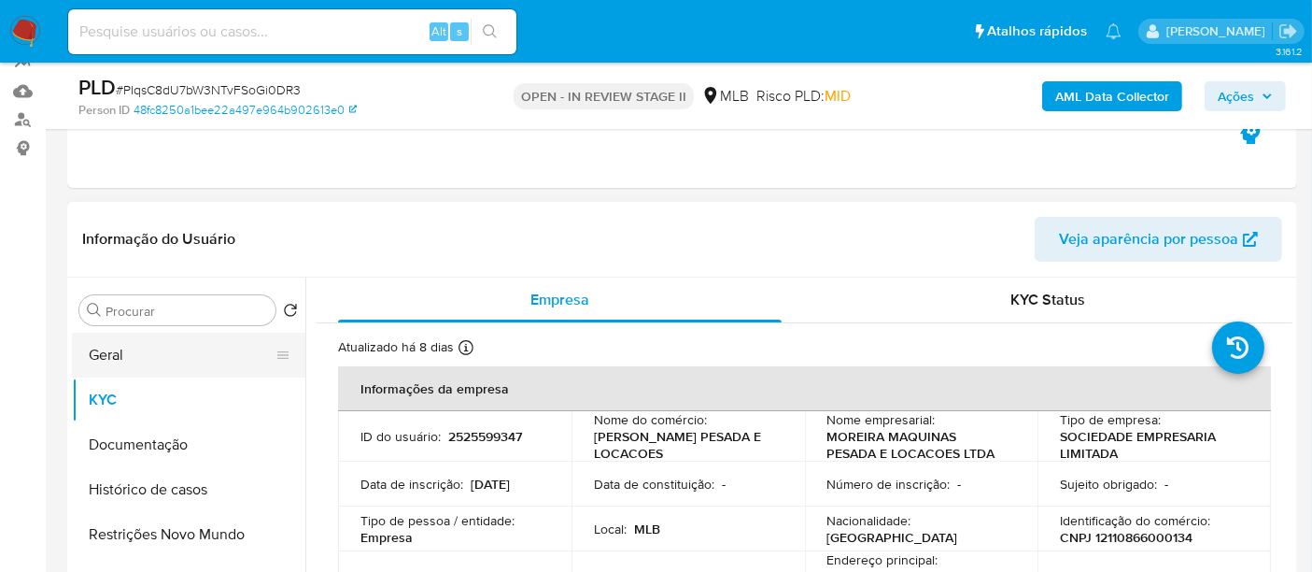
drag, startPoint x: 135, startPoint y: 355, endPoint x: 172, endPoint y: 361, distance: 37.0
click at [135, 355] on button "Geral" at bounding box center [181, 354] width 219 height 45
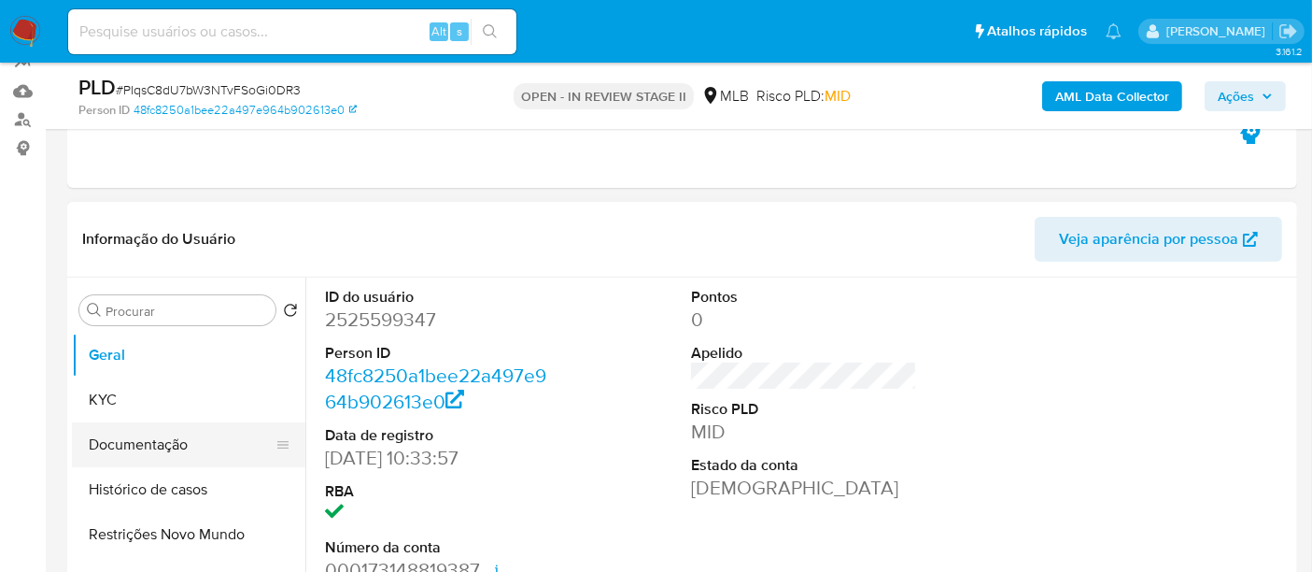
click at [139, 442] on button "Documentação" at bounding box center [181, 444] width 219 height 45
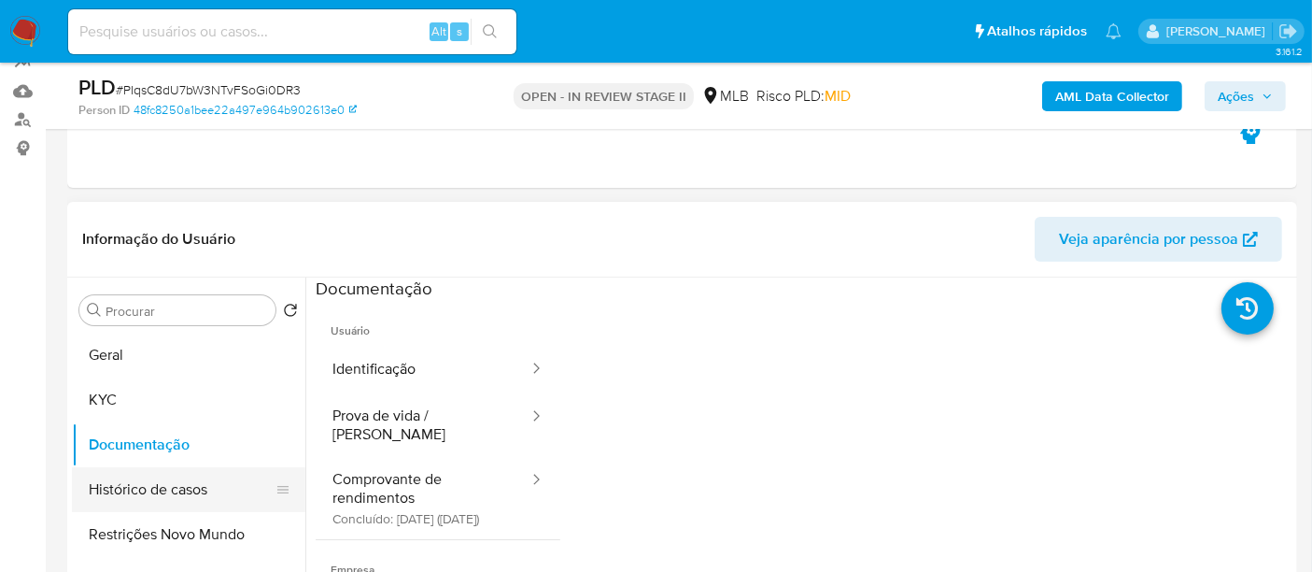
click at [169, 480] on button "Histórico de casos" at bounding box center [181, 489] width 219 height 45
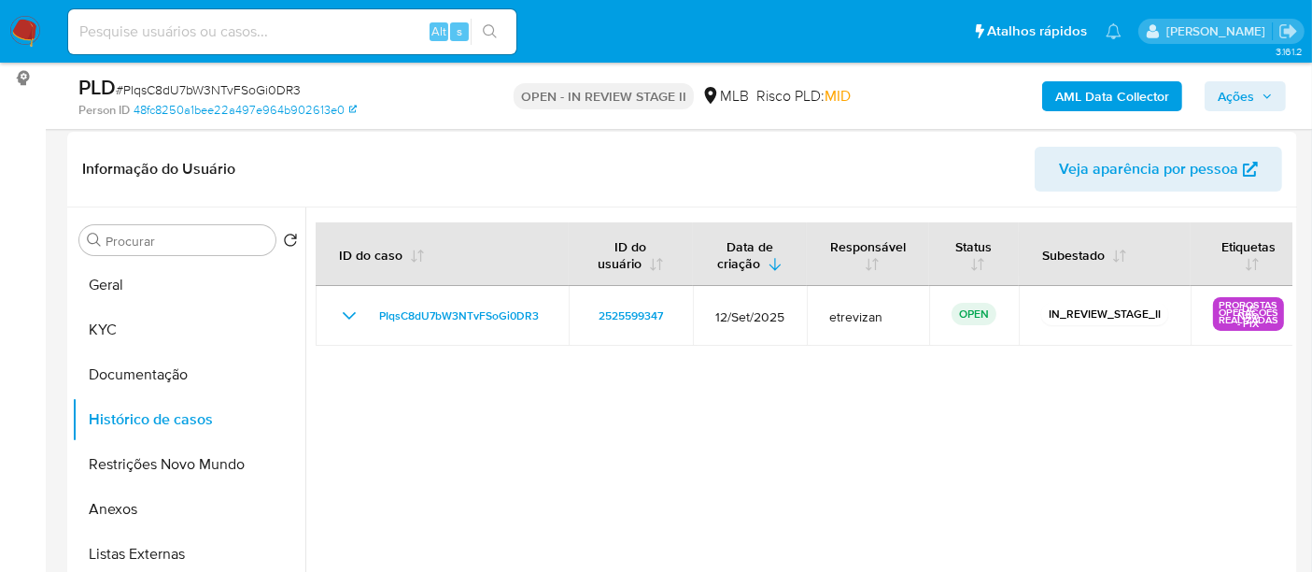
scroll to position [290, 0]
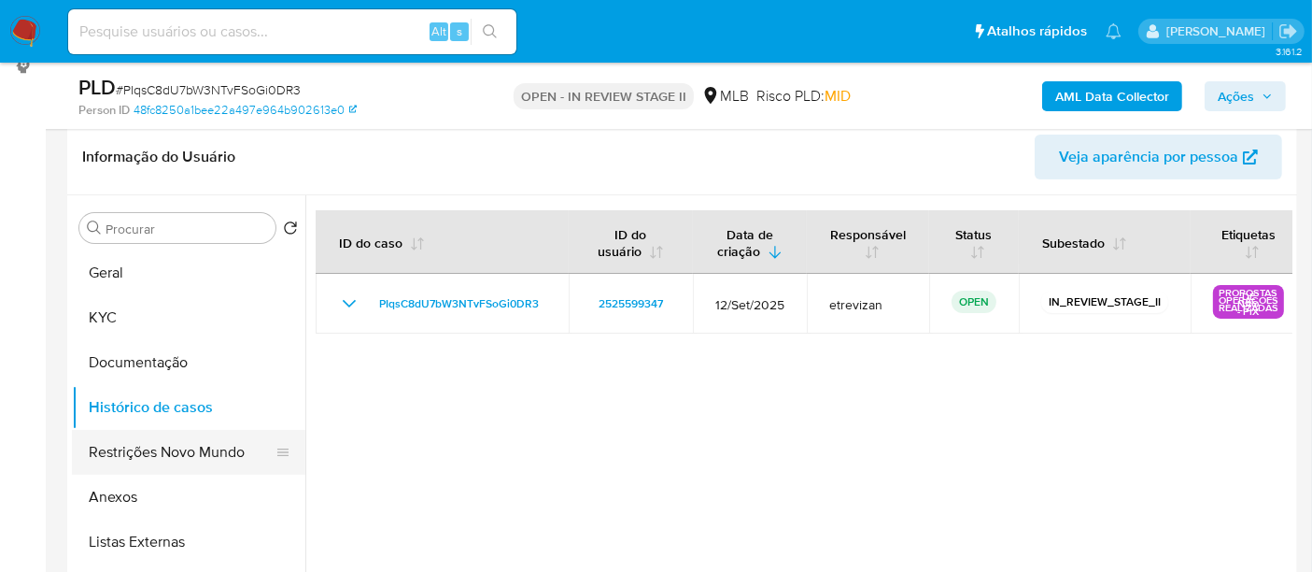
click at [151, 459] on button "Restrições Novo Mundo" at bounding box center [181, 452] width 219 height 45
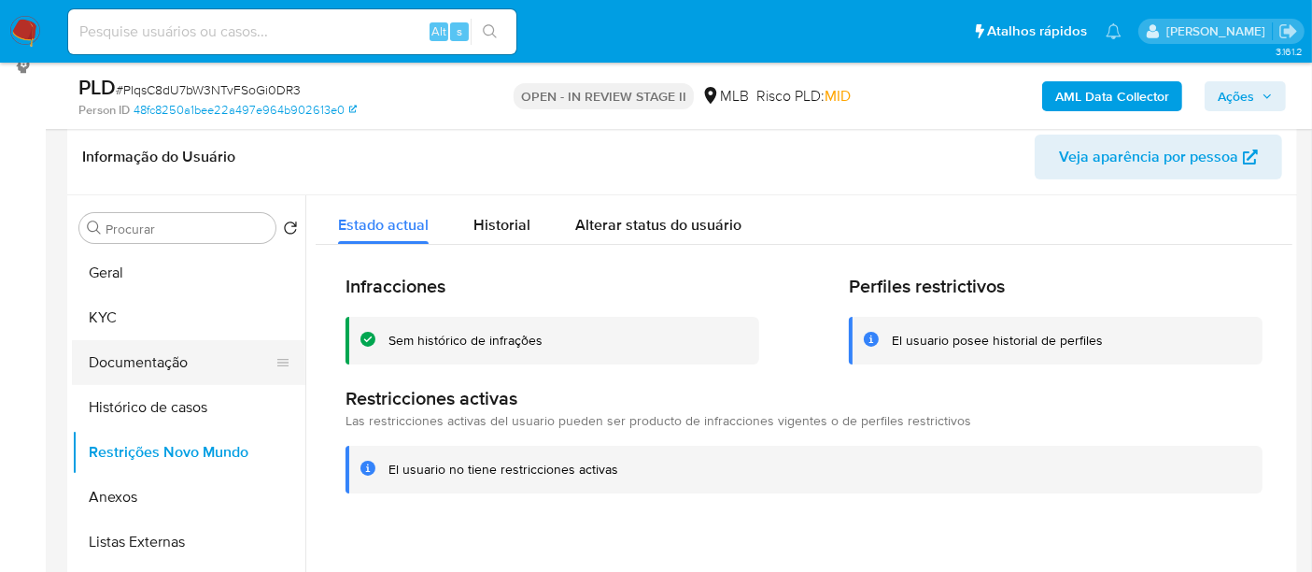
click at [143, 367] on button "Documentação" at bounding box center [181, 362] width 219 height 45
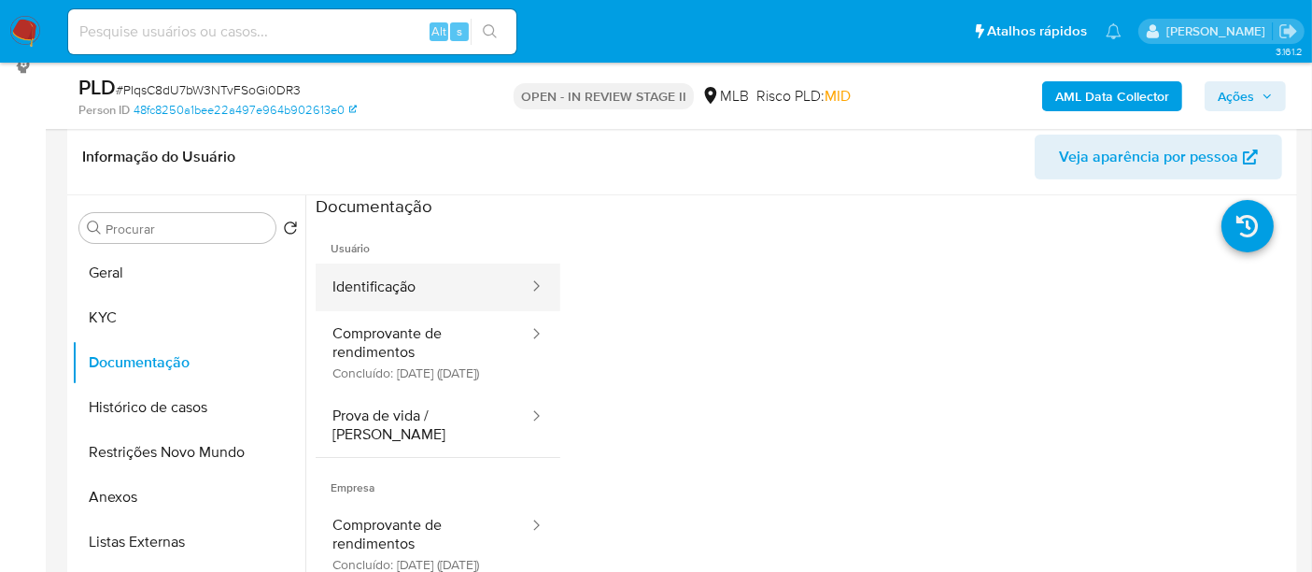
click at [411, 297] on button "Identificação" at bounding box center [423, 287] width 215 height 48
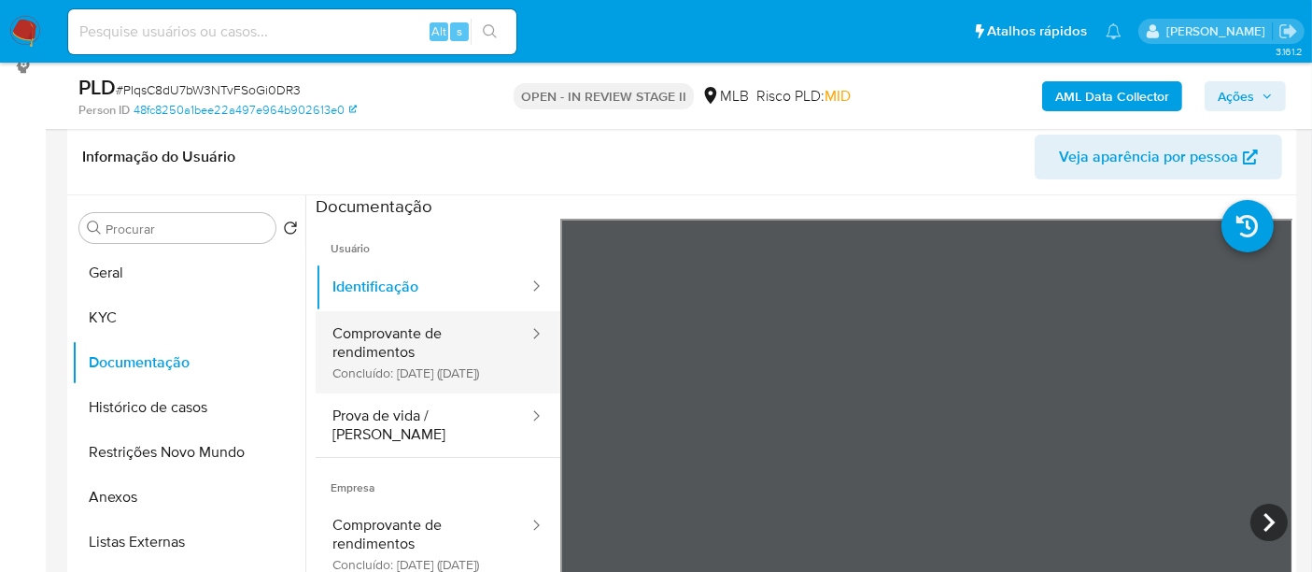
click at [409, 332] on button "Comprovante de rendimentos Concluído: 29/09/2025 (hace 8 días)" at bounding box center [423, 352] width 215 height 82
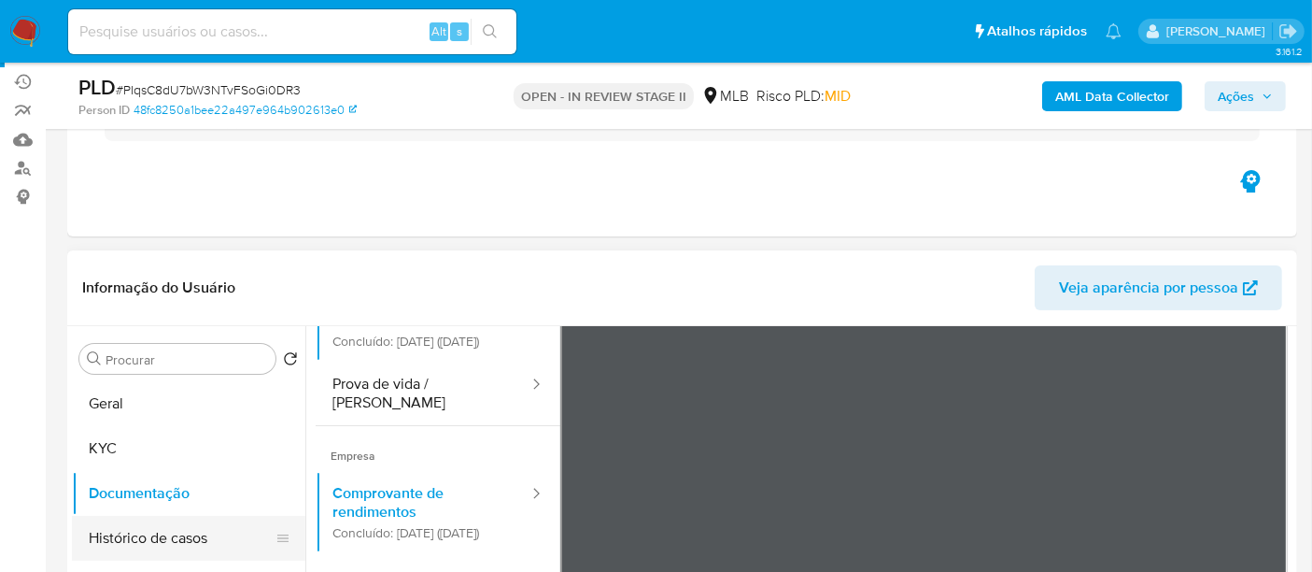
scroll to position [311, 0]
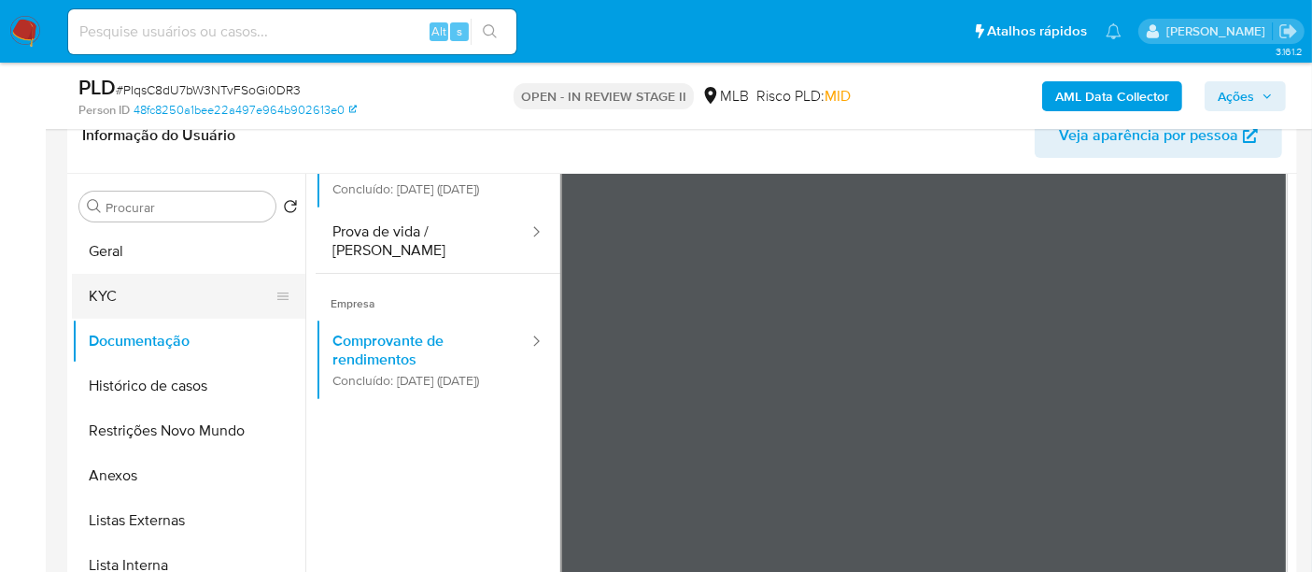
drag, startPoint x: 121, startPoint y: 302, endPoint x: 134, endPoint y: 295, distance: 13.8
click at [121, 302] on button "KYC" at bounding box center [181, 296] width 219 height 45
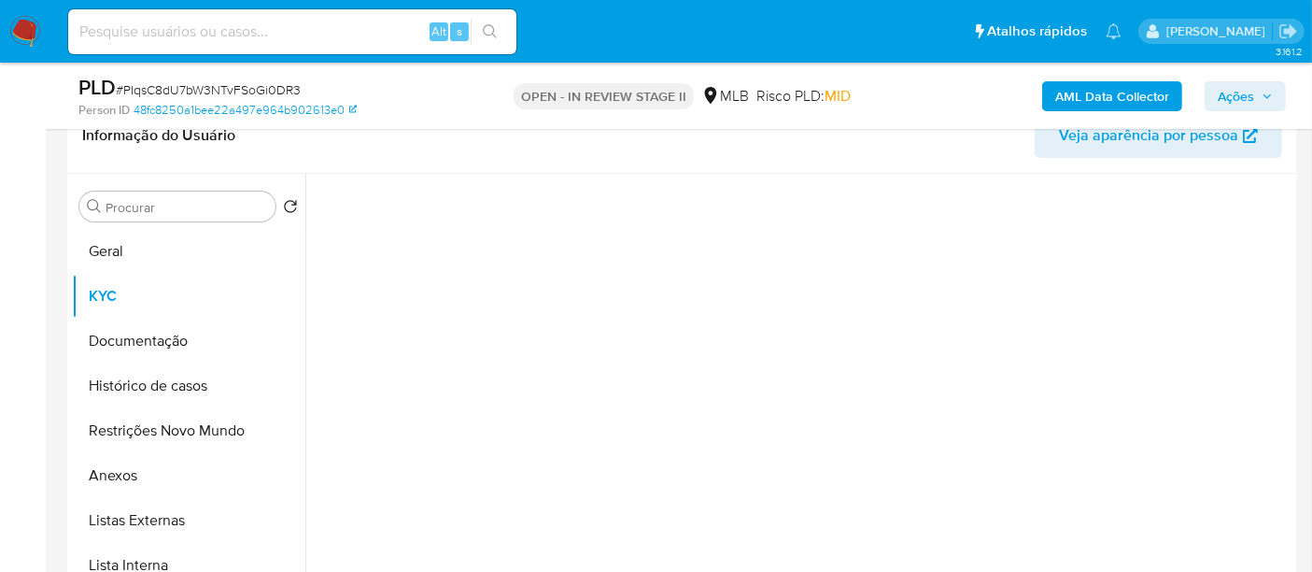
scroll to position [0, 0]
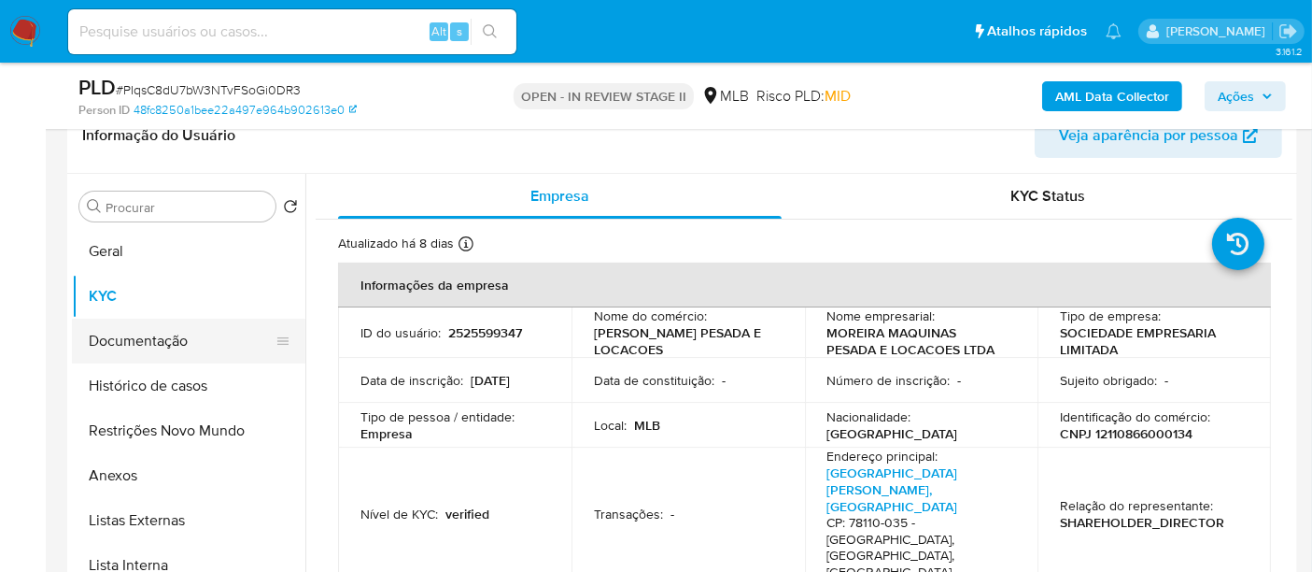
click at [131, 335] on button "Documentação" at bounding box center [181, 340] width 219 height 45
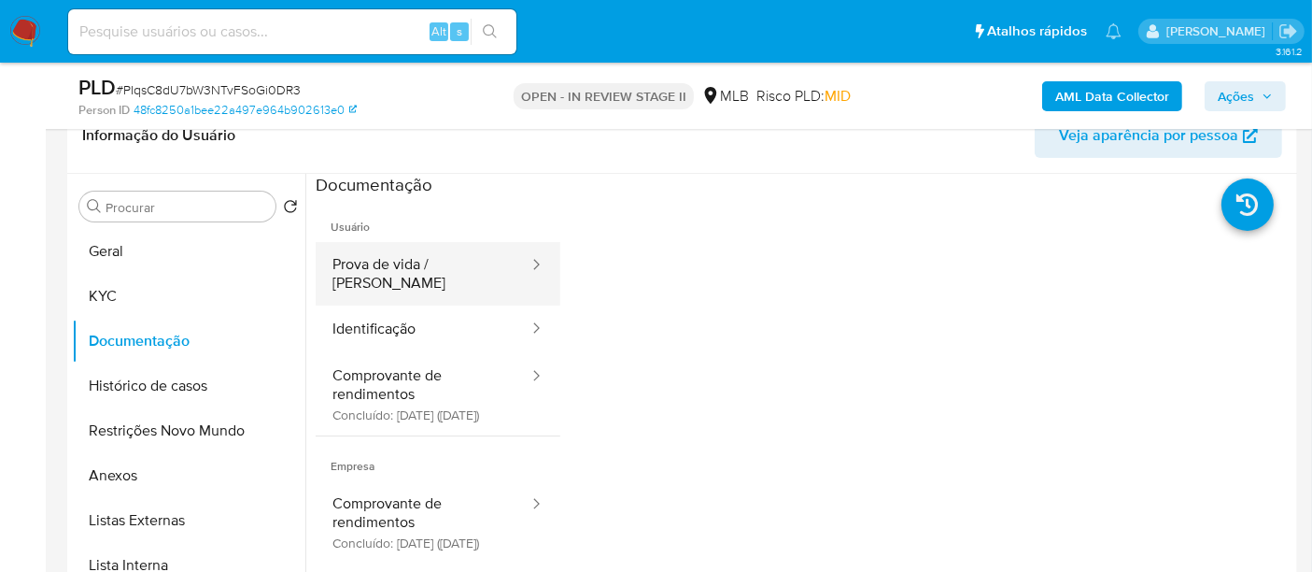
click at [376, 262] on button "Prova de vida / [PERSON_NAME]" at bounding box center [423, 274] width 215 height 64
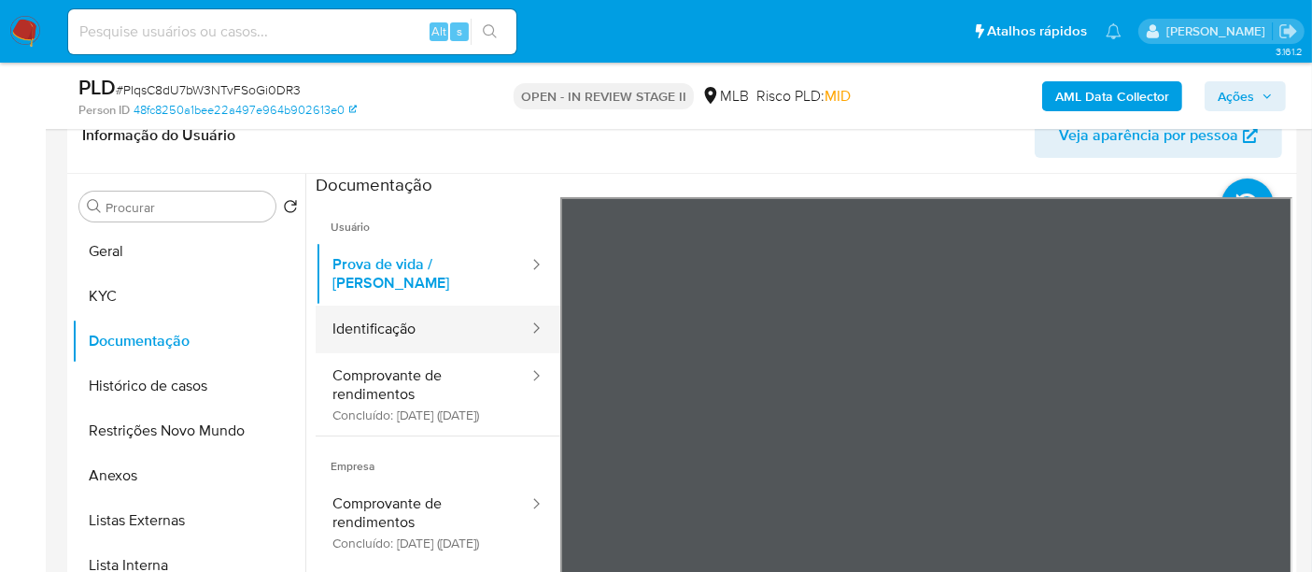
click at [378, 311] on button "Identificação" at bounding box center [423, 329] width 215 height 48
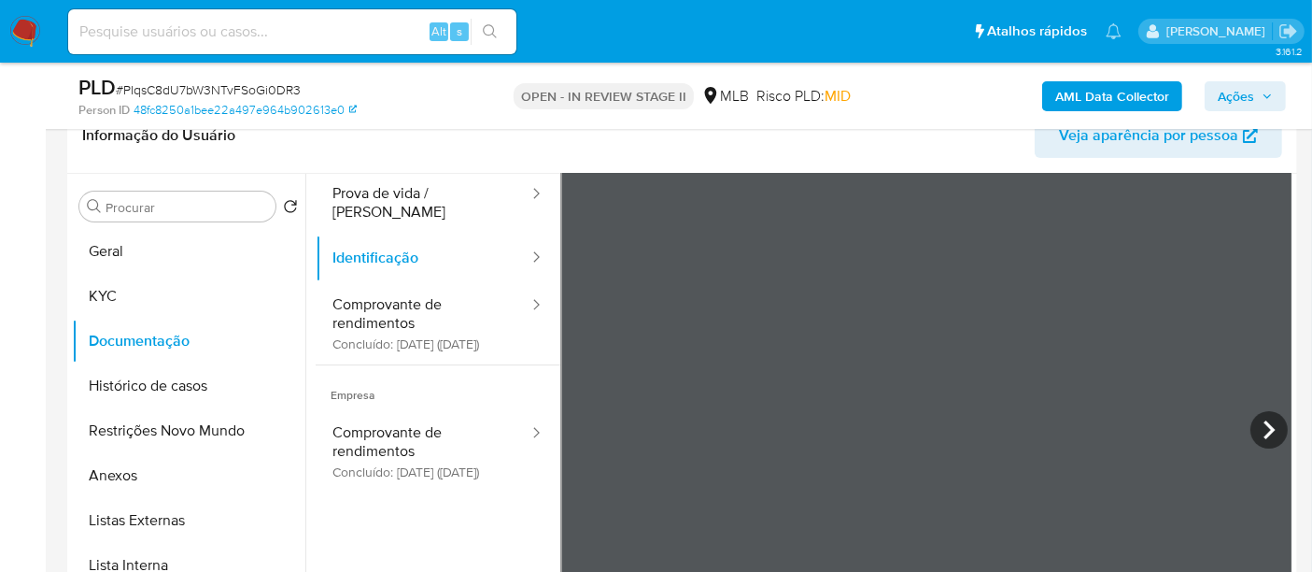
scroll to position [104, 0]
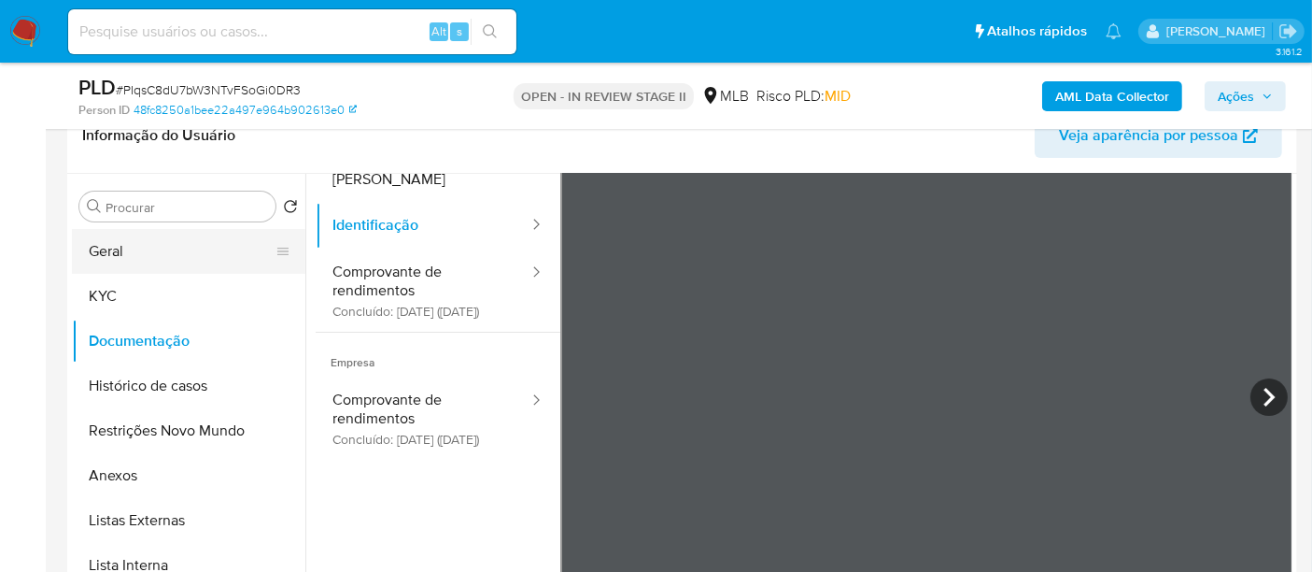
drag, startPoint x: 117, startPoint y: 254, endPoint x: 139, endPoint y: 255, distance: 22.4
click at [117, 254] on button "Geral" at bounding box center [181, 251] width 219 height 45
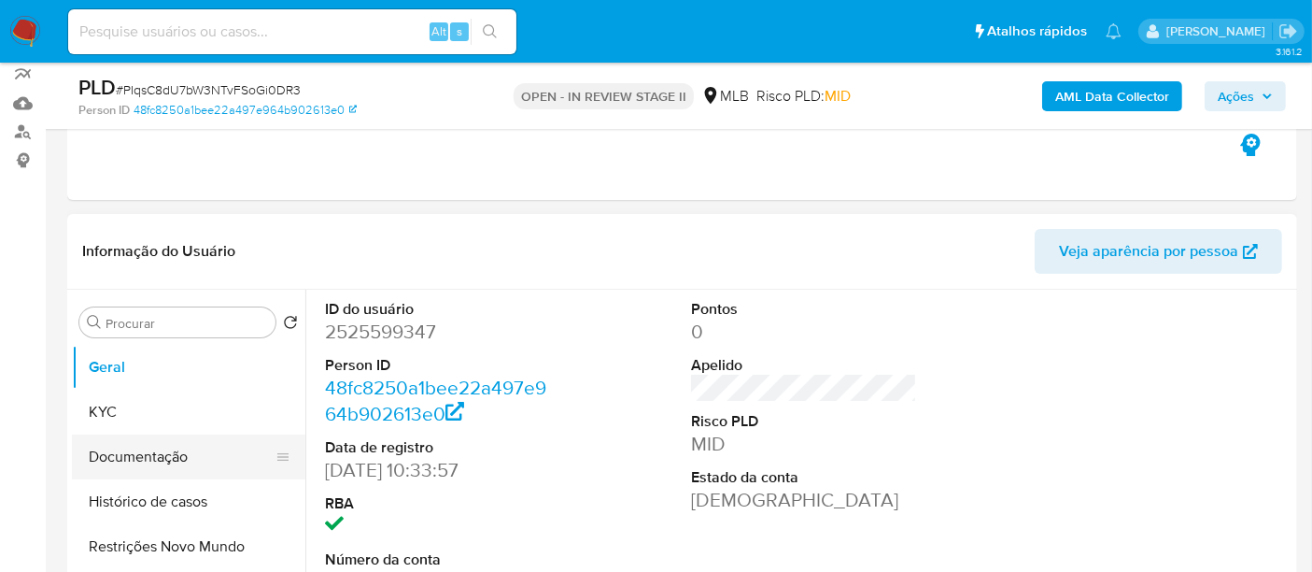
scroll to position [311, 0]
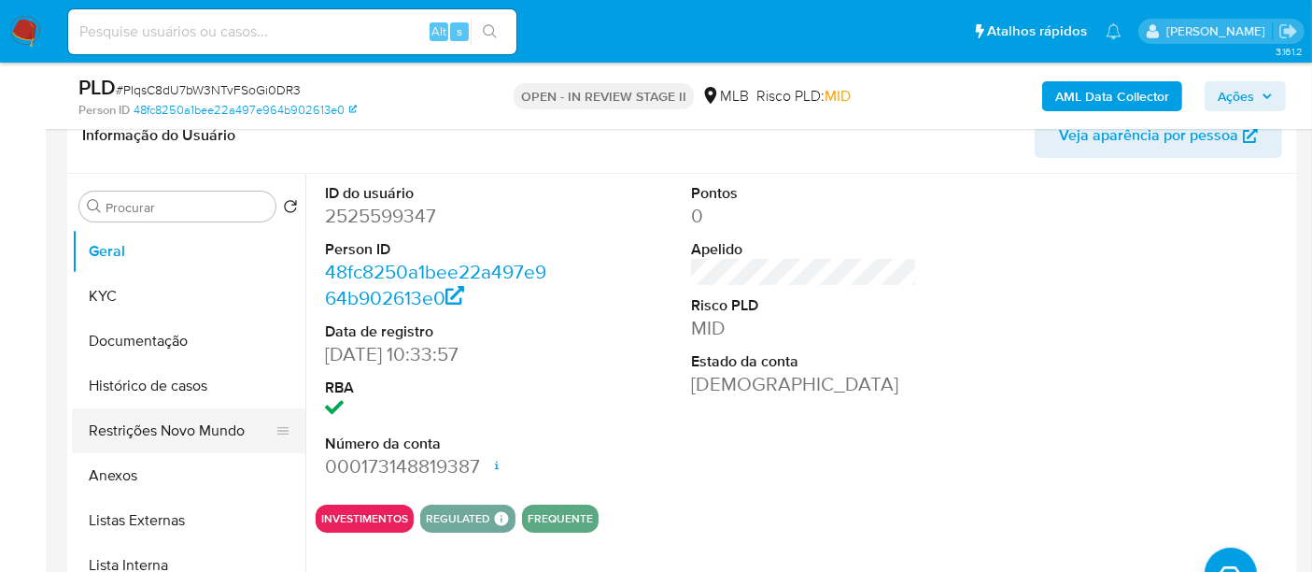
click at [157, 428] on button "Restrições Novo Mundo" at bounding box center [181, 430] width 219 height 45
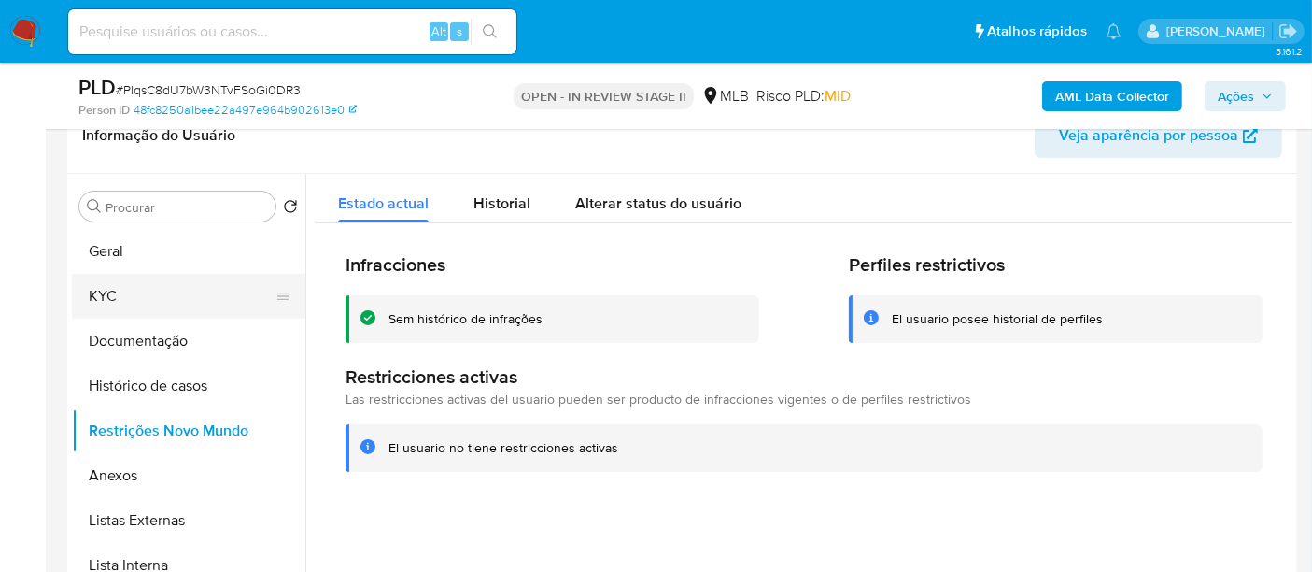
click at [100, 300] on button "KYC" at bounding box center [181, 296] width 219 height 45
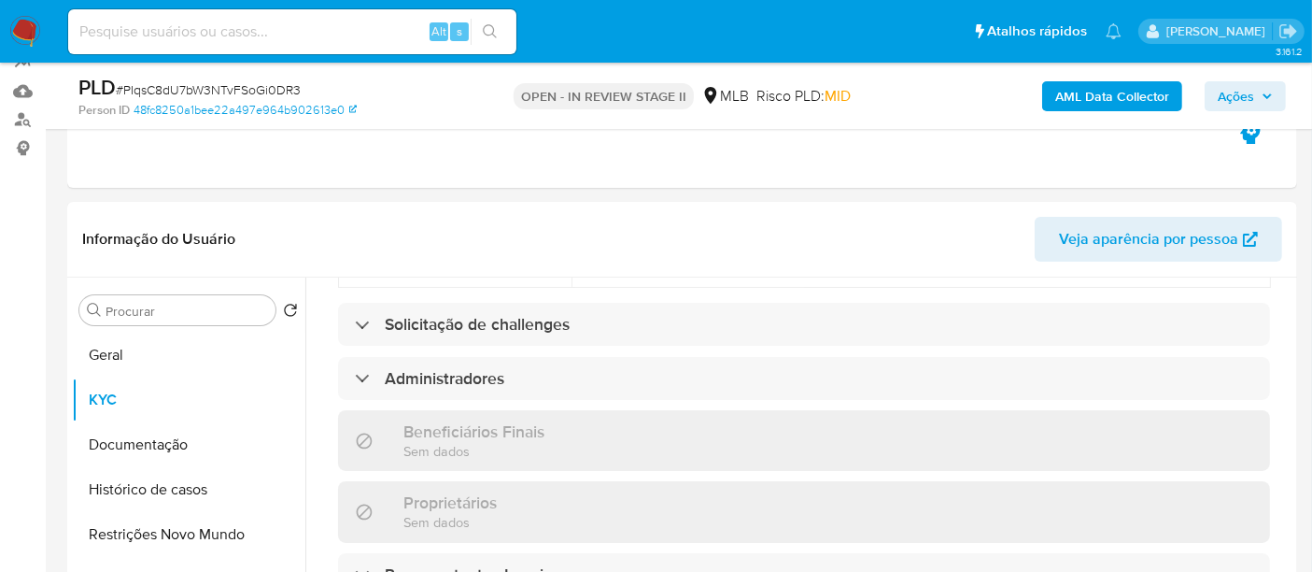
scroll to position [829, 0]
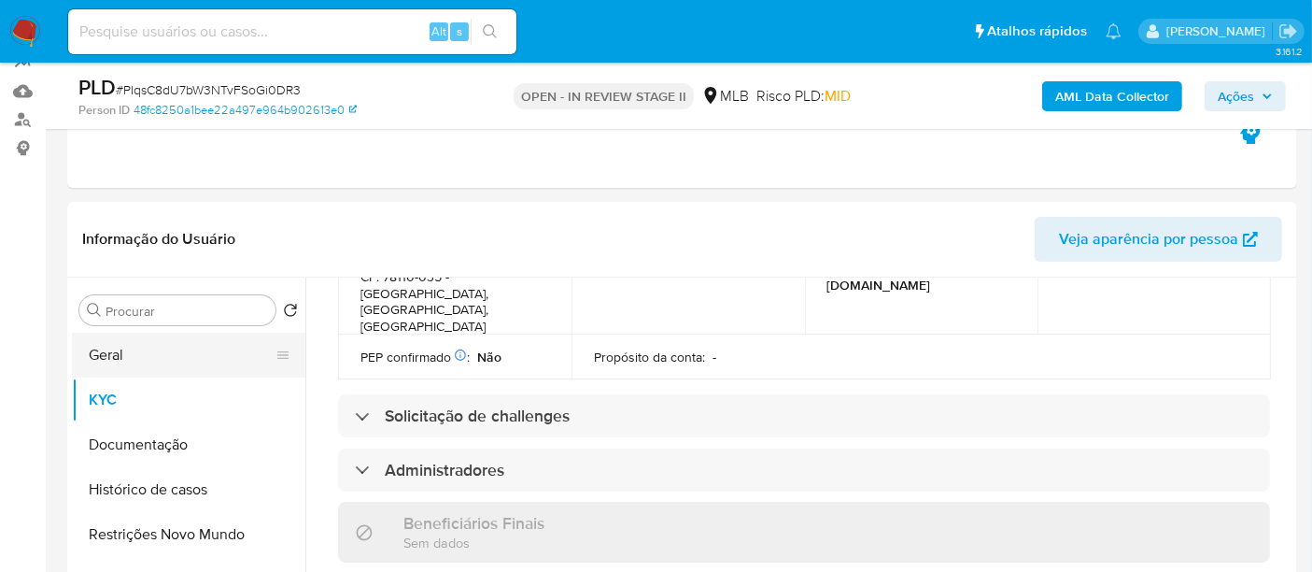
click at [130, 353] on button "Geral" at bounding box center [181, 354] width 219 height 45
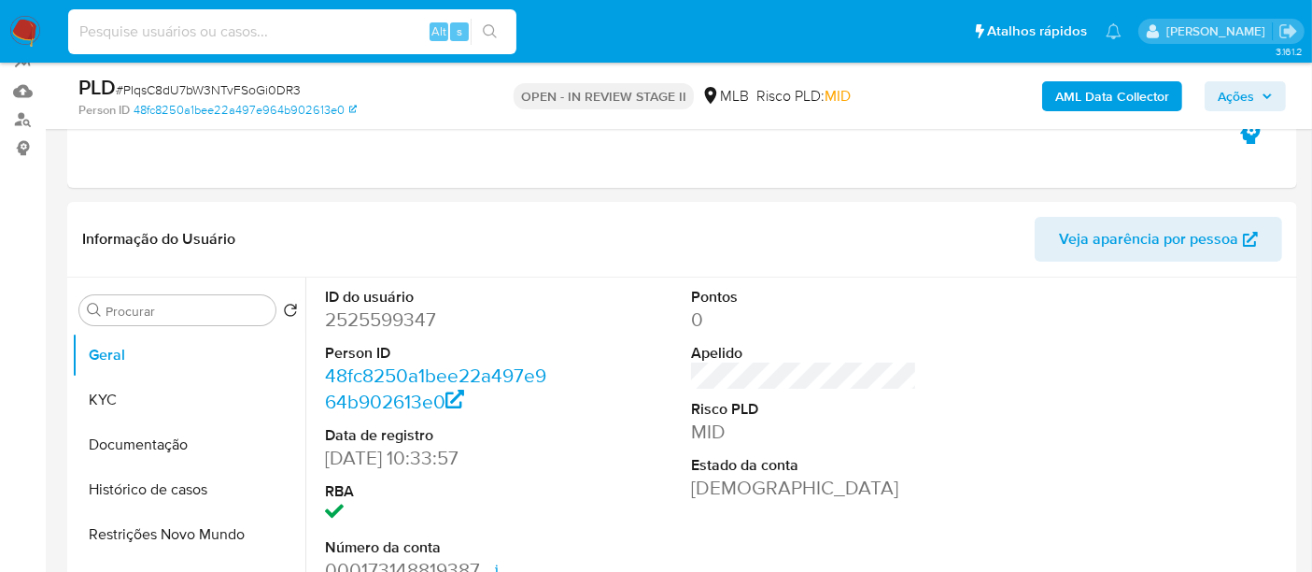
click at [263, 30] on input at bounding box center [292, 32] width 448 height 24
paste input "MsDhYTL82DgC5fVtYM0yyidB"
type input "MsDhYTL82DgC5fVtYM0yyidB"
click at [493, 29] on icon "search-icon" at bounding box center [490, 31] width 15 height 15
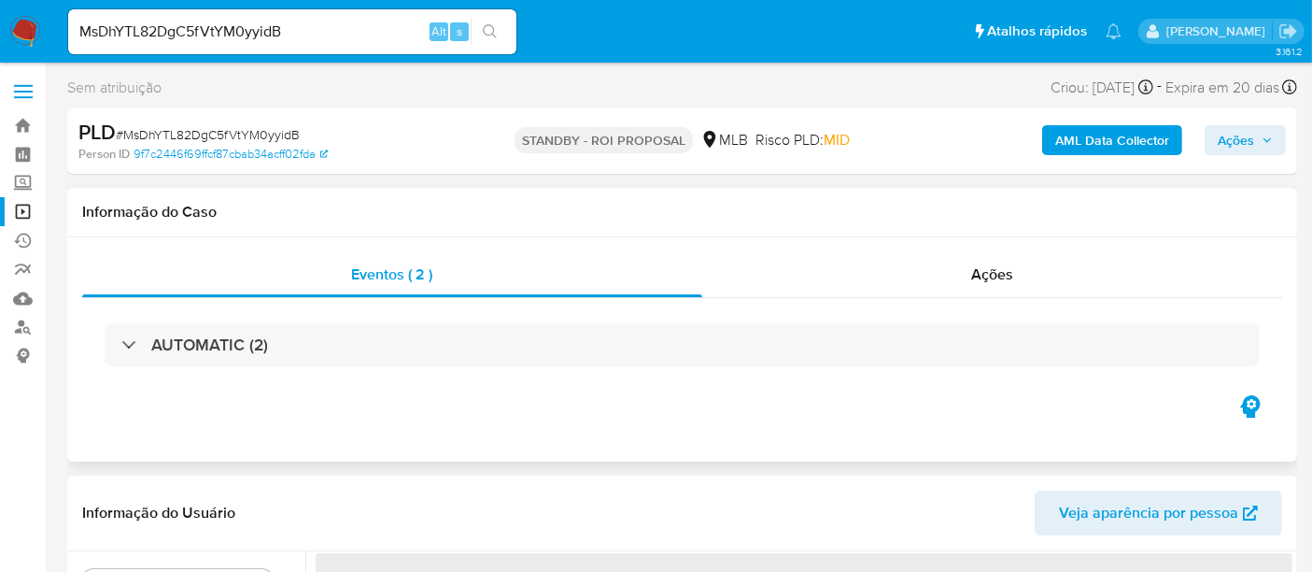
select select "10"
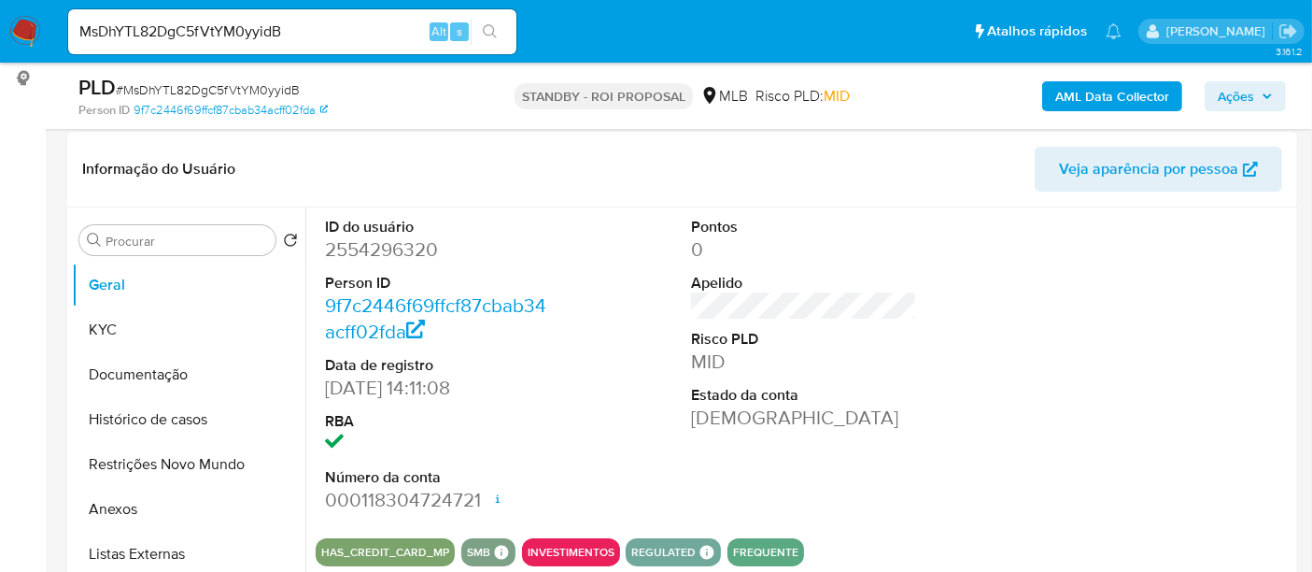
scroll to position [311, 0]
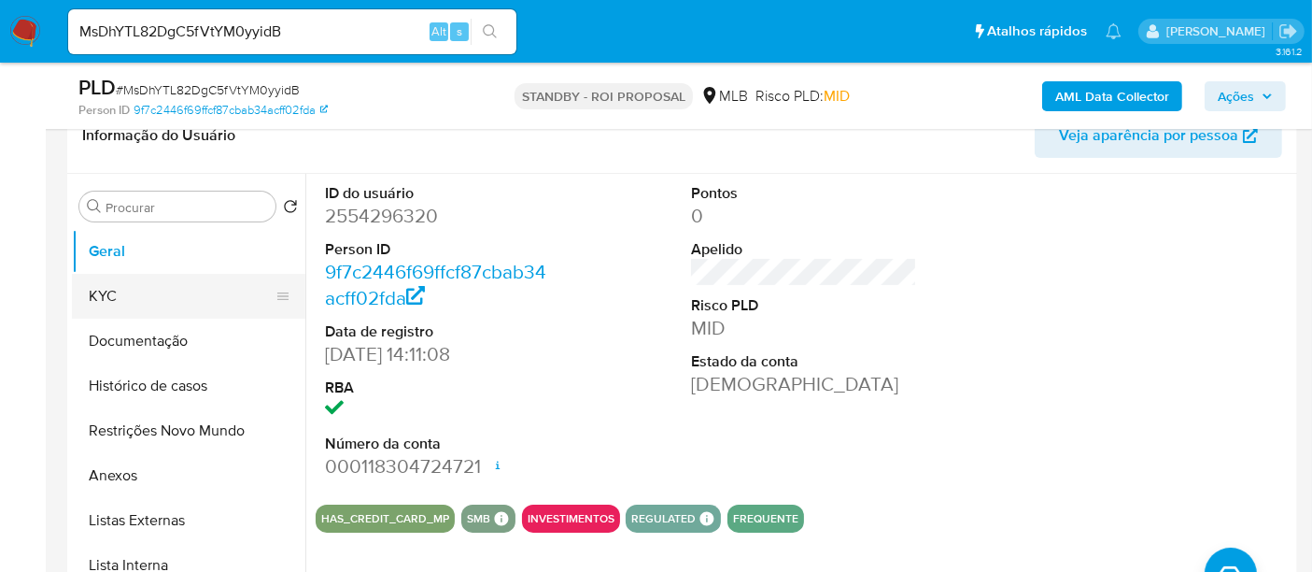
click at [120, 287] on button "KYC" at bounding box center [181, 296] width 219 height 45
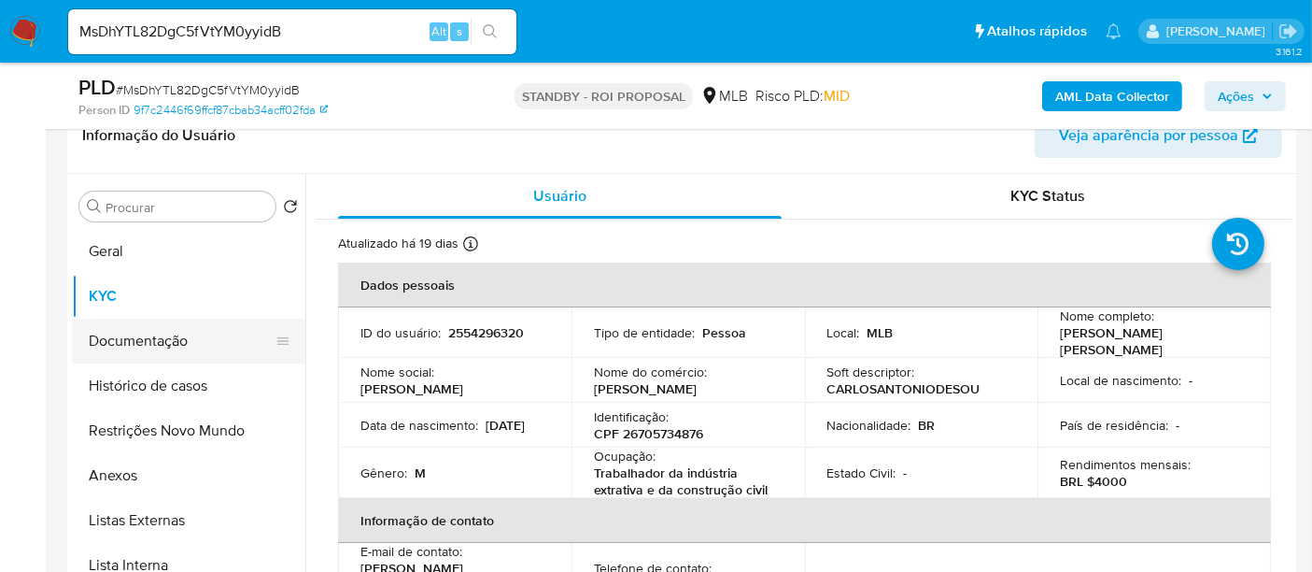
click at [145, 342] on button "Documentação" at bounding box center [181, 340] width 219 height 45
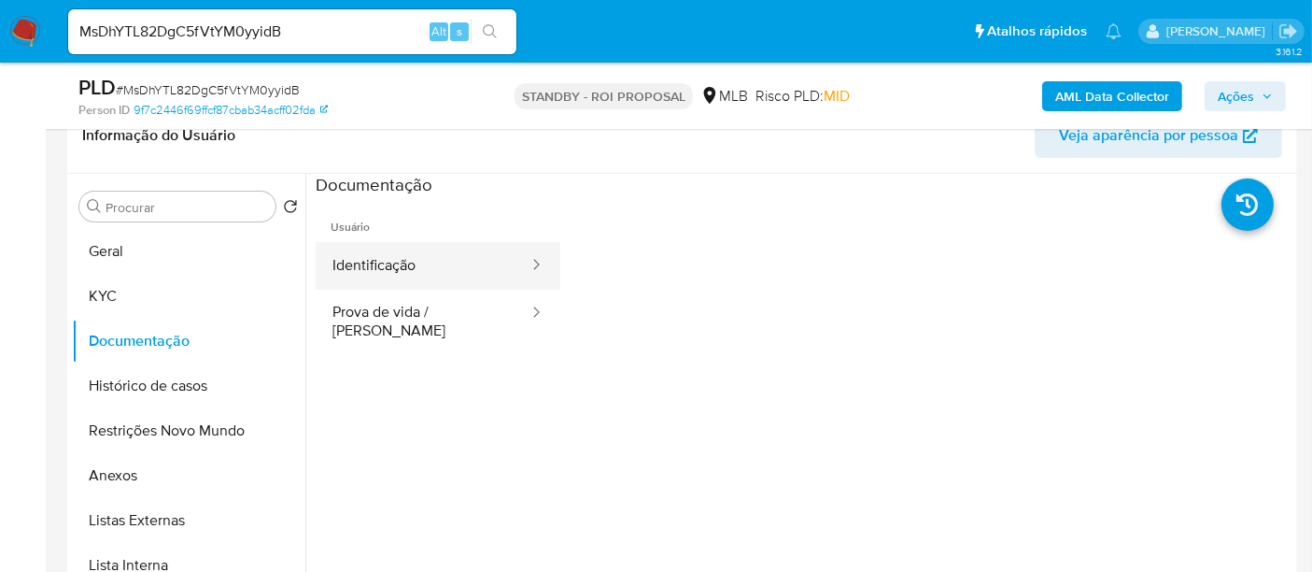
click at [410, 266] on button "Identificação" at bounding box center [423, 266] width 215 height 48
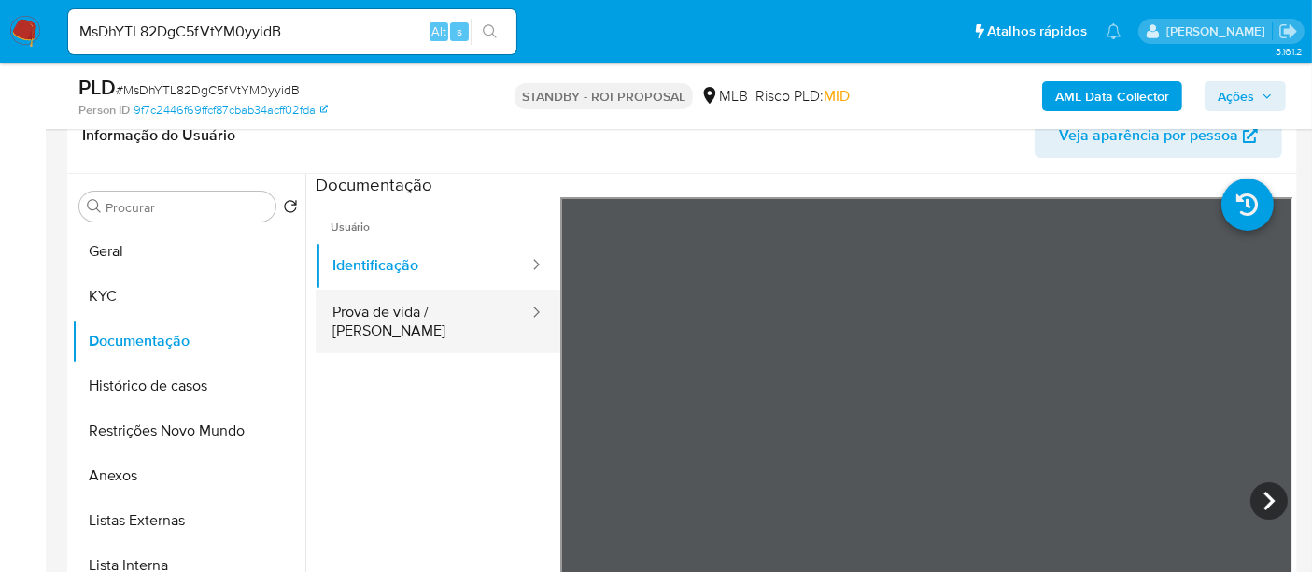
click at [416, 310] on button "Prova de vida / [PERSON_NAME]" at bounding box center [423, 322] width 215 height 64
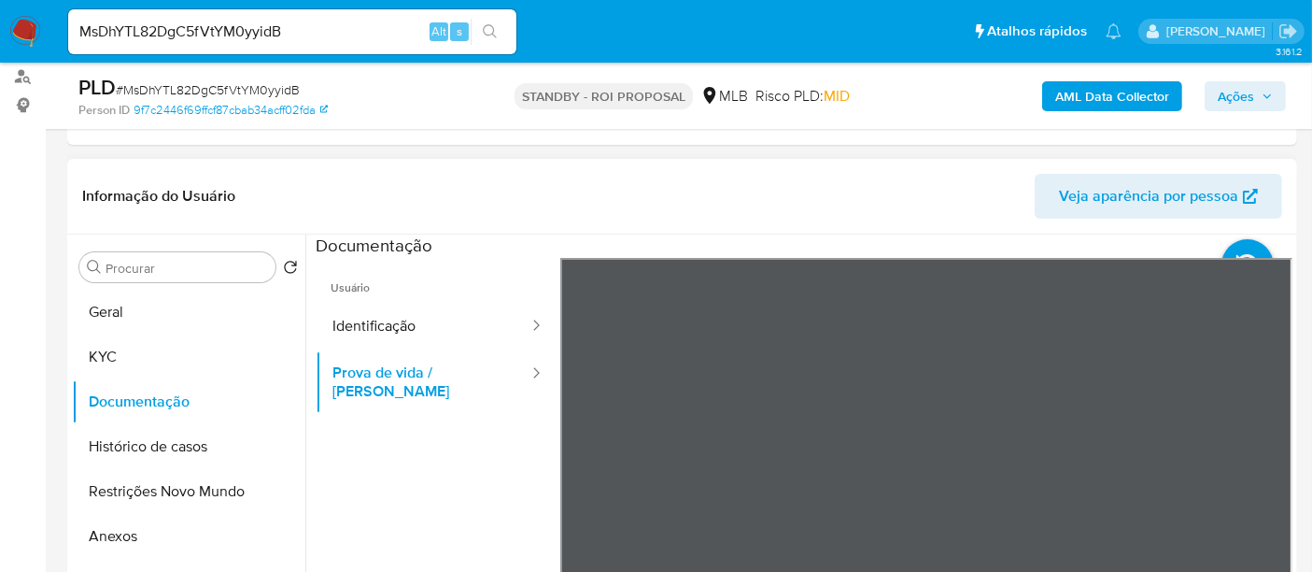
scroll to position [57, 0]
click at [357, 327] on button "Identificação" at bounding box center [423, 327] width 215 height 48
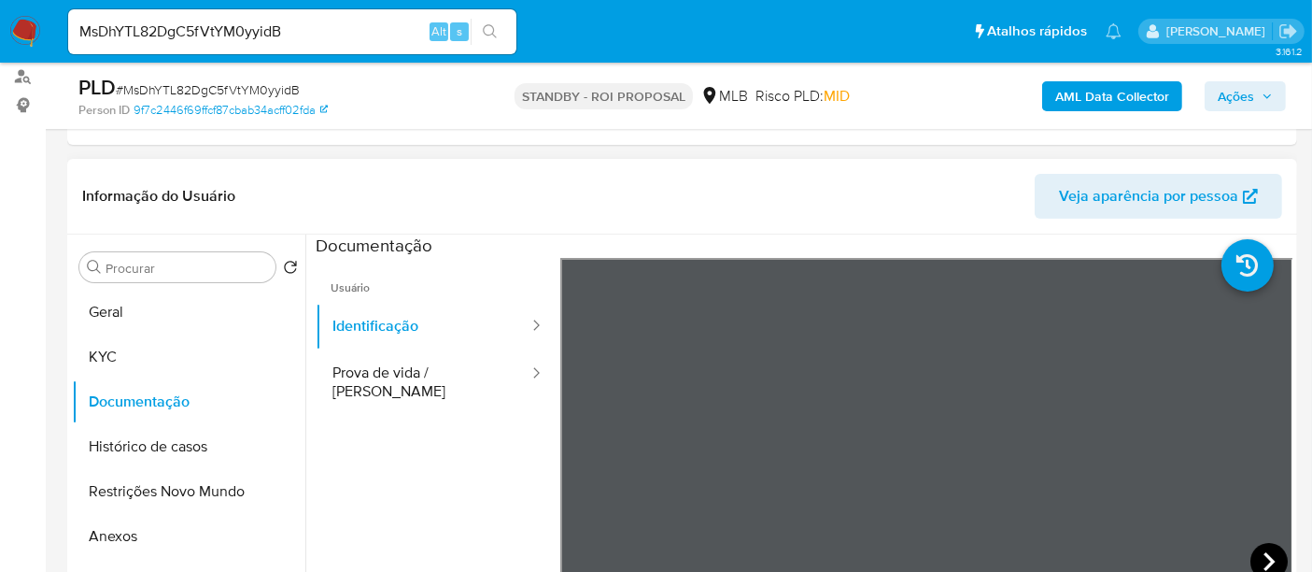
click at [1251, 549] on icon at bounding box center [1269, 561] width 37 height 37
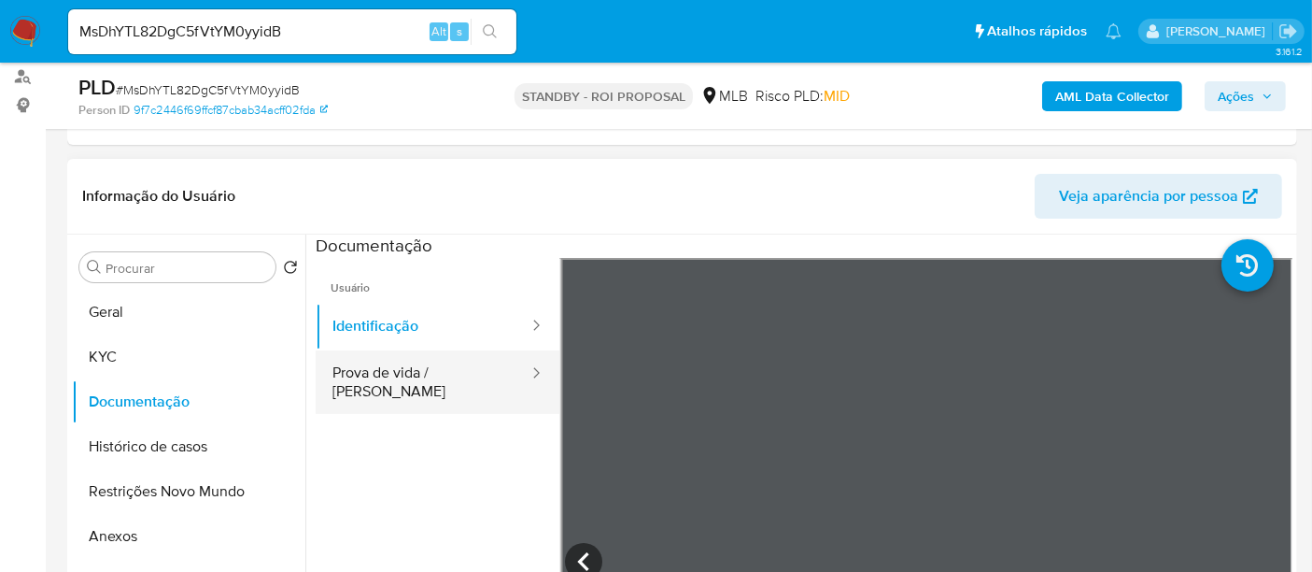
click at [446, 379] on button "Prova de vida / [PERSON_NAME]" at bounding box center [423, 382] width 215 height 64
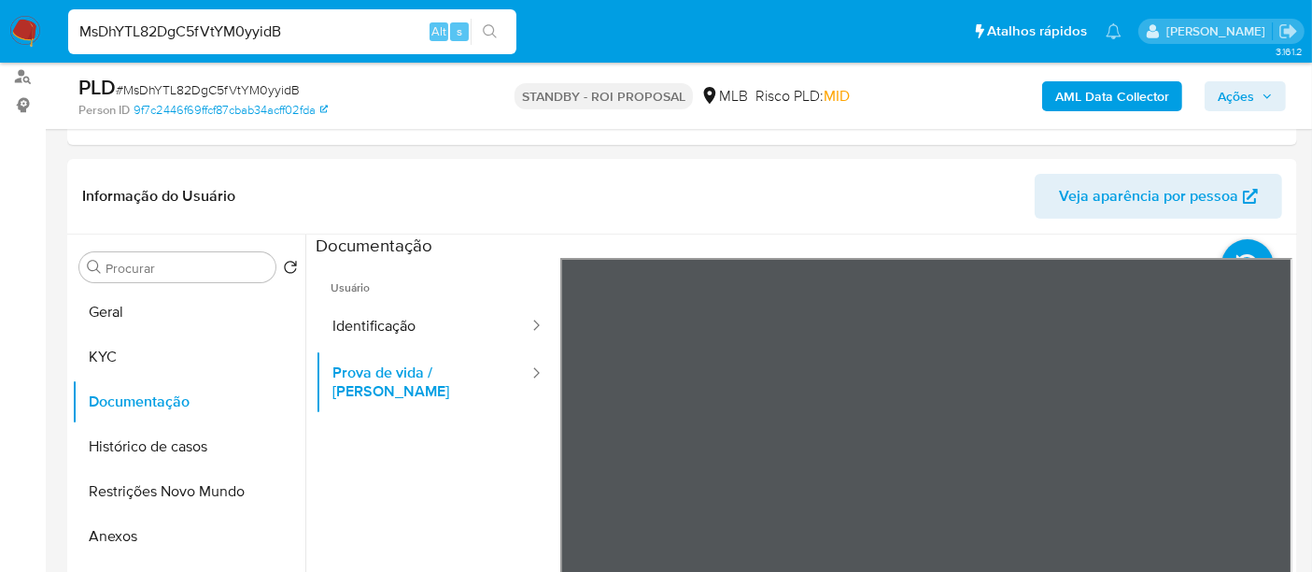
drag, startPoint x: 302, startPoint y: 29, endPoint x: 0, endPoint y: 32, distance: 301.7
click at [0, 32] on nav "MsDhYTL82DgC5fVtYM0yyidB Alt s Atalhos rápidos Presiona las siguientes teclas p…" at bounding box center [656, 31] width 1312 height 63
paste input "XT0HCjXord8PK1Z6eSgWV7ZW"
type input "XT0HCjXord8PK1Z6eSgWV7ZW"
click at [483, 27] on icon "search-icon" at bounding box center [490, 31] width 15 height 15
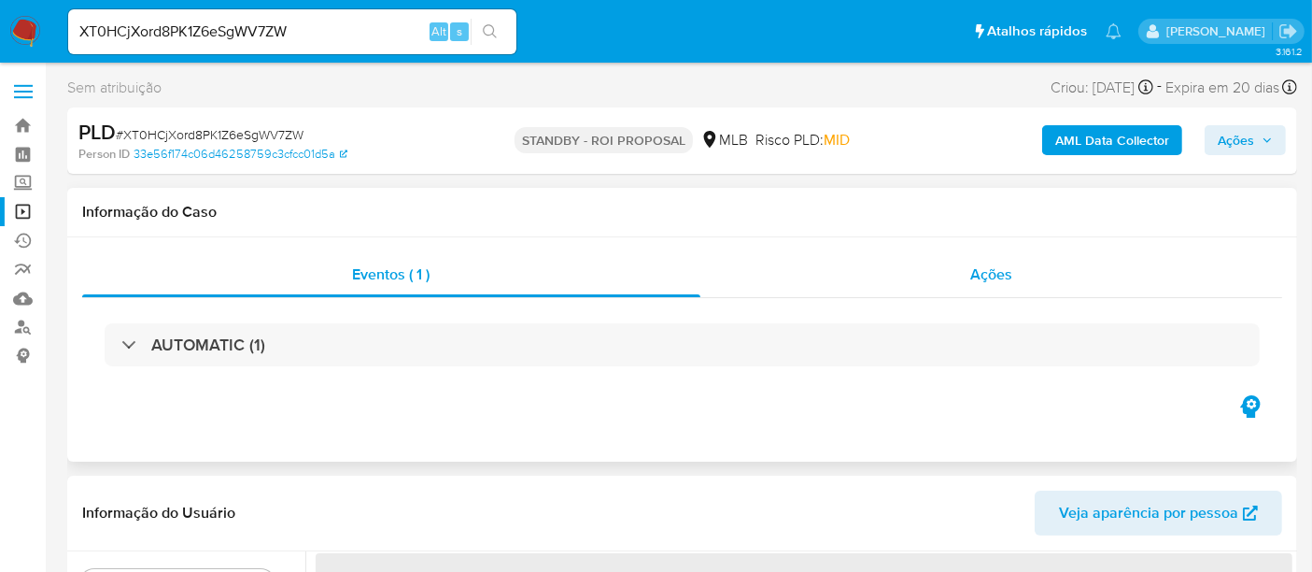
select select "10"
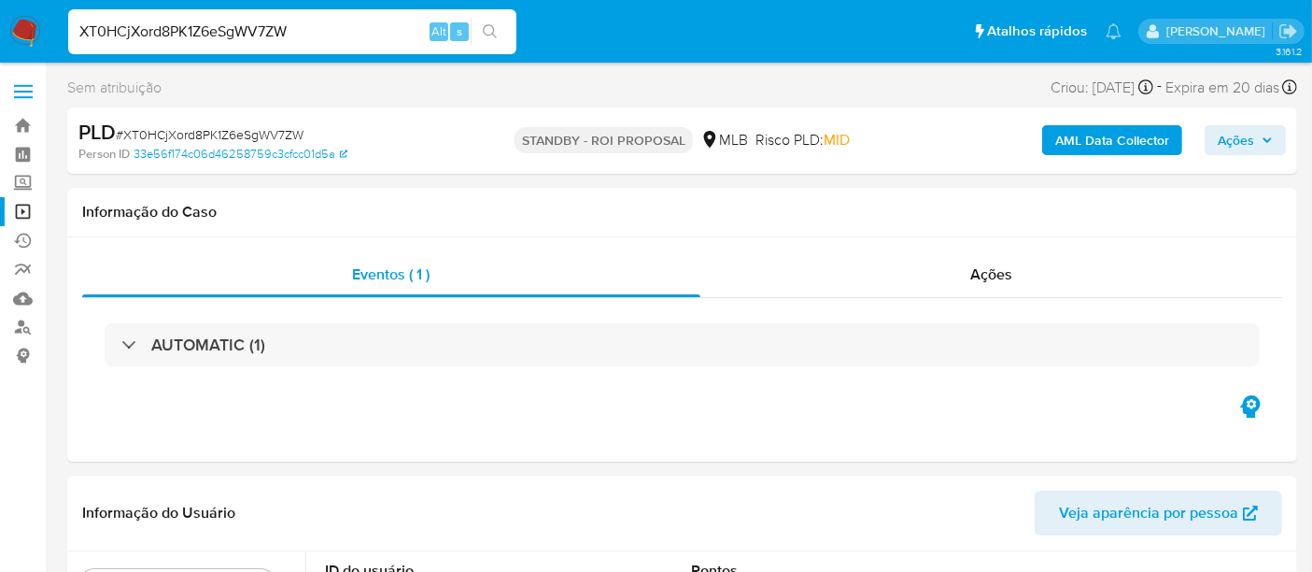
drag, startPoint x: 315, startPoint y: 25, endPoint x: 0, endPoint y: 30, distance: 314.8
click at [0, 30] on nav "XT0HCjXord8PK1Z6eSgWV7ZW Alt s Atalhos rápidos Presiona las siguientes teclas p…" at bounding box center [656, 31] width 1312 height 63
paste input "EEEKOa5ubBexmsdoRB4fS4pv"
type input "EEEKOa5ubBexmsdoRB4fS4pv"
click at [490, 25] on icon "search-icon" at bounding box center [490, 31] width 15 height 15
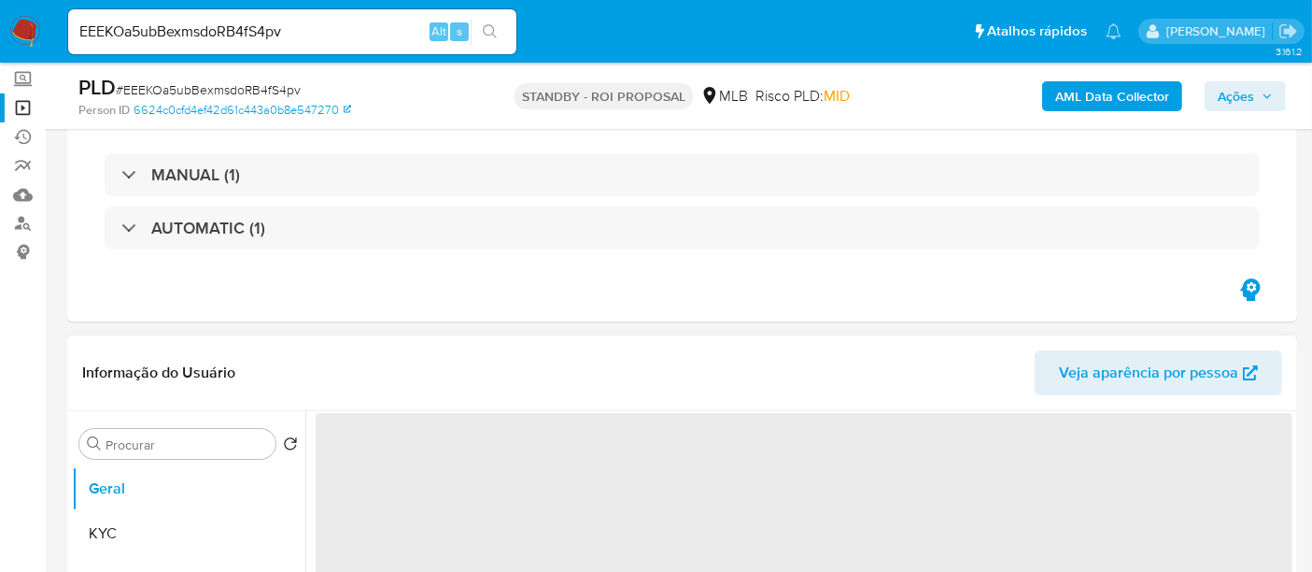
select select "10"
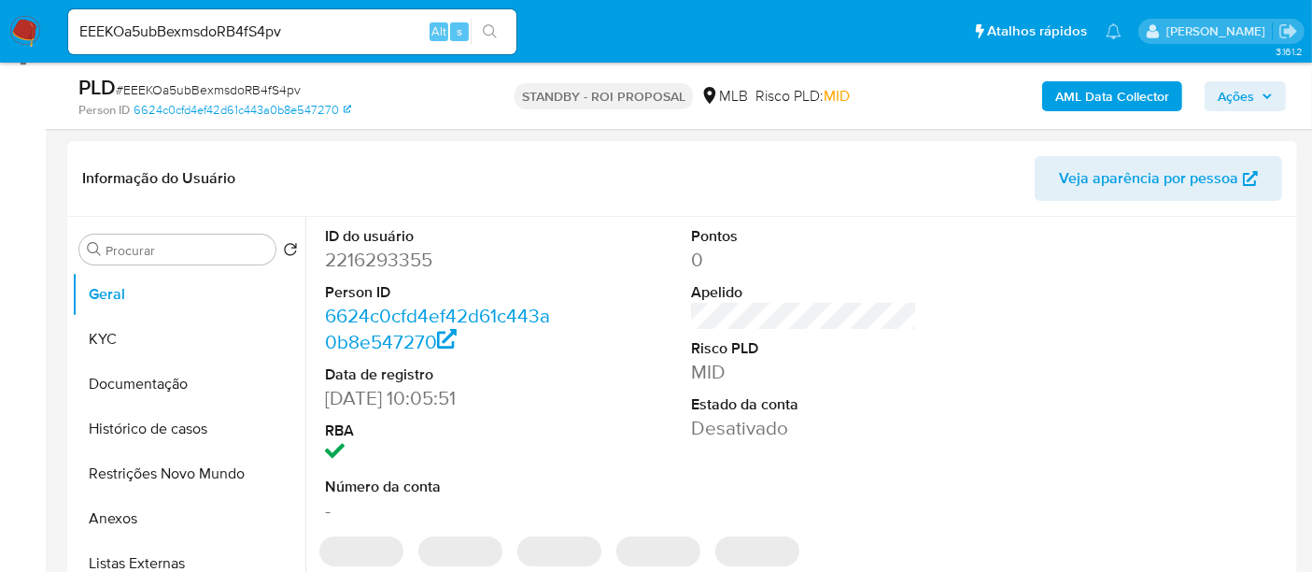
scroll to position [311, 0]
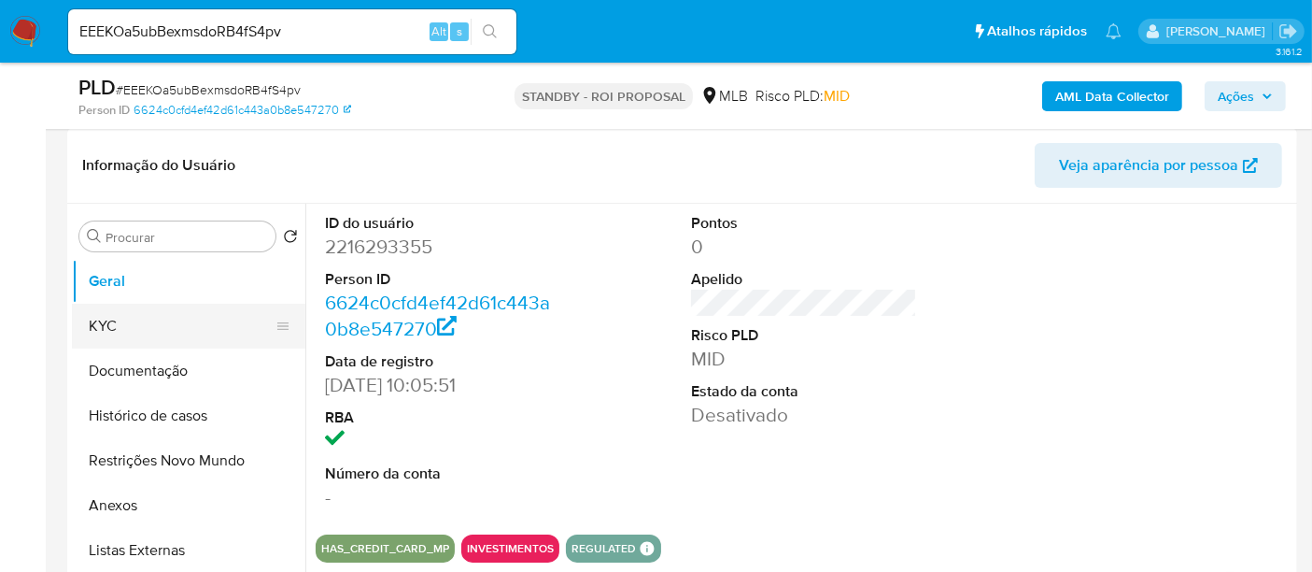
drag, startPoint x: 111, startPoint y: 329, endPoint x: 307, endPoint y: 352, distance: 197.5
click at [117, 332] on button "KYC" at bounding box center [181, 326] width 219 height 45
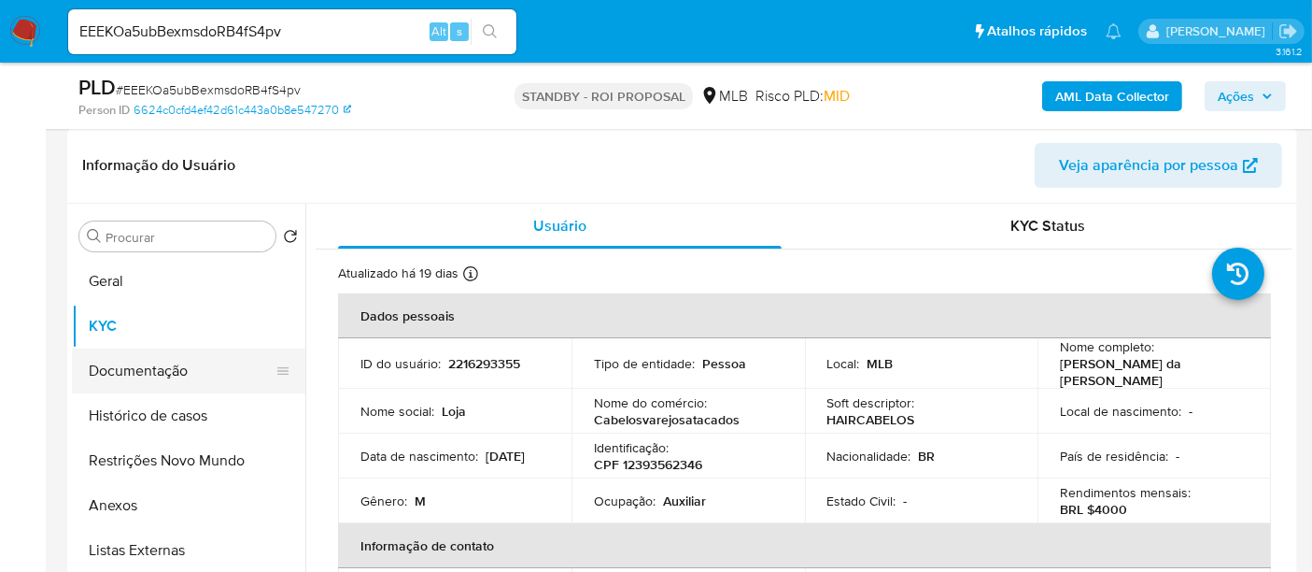
click at [170, 364] on button "Documentação" at bounding box center [181, 370] width 219 height 45
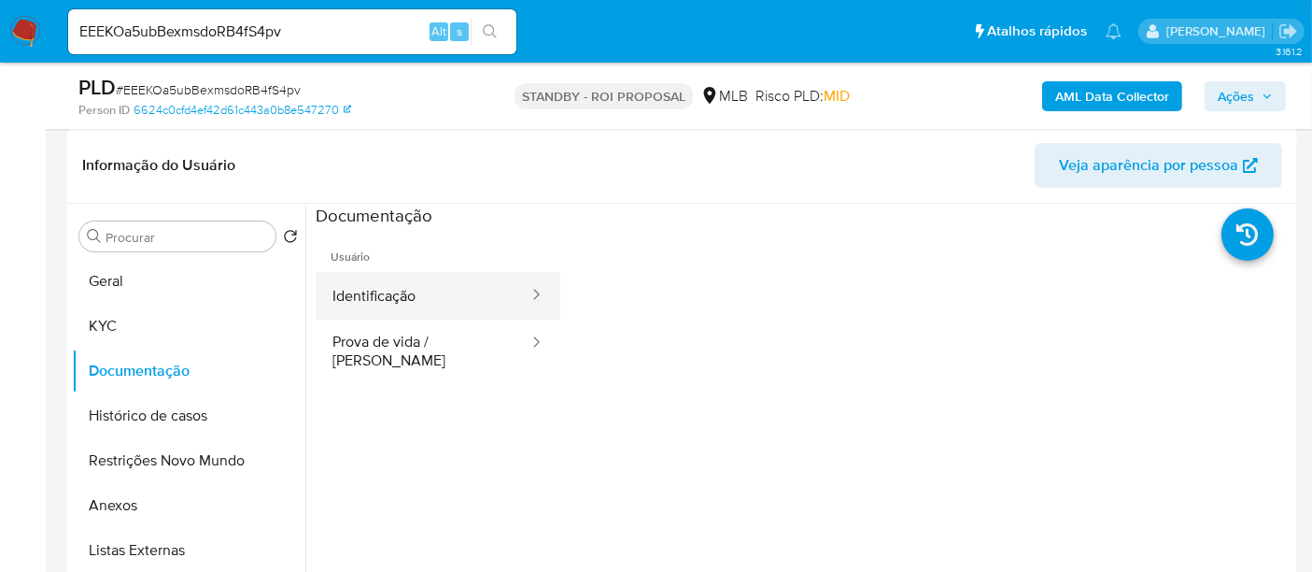
click at [378, 292] on button "Identificação" at bounding box center [423, 296] width 215 height 48
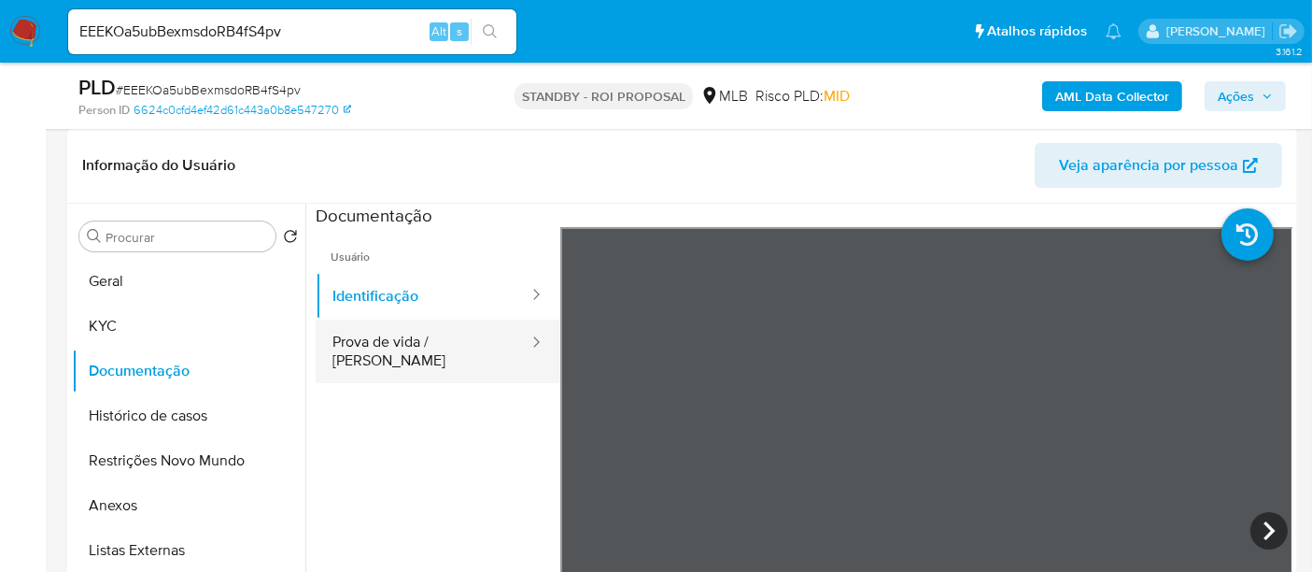
drag, startPoint x: 407, startPoint y: 350, endPoint x: 420, endPoint y: 349, distance: 13.1
click at [413, 348] on button "Prova de vida / [PERSON_NAME]" at bounding box center [423, 351] width 215 height 64
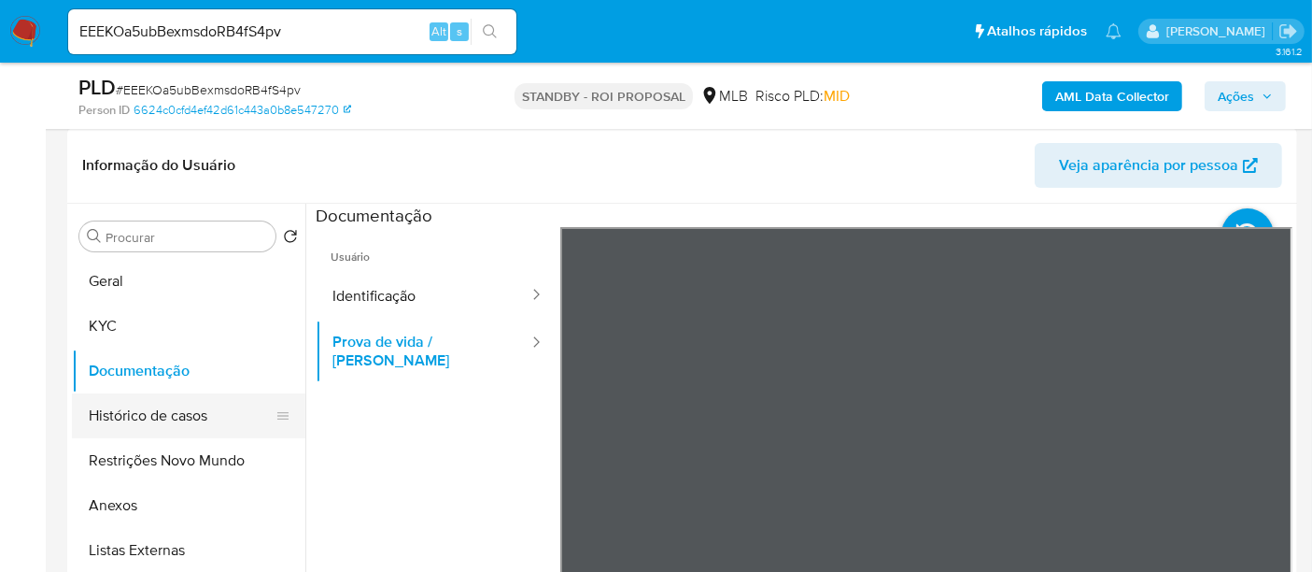
drag, startPoint x: 149, startPoint y: 414, endPoint x: 164, endPoint y: 415, distance: 15.0
click at [151, 414] on button "Histórico de casos" at bounding box center [181, 415] width 219 height 45
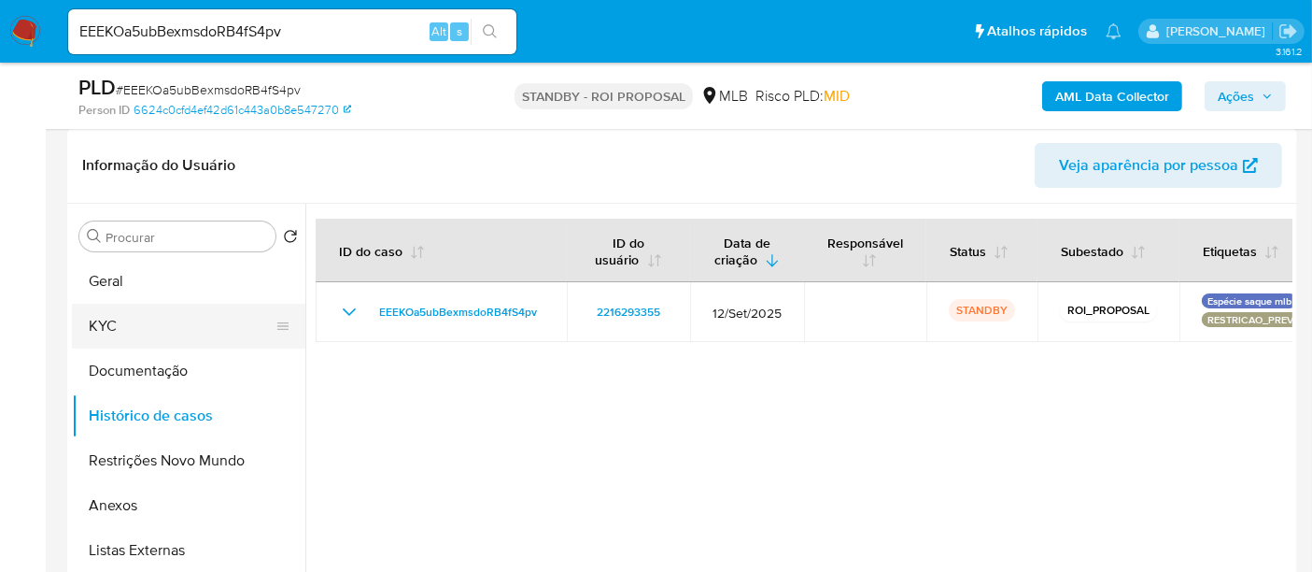
drag, startPoint x: 114, startPoint y: 321, endPoint x: 160, endPoint y: 326, distance: 46.0
click at [114, 321] on button "KYC" at bounding box center [181, 326] width 219 height 45
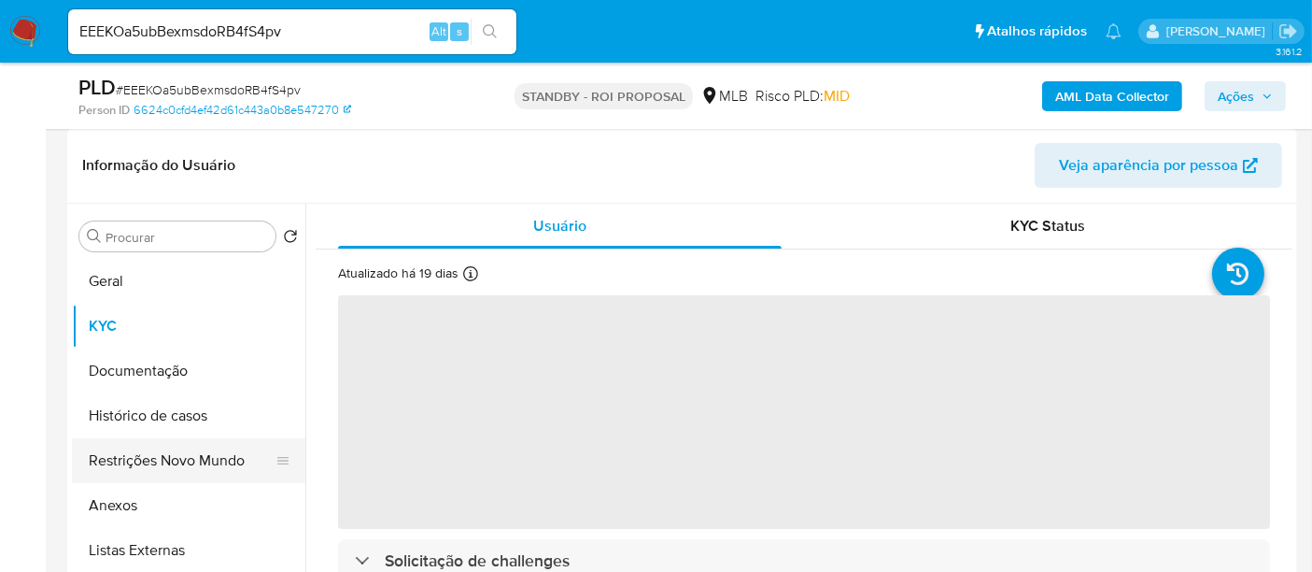
click at [159, 466] on button "Restrições Novo Mundo" at bounding box center [181, 460] width 219 height 45
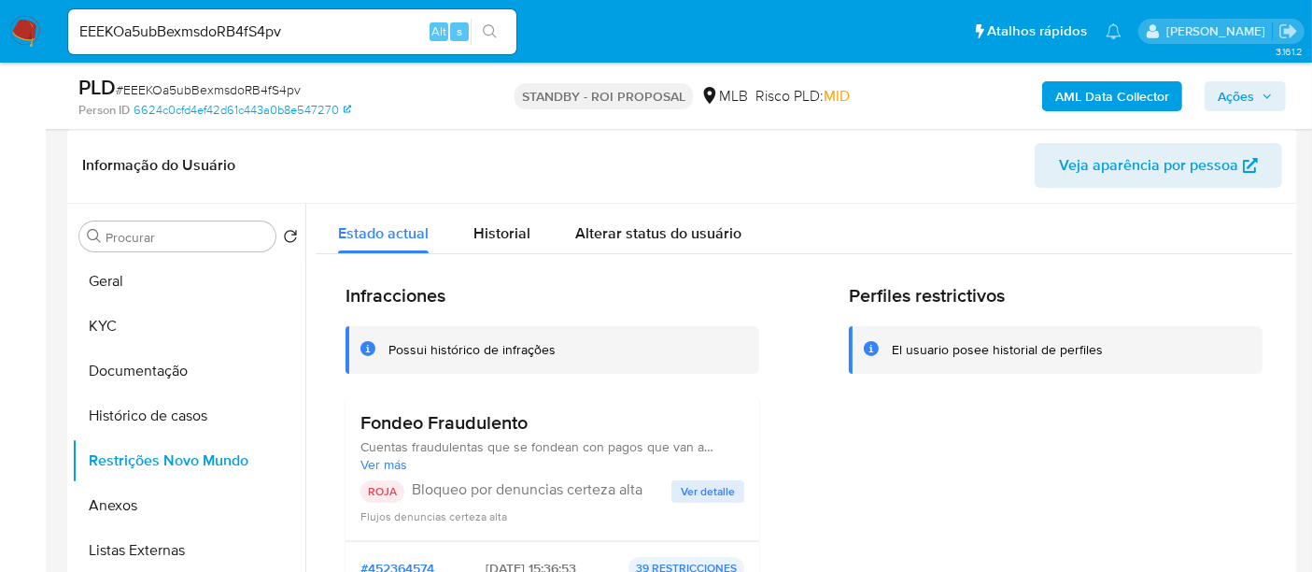
drag, startPoint x: 710, startPoint y: 473, endPoint x: 747, endPoint y: 484, distance: 38.7
click at [710, 476] on div "Fondeo Fraudulento Cuentas fraudulentas que se fondean con pagos que van a term…" at bounding box center [552, 468] width 384 height 114
click at [710, 486] on span "Ver detalle" at bounding box center [708, 491] width 54 height 19
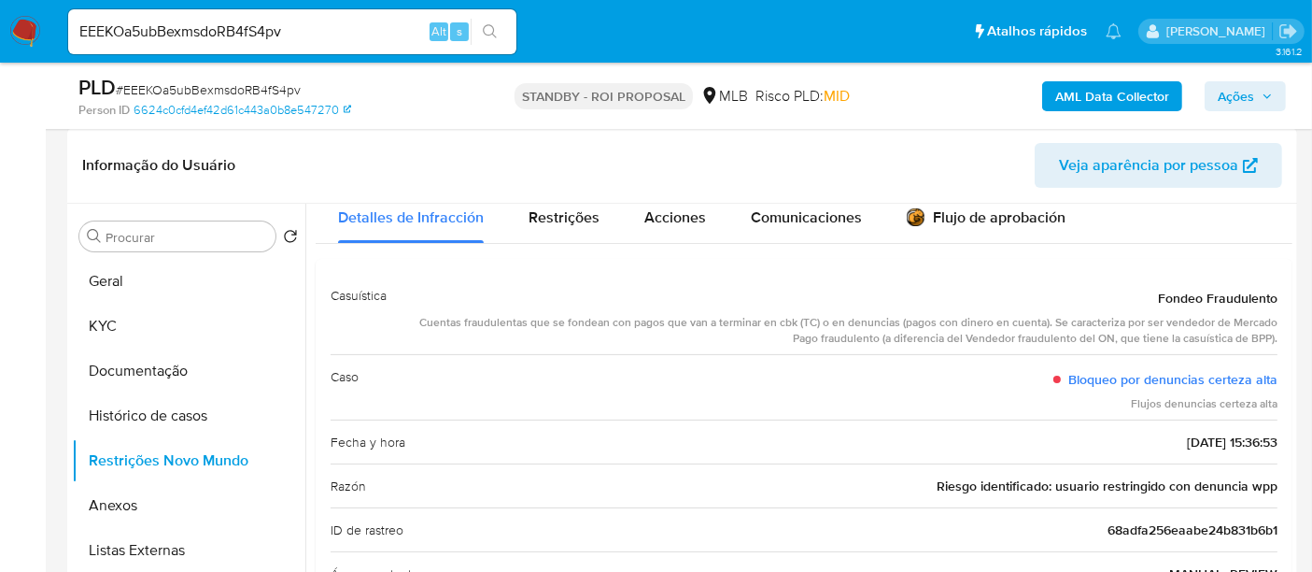
scroll to position [0, 0]
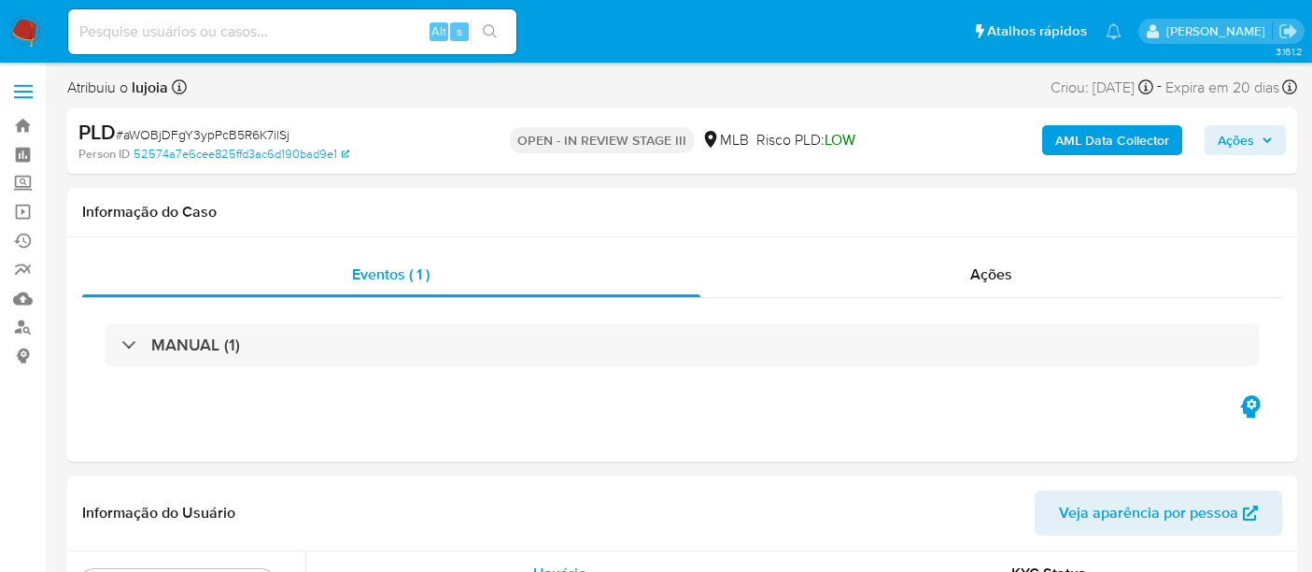
select select "10"
click at [214, 30] on input at bounding box center [292, 32] width 448 height 24
paste input "XT0HCjXord8PK1Z6eSgWV7ZW"
type input "XT0HCjXord8PK1Z6eSgWV7ZW"
click at [496, 24] on icon "search-icon" at bounding box center [490, 31] width 15 height 15
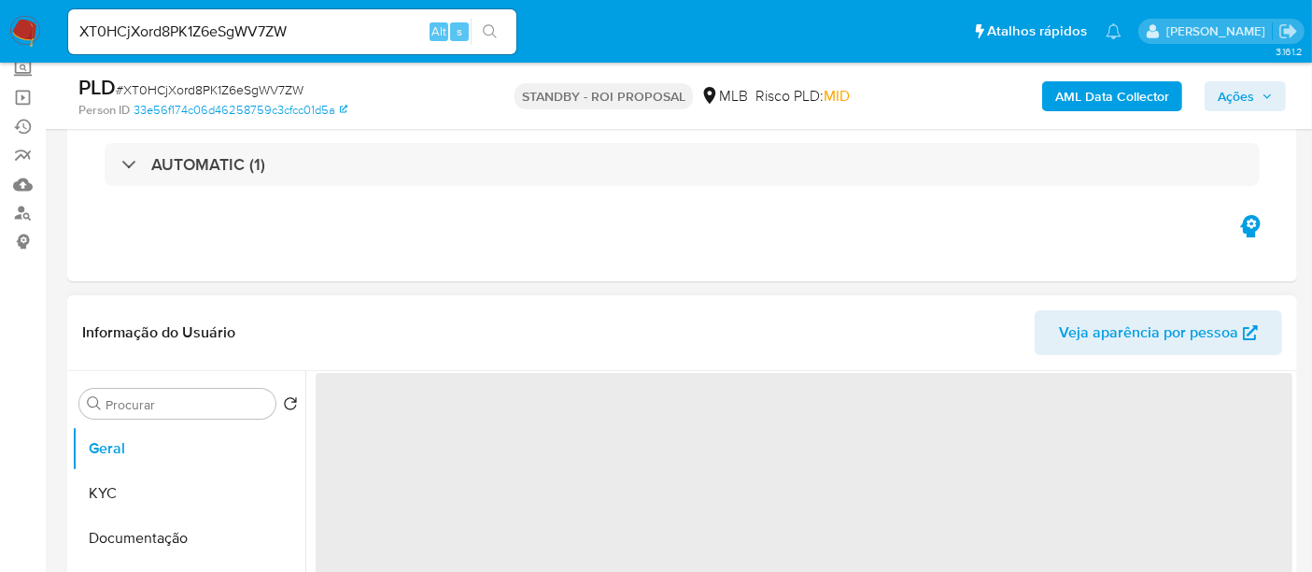
scroll to position [207, 0]
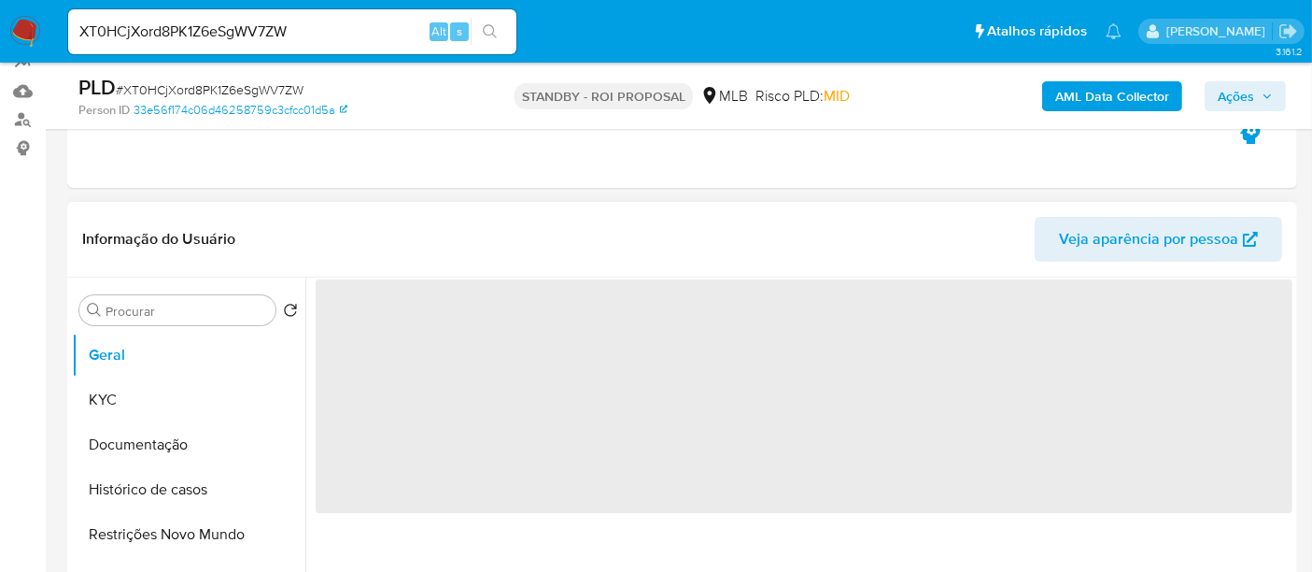
select select "10"
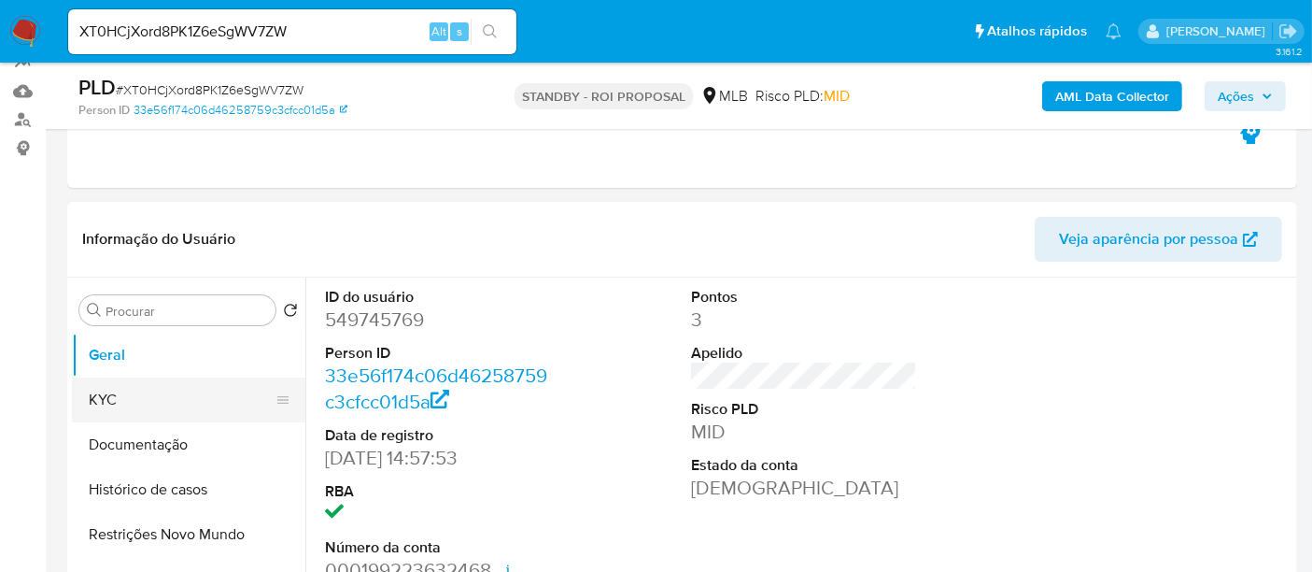
drag, startPoint x: 115, startPoint y: 400, endPoint x: 134, endPoint y: 399, distance: 18.7
click at [116, 399] on button "KYC" at bounding box center [181, 399] width 219 height 45
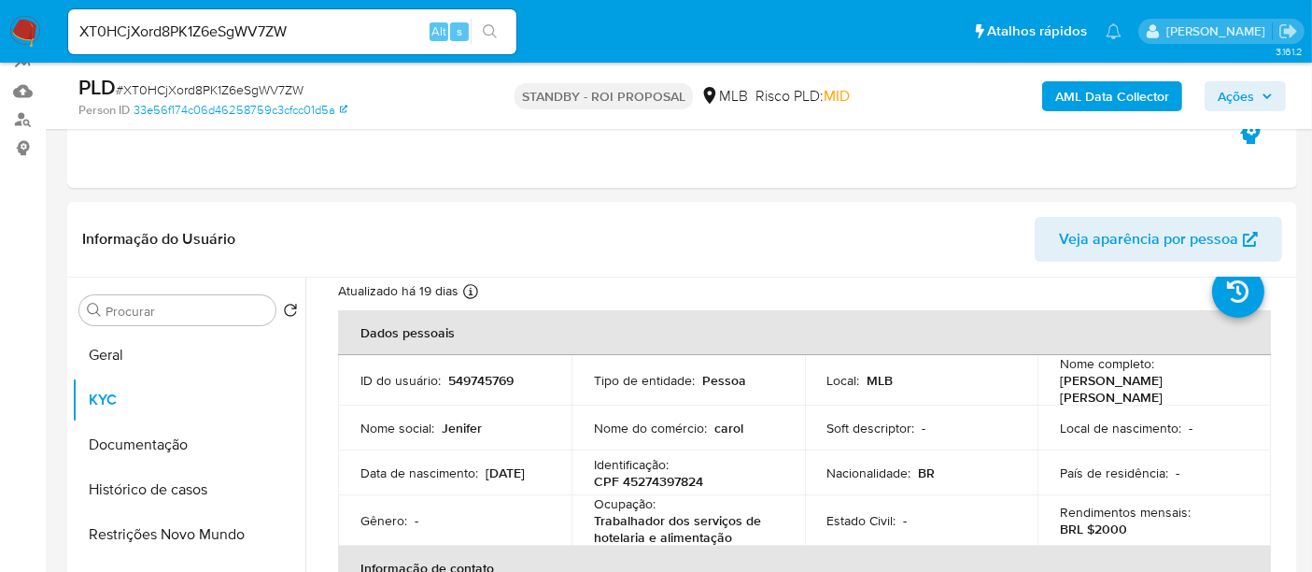
scroll to position [104, 0]
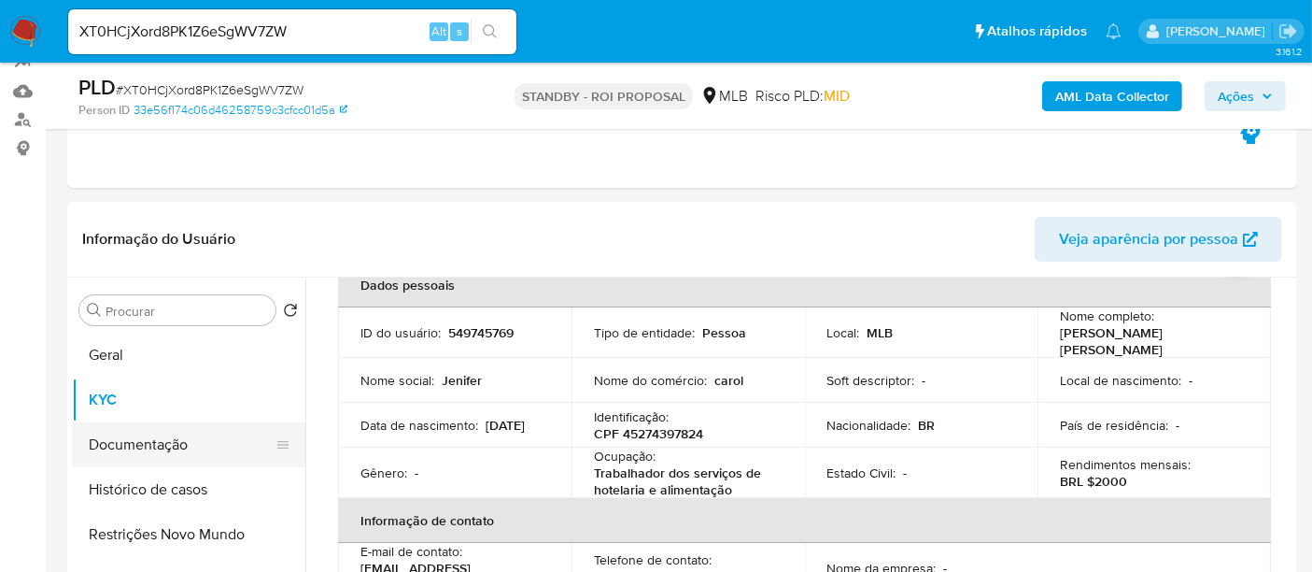
click at [165, 458] on button "Documentação" at bounding box center [181, 444] width 219 height 45
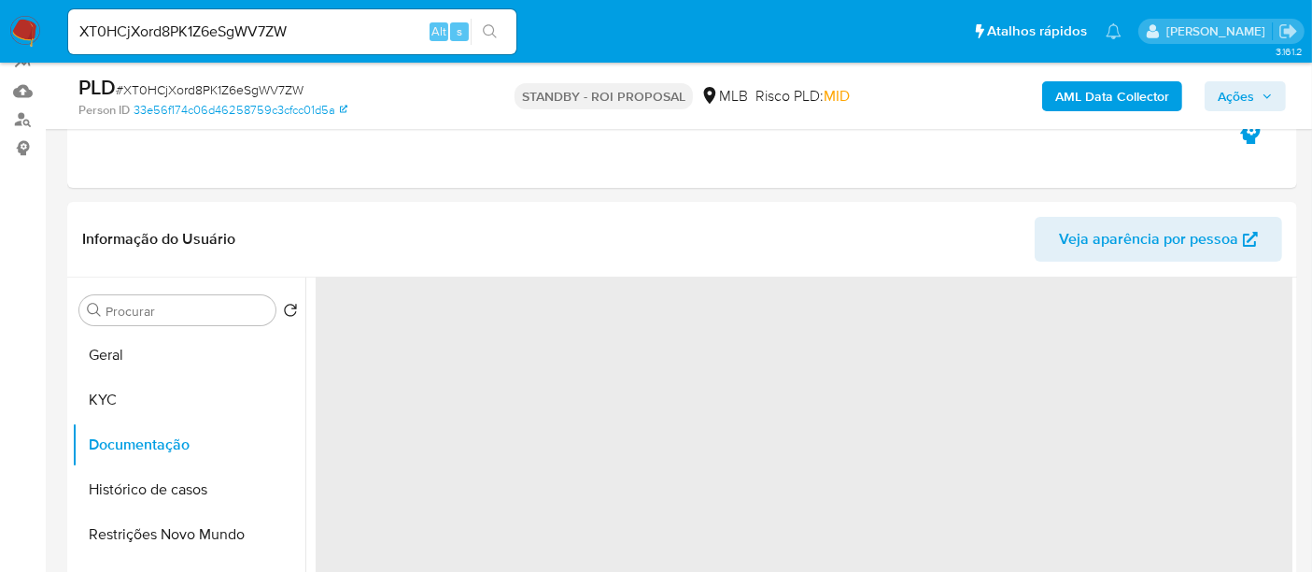
scroll to position [0, 0]
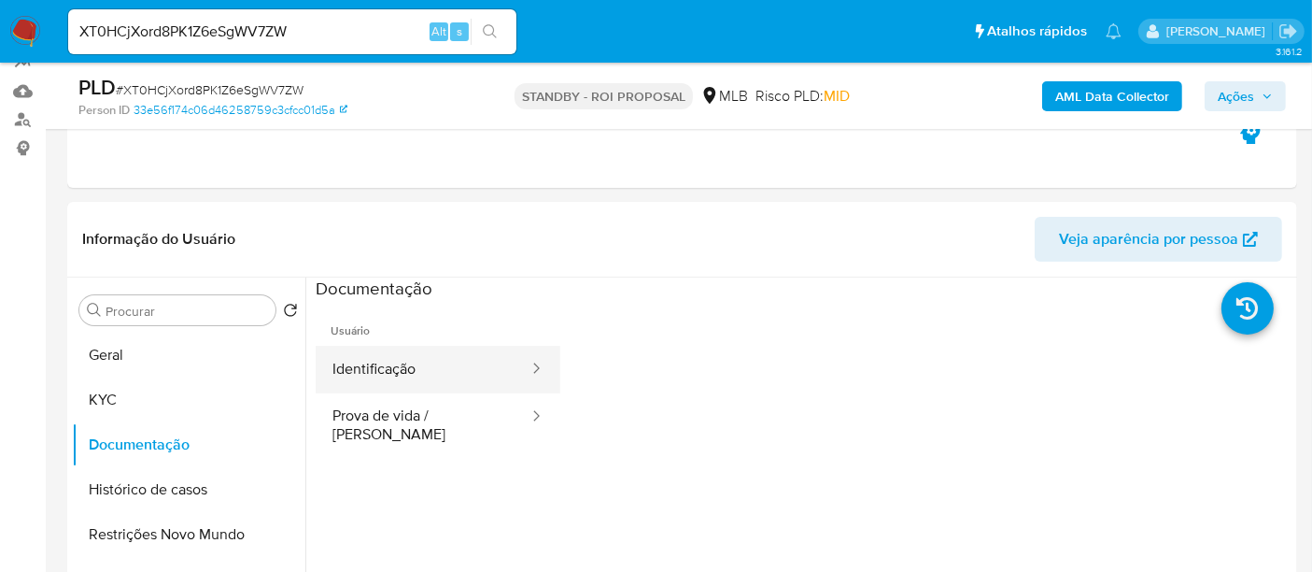
click at [416, 371] on button "Identificação" at bounding box center [423, 370] width 215 height 48
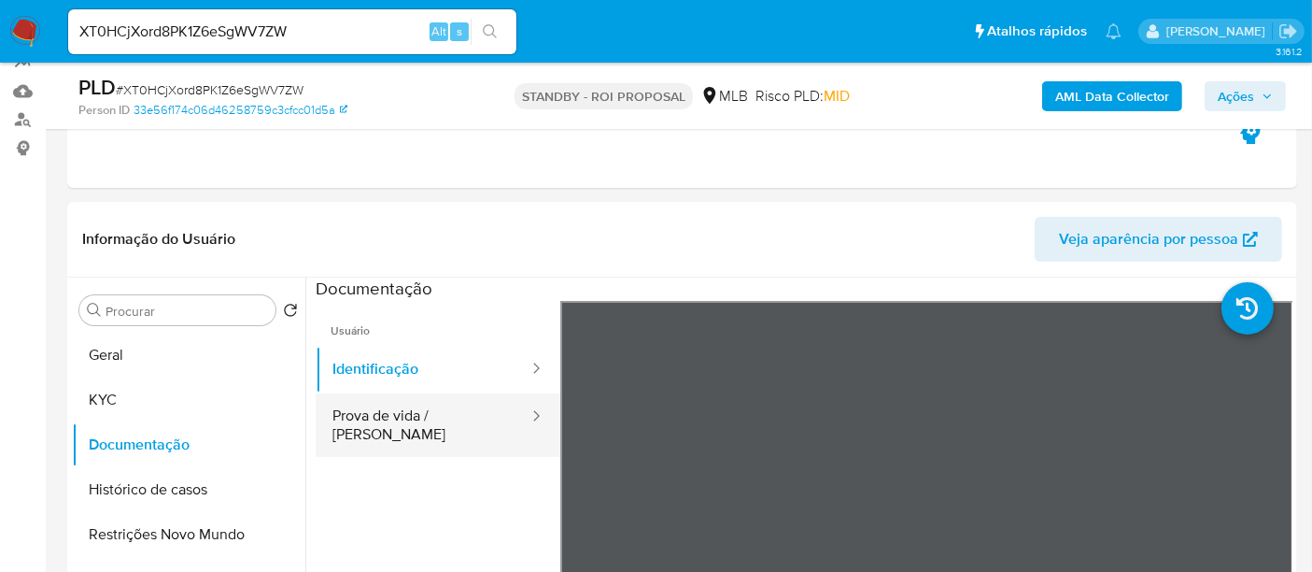
click at [378, 415] on button "Prova de vida / [PERSON_NAME]" at bounding box center [423, 425] width 215 height 64
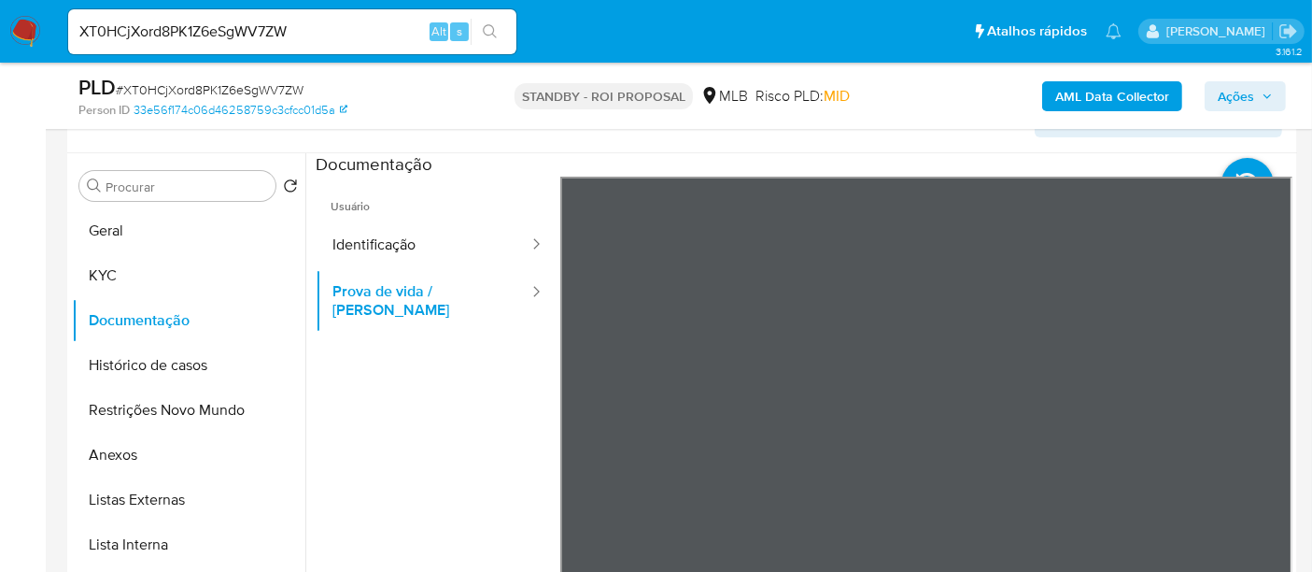
scroll to position [340, 0]
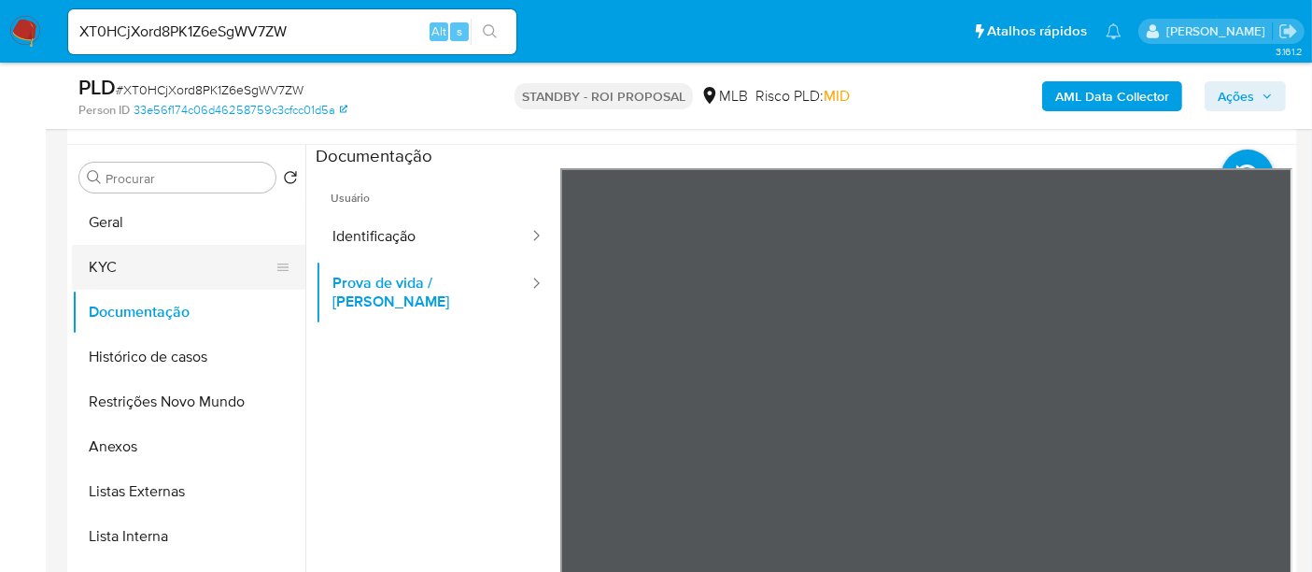
click at [128, 268] on button "KYC" at bounding box center [181, 267] width 219 height 45
